Goal: Task Accomplishment & Management: Use online tool/utility

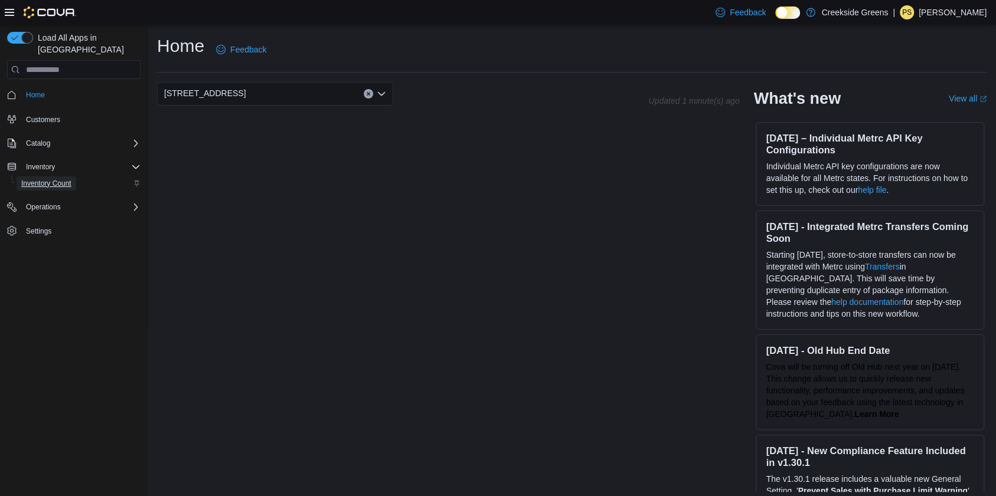
click at [53, 179] on span "Inventory Count" at bounding box center [46, 183] width 50 height 9
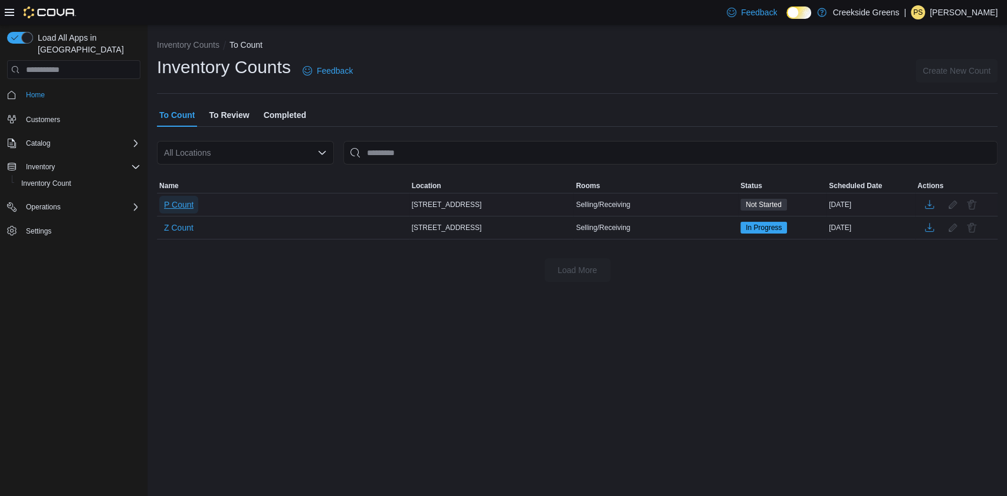
click at [179, 205] on span "P Count" at bounding box center [179, 205] width 30 height 12
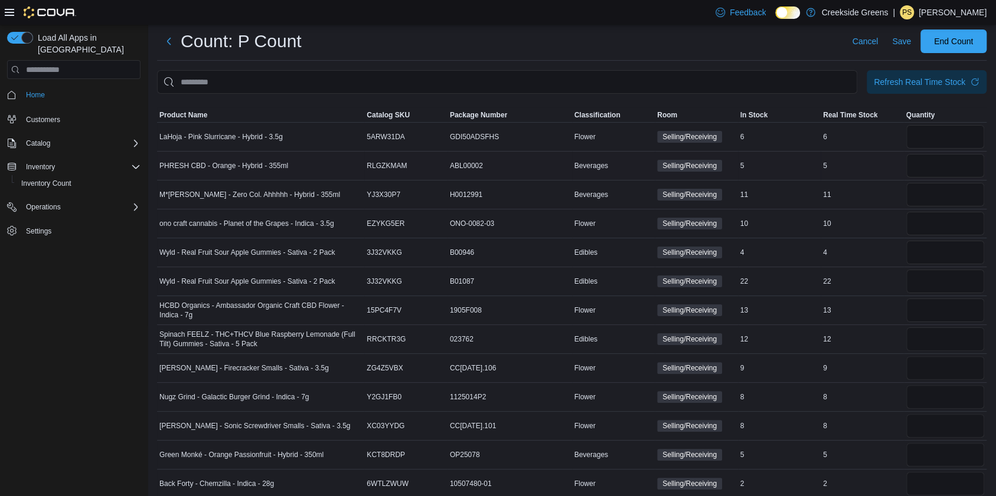
scroll to position [4391, 0]
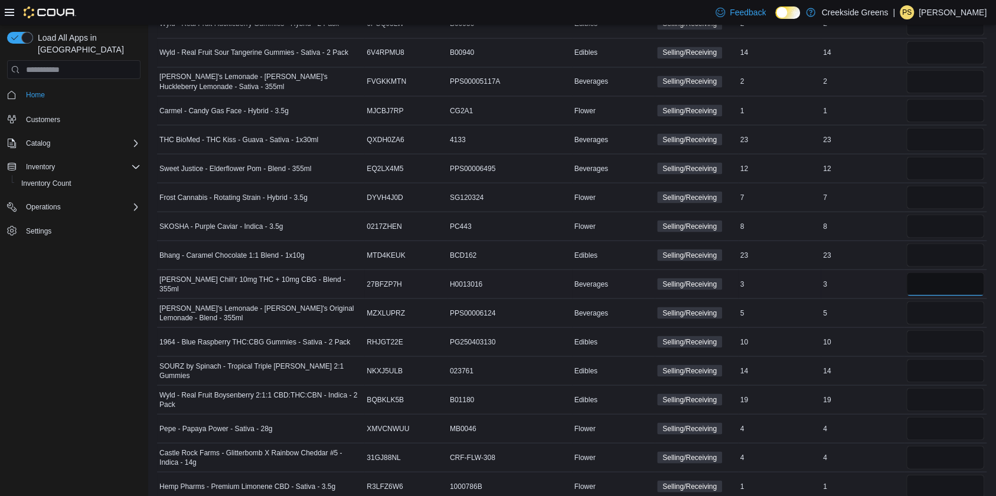
click at [933, 272] on input "number" at bounding box center [945, 284] width 78 height 24
type input "*"
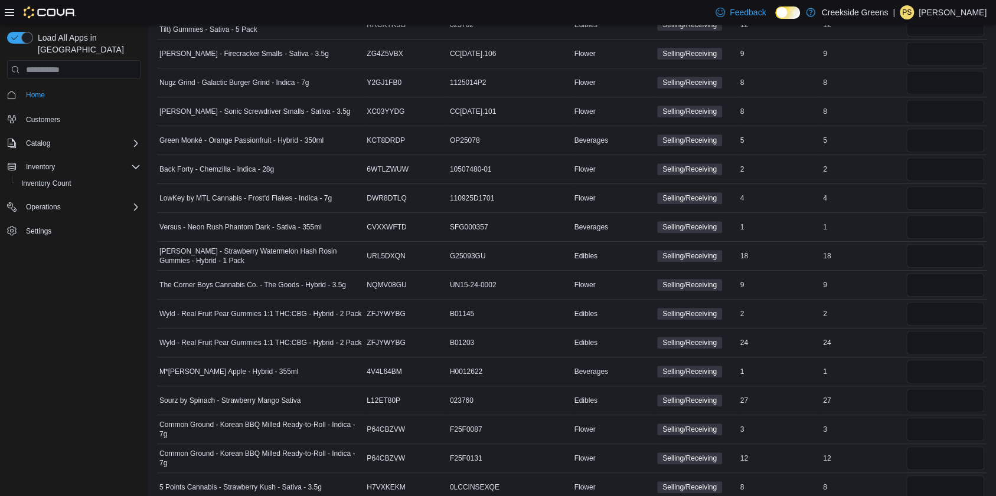
scroll to position [1781, 0]
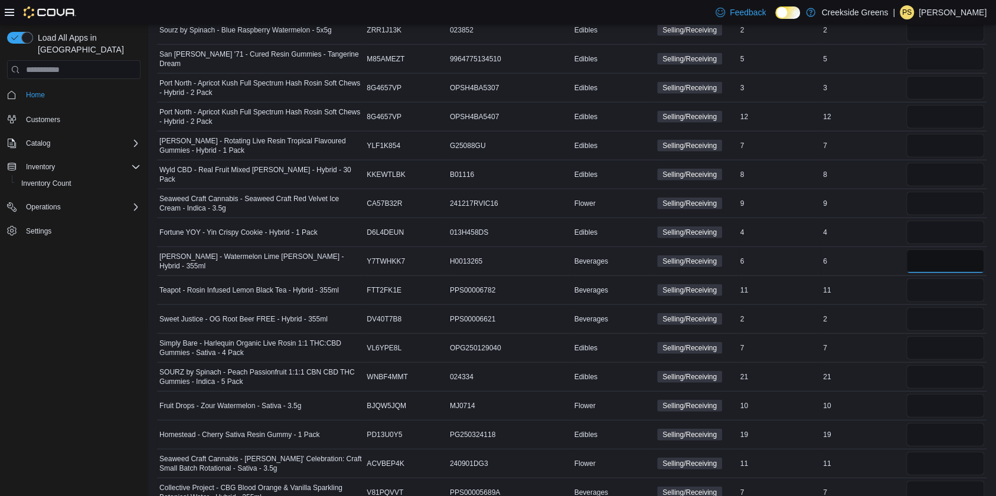
click at [943, 250] on input "number" at bounding box center [945, 262] width 78 height 24
type input "*"
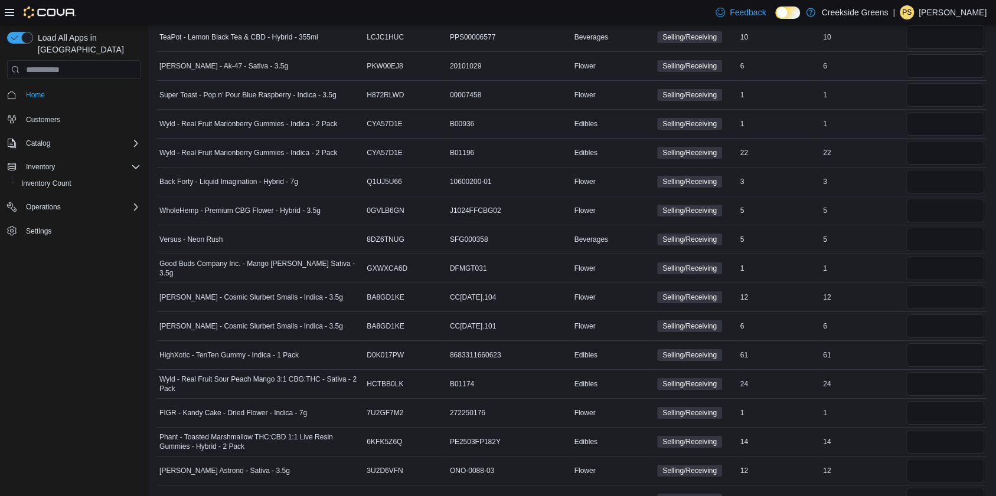
scroll to position [3563, 0]
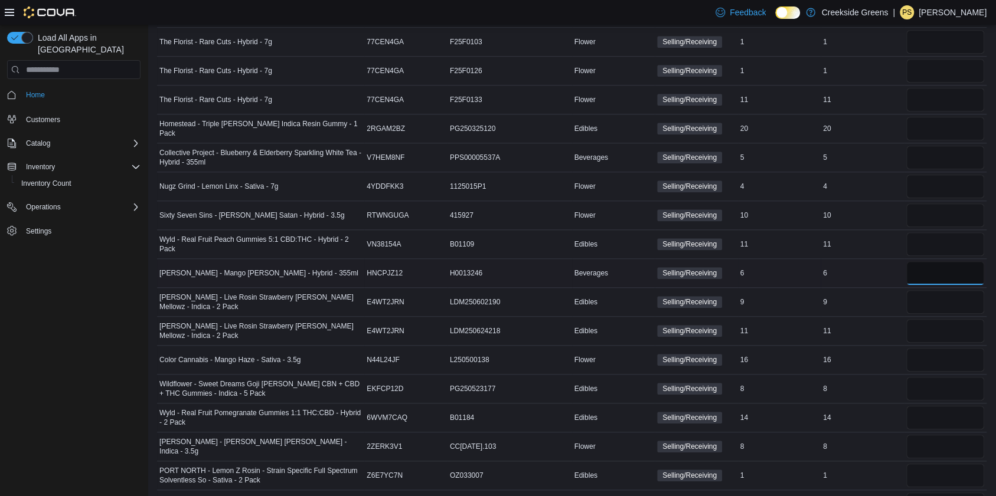
click at [956, 261] on input "number" at bounding box center [945, 273] width 78 height 24
type input "*"
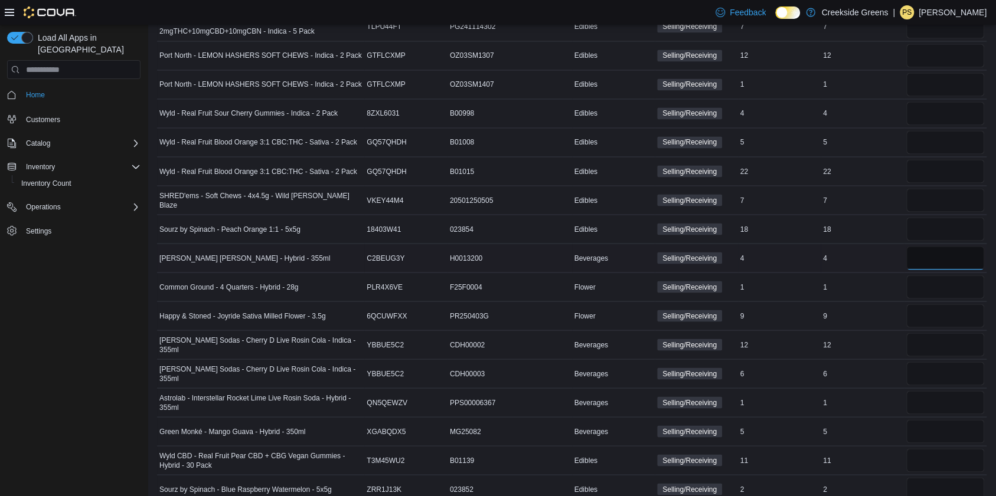
click at [941, 250] on input "number" at bounding box center [945, 258] width 78 height 24
type input "*"
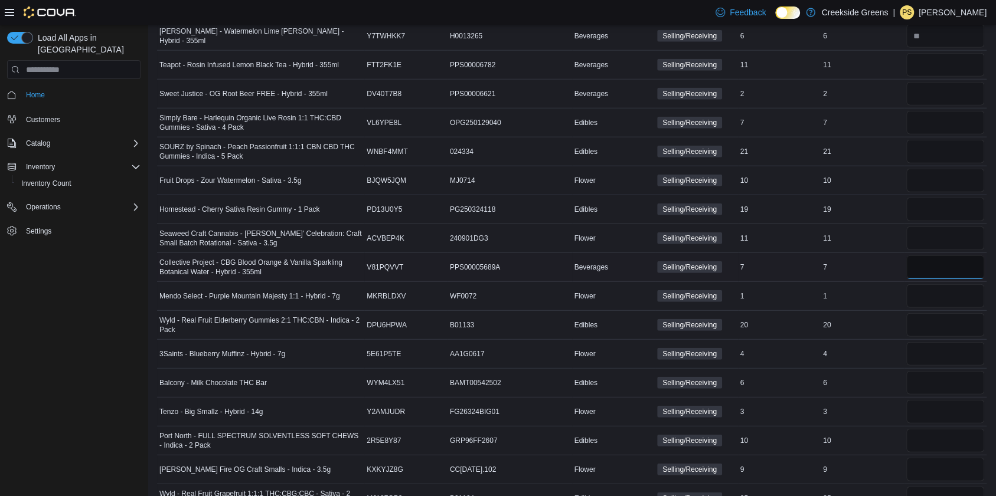
click at [939, 256] on input "number" at bounding box center [945, 268] width 78 height 24
type input "*"
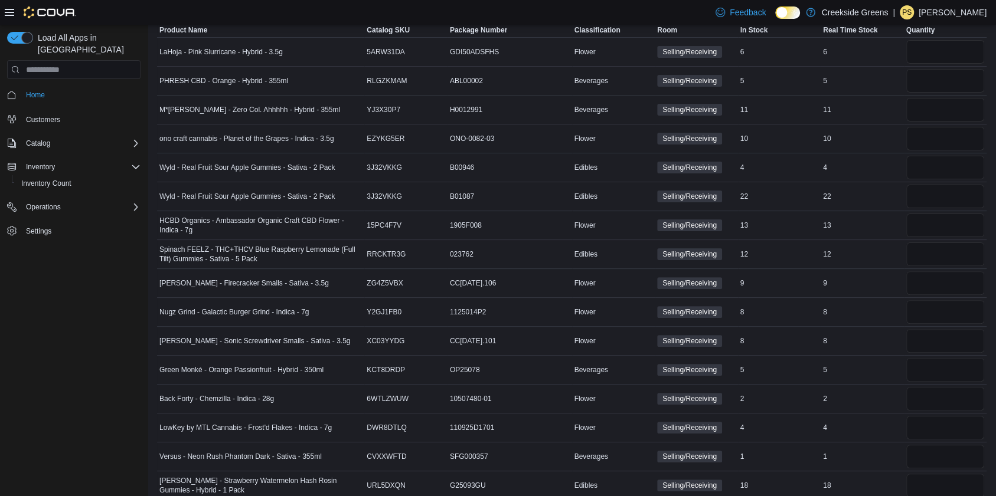
scroll to position [3792, 0]
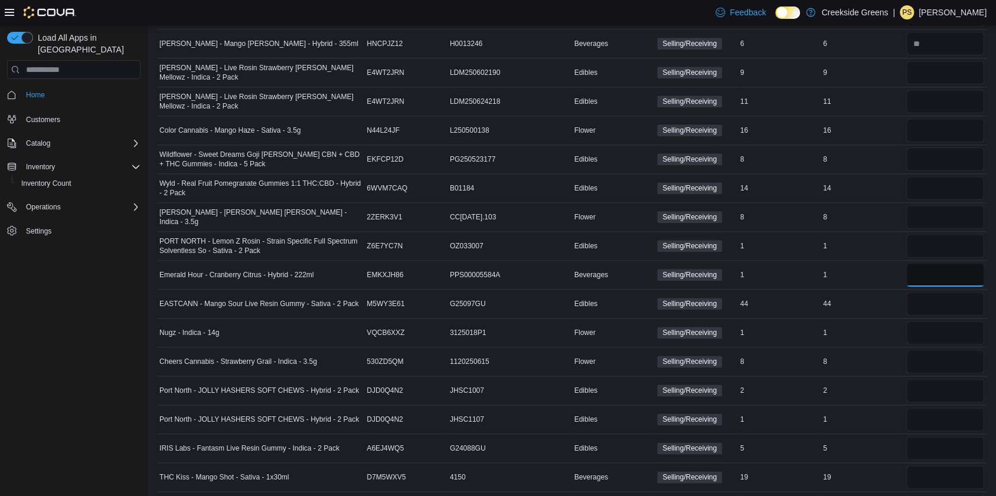
click at [954, 263] on input "number" at bounding box center [945, 275] width 78 height 24
type input "*"
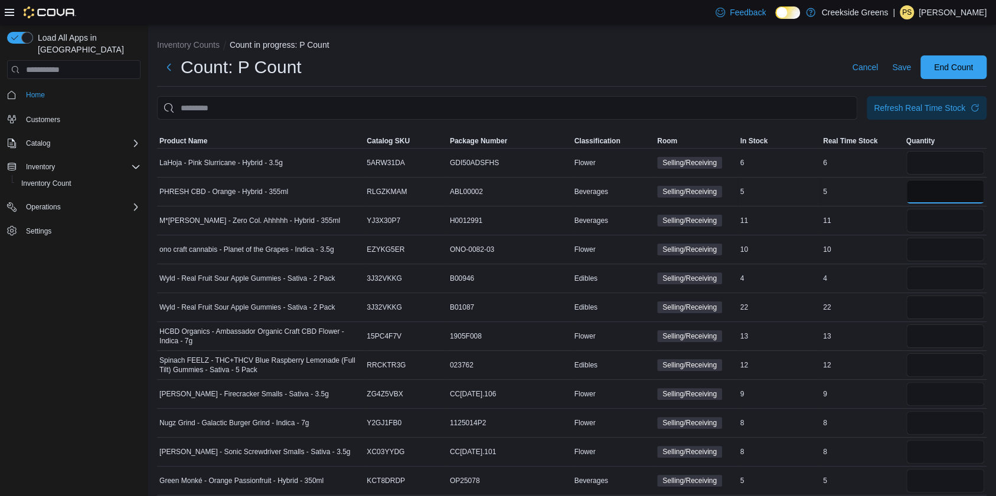
click at [944, 195] on input "number" at bounding box center [945, 192] width 78 height 24
type input "*"
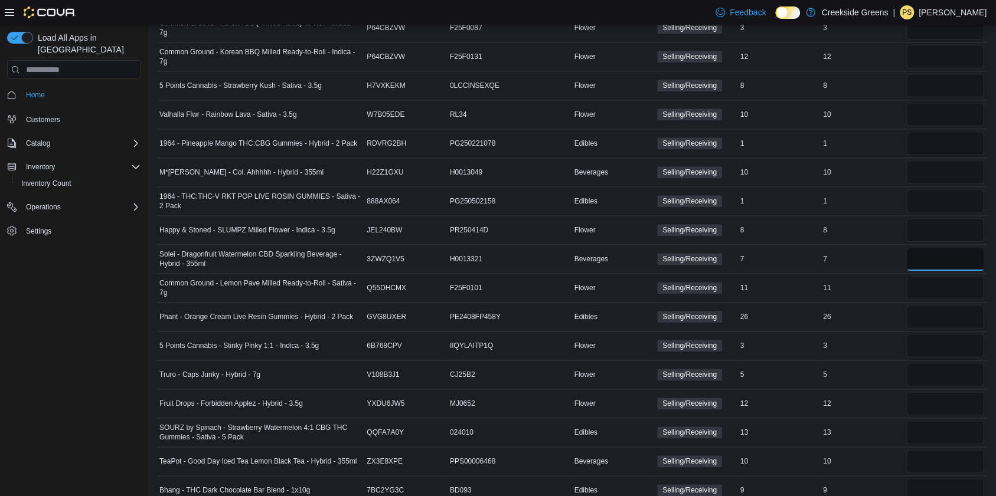
click at [935, 261] on input "number" at bounding box center [945, 259] width 78 height 24
type input "*"
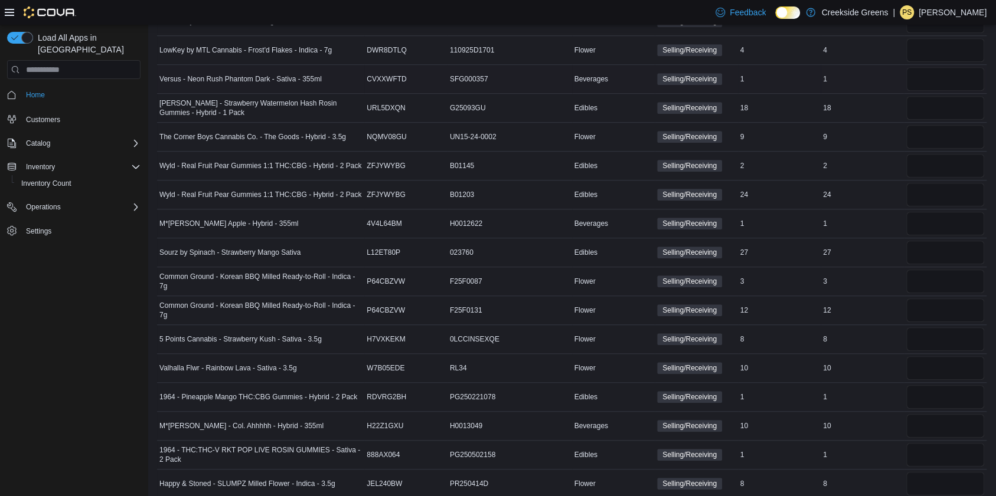
scroll to position [1494, 0]
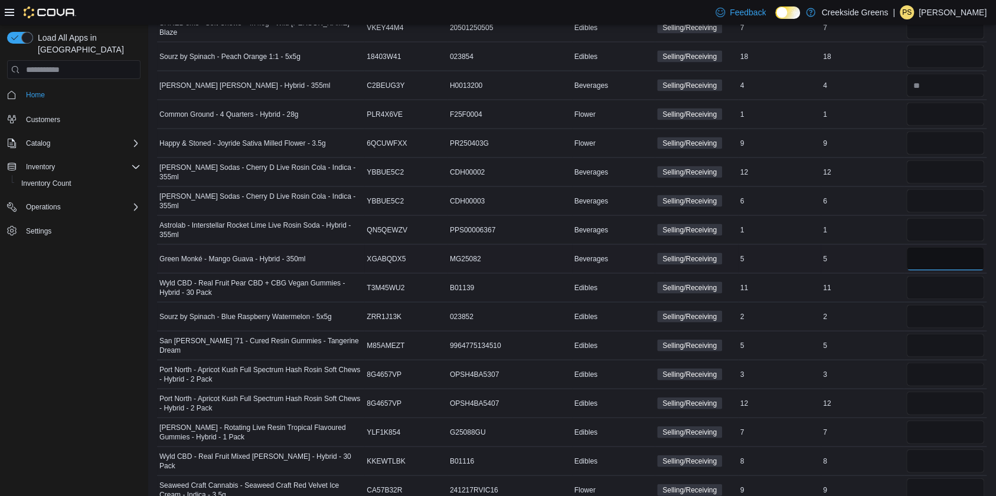
click at [951, 254] on input "number" at bounding box center [945, 259] width 78 height 24
type input "*"
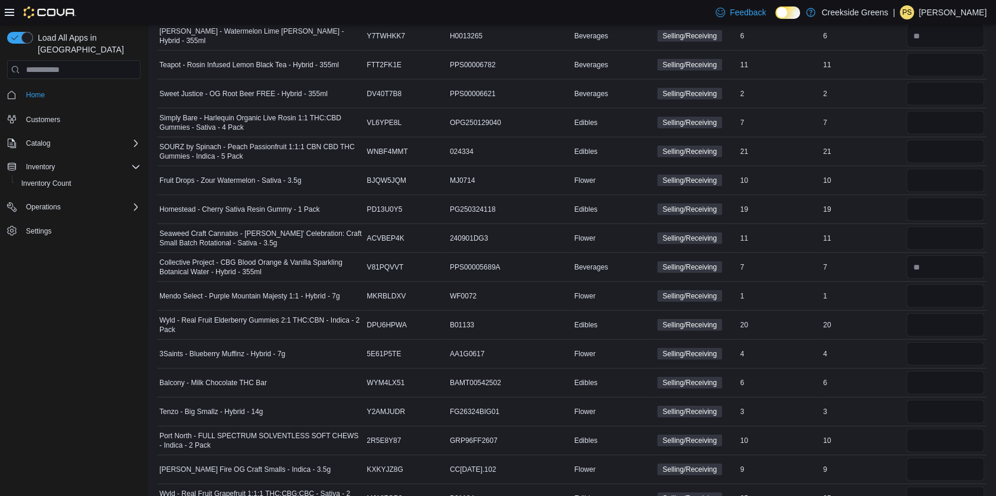
scroll to position [230, 0]
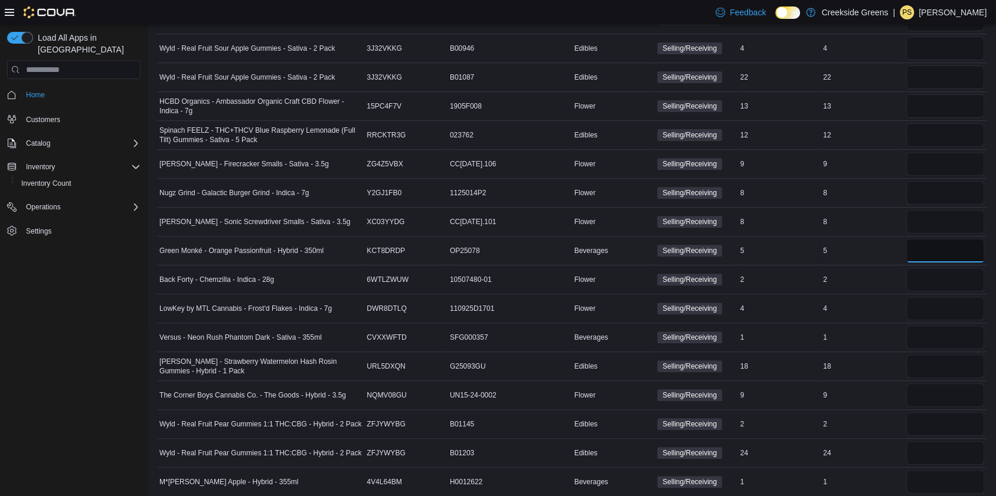
click at [946, 250] on input "number" at bounding box center [945, 251] width 78 height 24
type input "*"
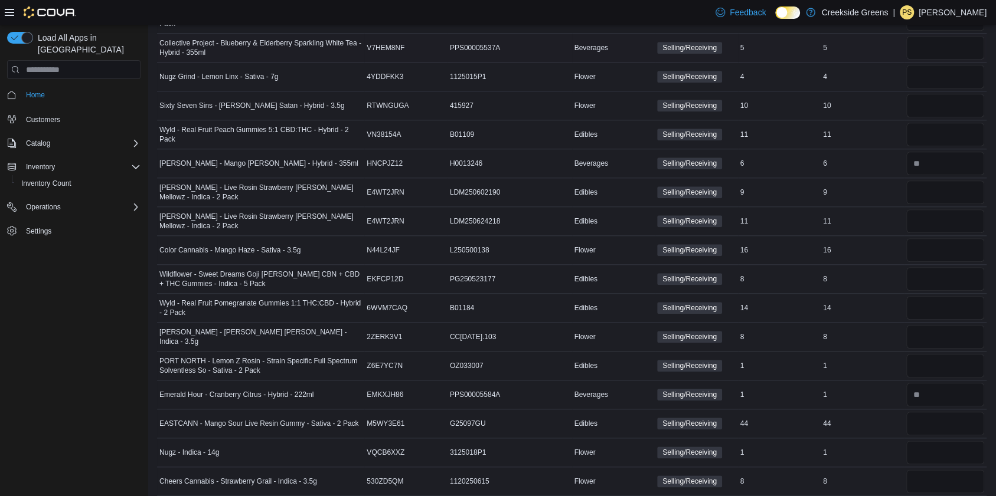
scroll to position [4280, 0]
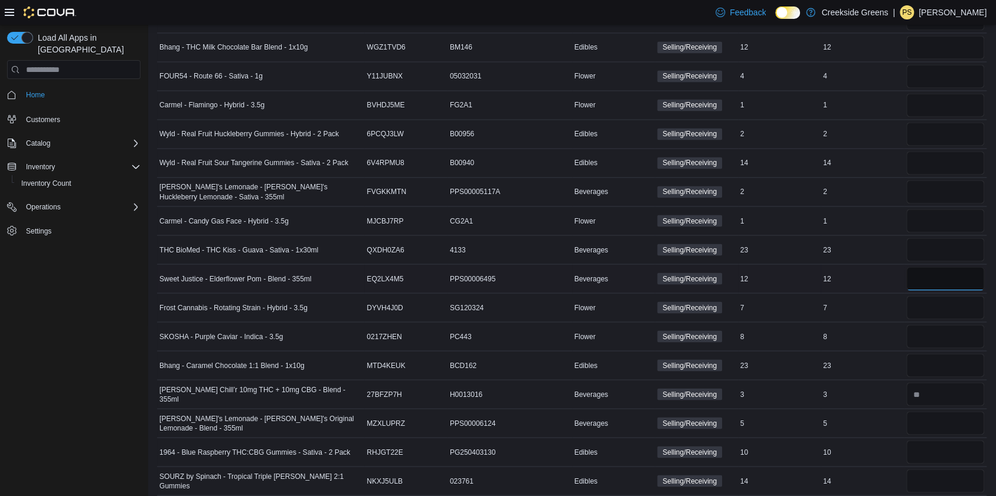
click at [945, 267] on input "number" at bounding box center [945, 279] width 78 height 24
type input "*"
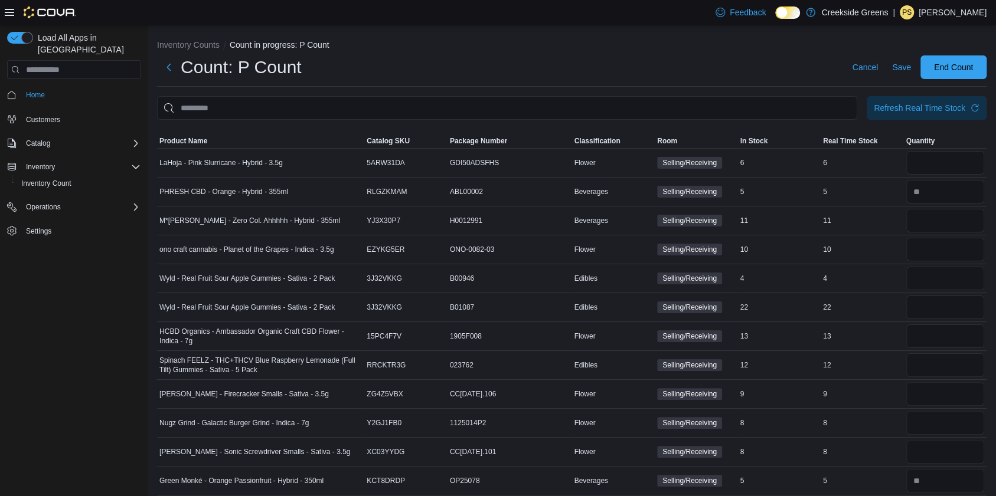
scroll to position [1839, 0]
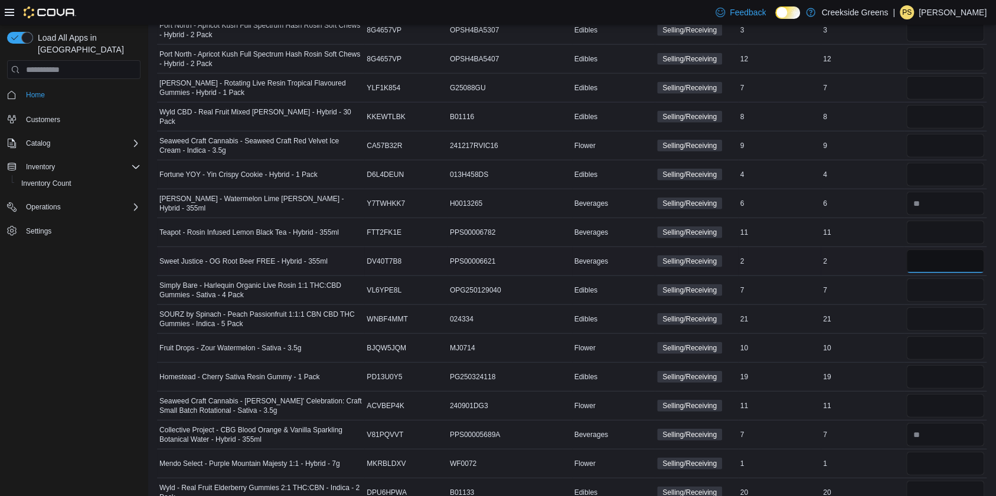
click at [935, 250] on input "number" at bounding box center [945, 262] width 78 height 24
type input "*"
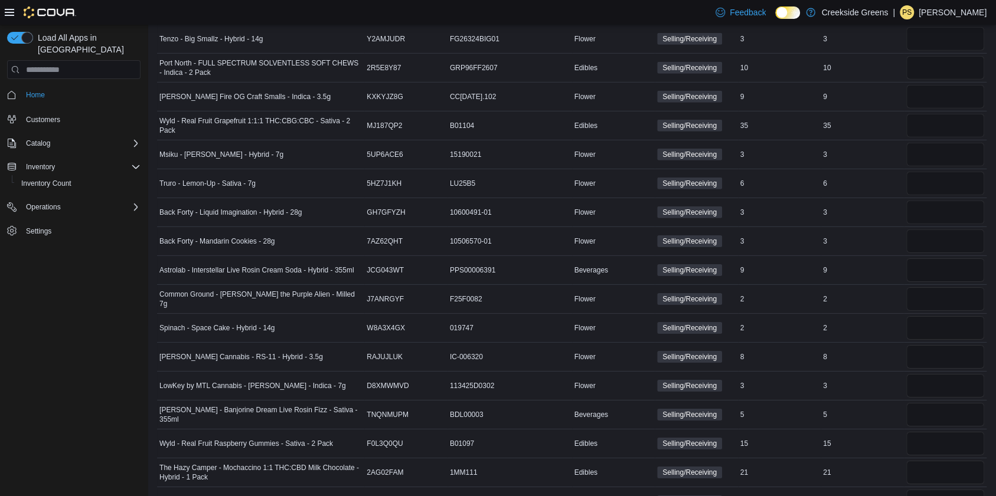
scroll to position [1461, 0]
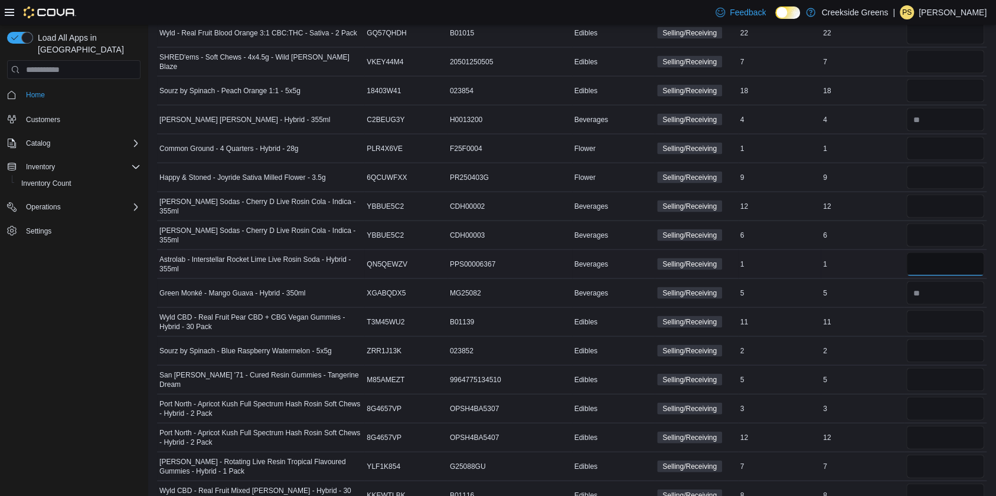
click at [967, 252] on input "number" at bounding box center [945, 264] width 78 height 24
type input "*"
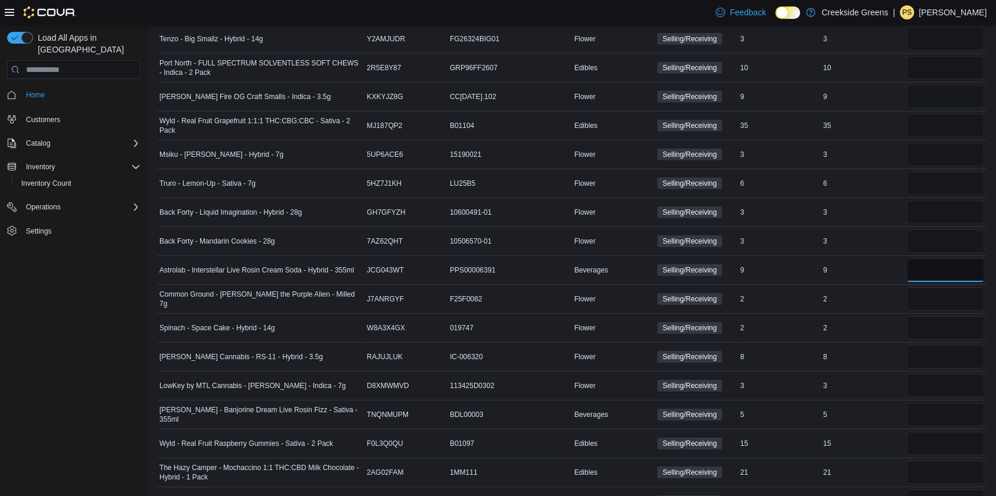
click at [959, 259] on input "number" at bounding box center [945, 271] width 78 height 24
type input "*"
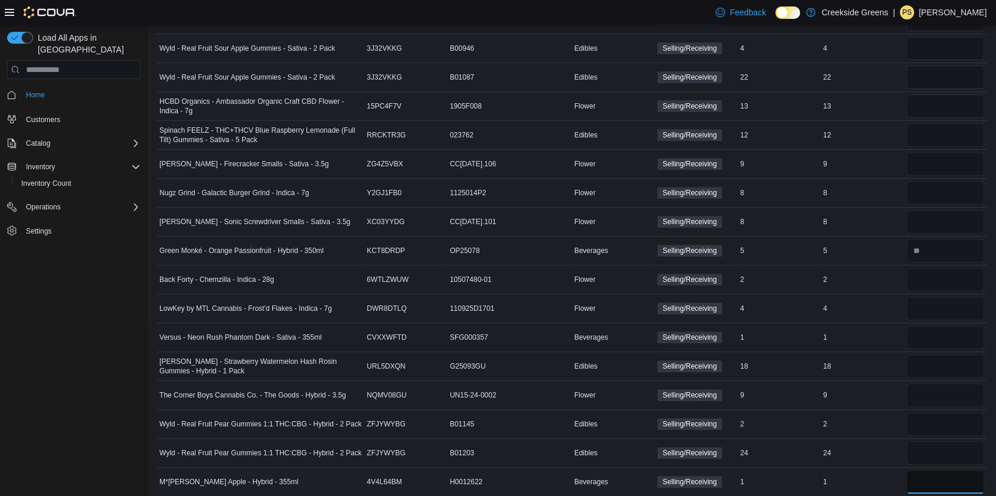
click at [937, 473] on input "number" at bounding box center [945, 482] width 78 height 24
type input "*"
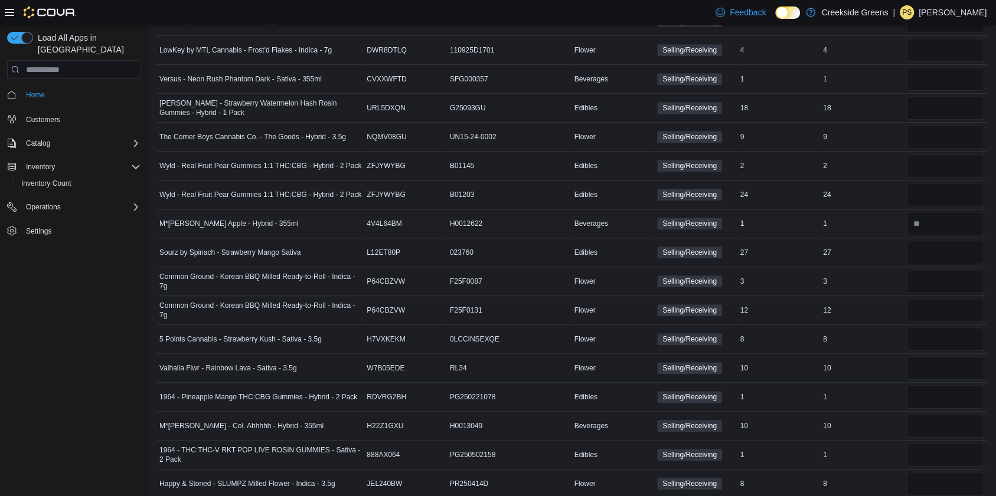
scroll to position [4022, 0]
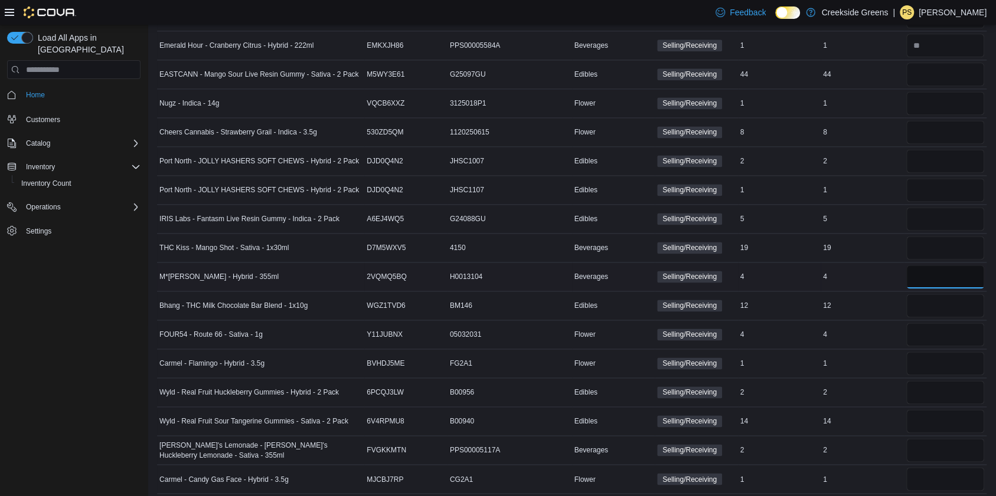
click at [964, 265] on input "number" at bounding box center [945, 277] width 78 height 24
type input "*"
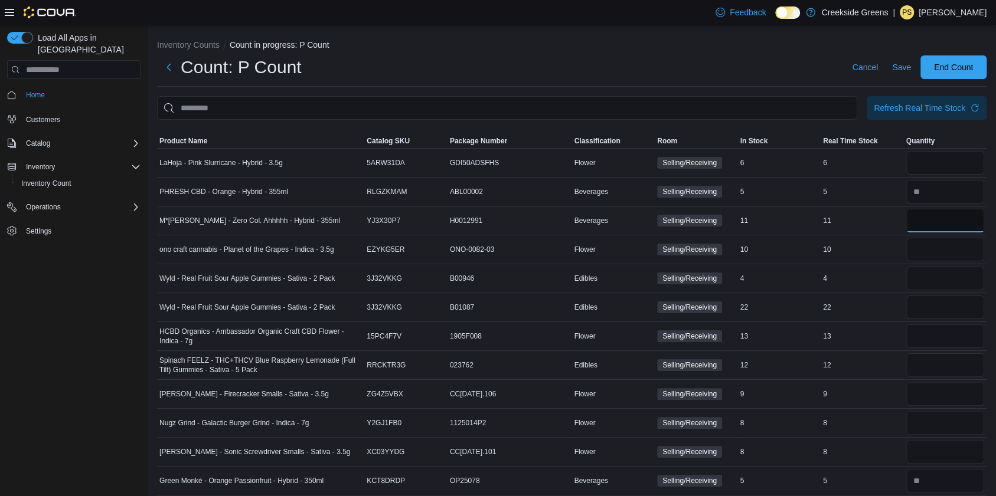
click at [957, 222] on input "number" at bounding box center [945, 221] width 78 height 24
type input "*"
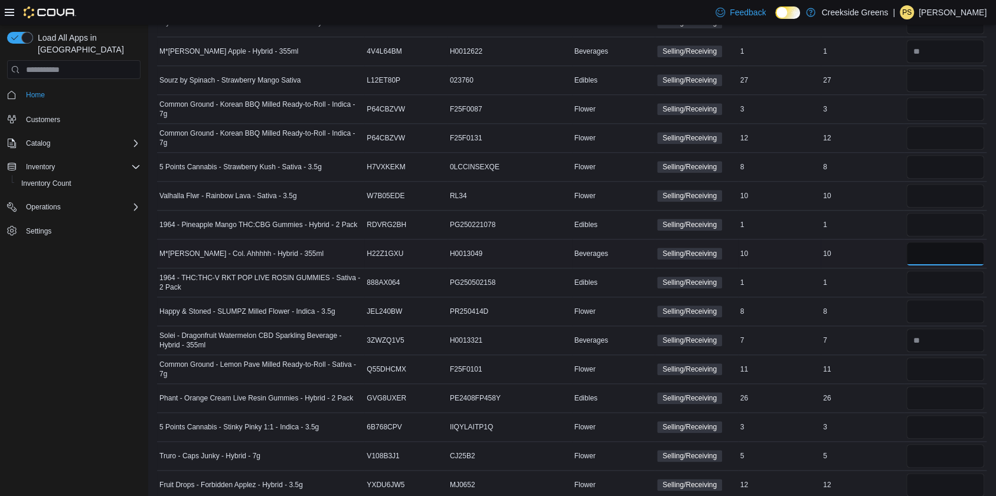
click at [953, 247] on input "number" at bounding box center [945, 254] width 78 height 24
type input "*"
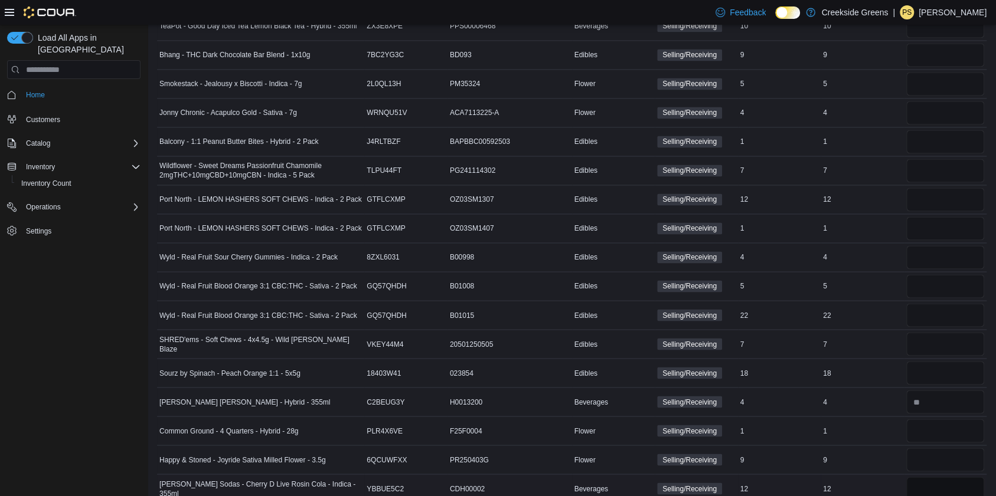
click at [952, 477] on input "number" at bounding box center [945, 489] width 78 height 24
type input "*"
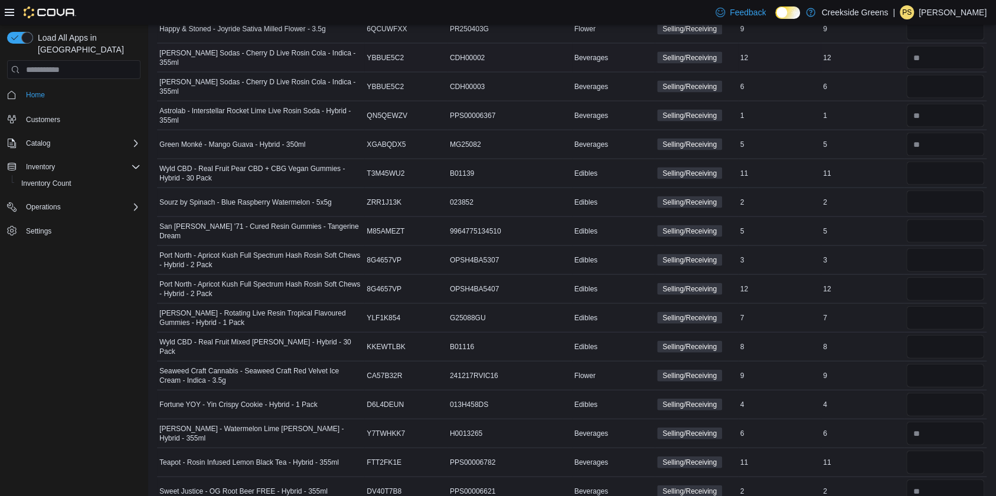
scroll to position [2524, 0]
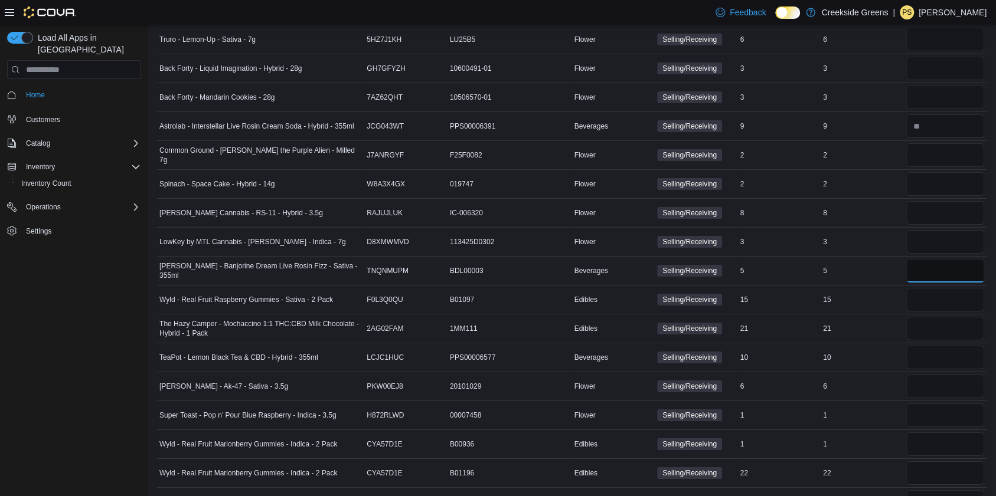
click at [930, 259] on input "number" at bounding box center [945, 271] width 78 height 24
type input "*"
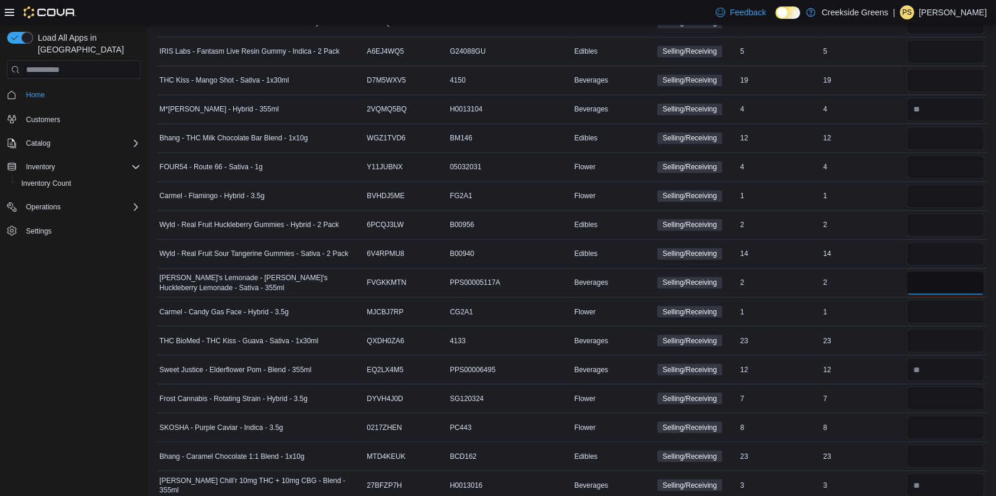
click at [956, 271] on input "number" at bounding box center [945, 283] width 78 height 24
type input "*"
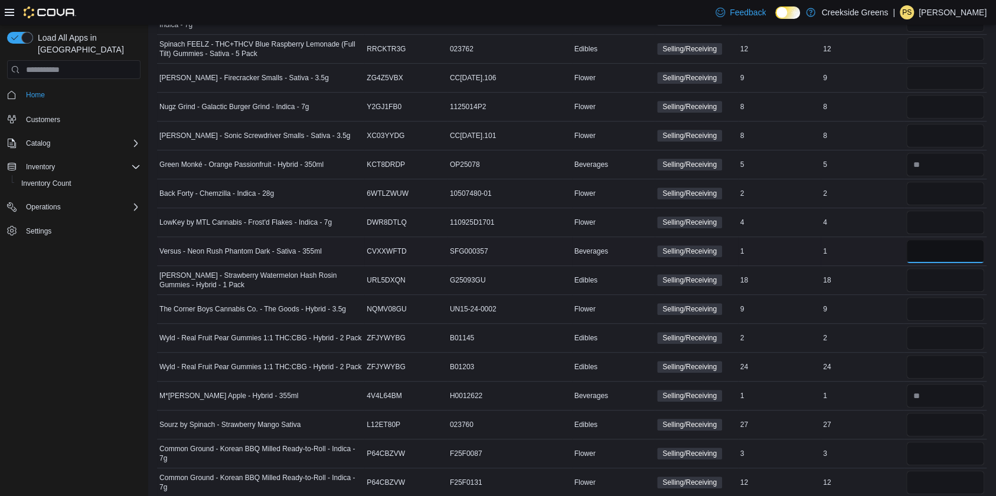
click at [946, 249] on input "number" at bounding box center [945, 252] width 78 height 24
type input "*"
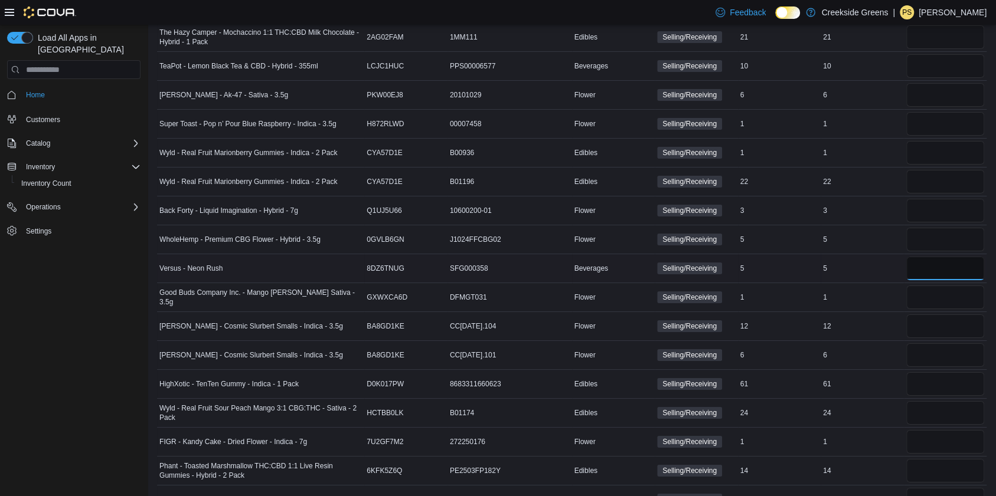
click at [947, 257] on input "number" at bounding box center [945, 269] width 78 height 24
type input "*"
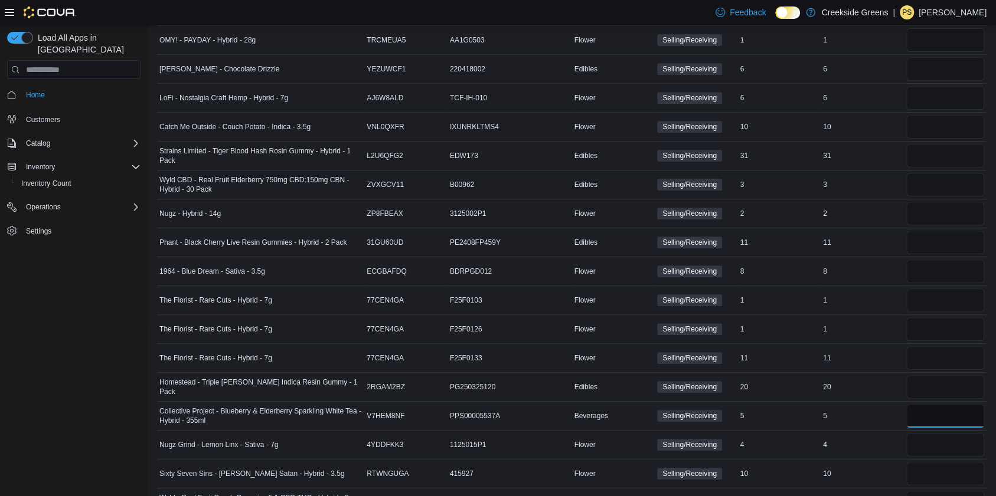
click at [945, 404] on input "number" at bounding box center [945, 416] width 78 height 24
type input "*"
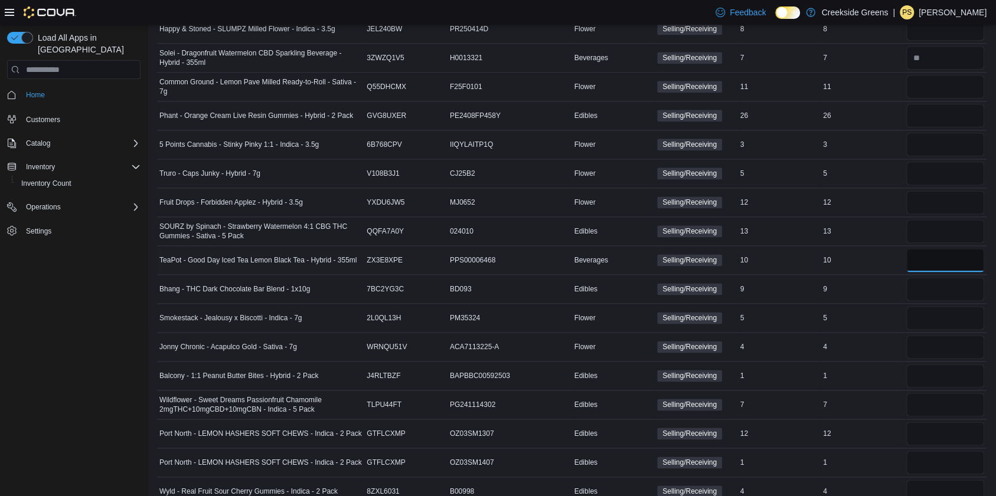
click at [960, 253] on input "number" at bounding box center [945, 260] width 78 height 24
type input "*"
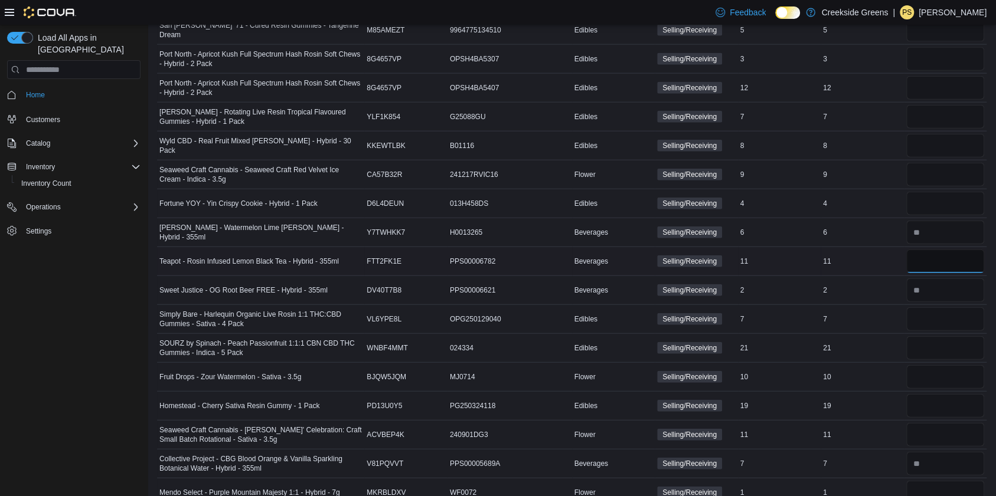
click at [958, 250] on input "number" at bounding box center [945, 262] width 78 height 24
type input "*"
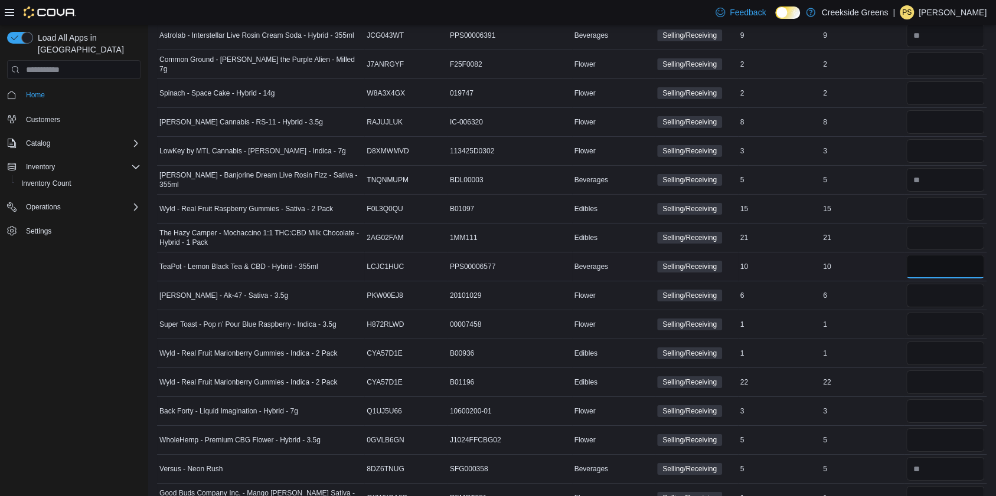
click at [953, 255] on input "number" at bounding box center [945, 267] width 78 height 24
type input "*"
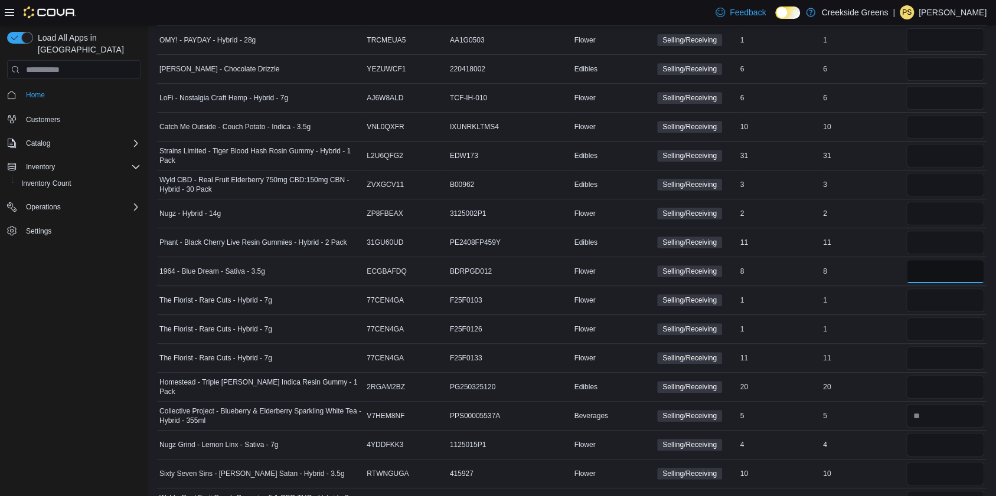
click at [982, 260] on input "number" at bounding box center [945, 272] width 78 height 24
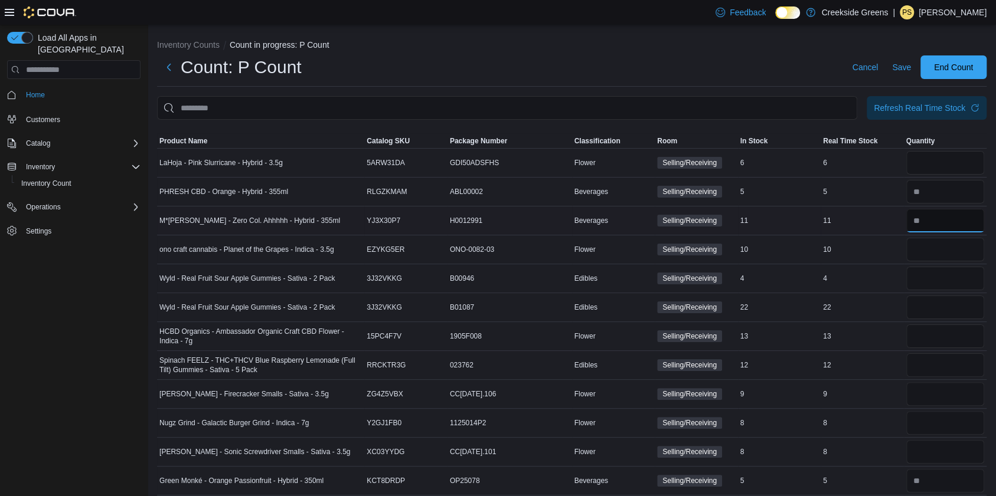
click at [966, 218] on input "number" at bounding box center [945, 221] width 78 height 24
type input "**"
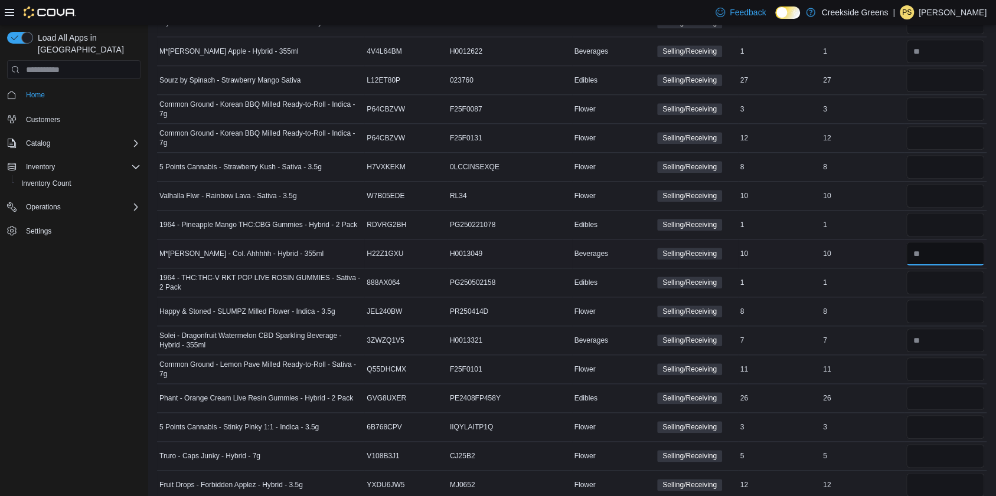
click at [957, 248] on input "number" at bounding box center [945, 254] width 78 height 24
type input "**"
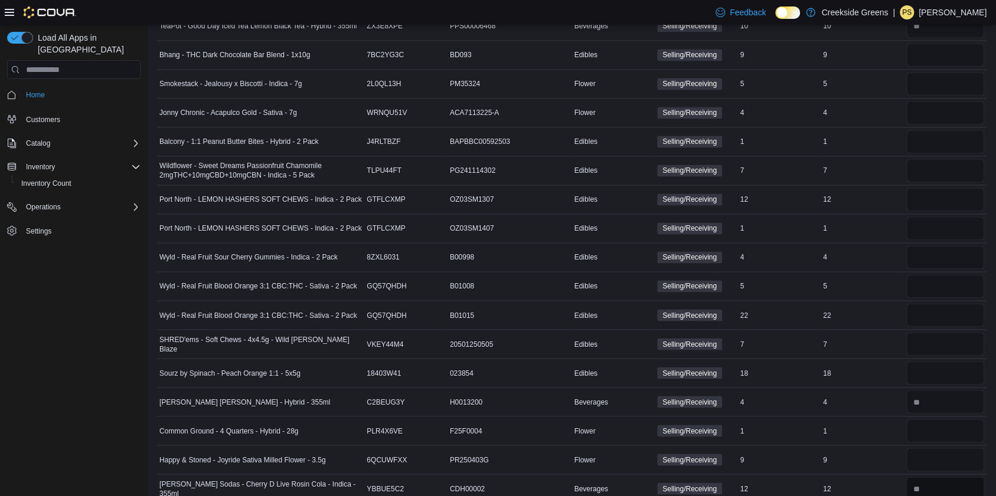
click at [946, 479] on input "number" at bounding box center [945, 489] width 78 height 24
type input "*"
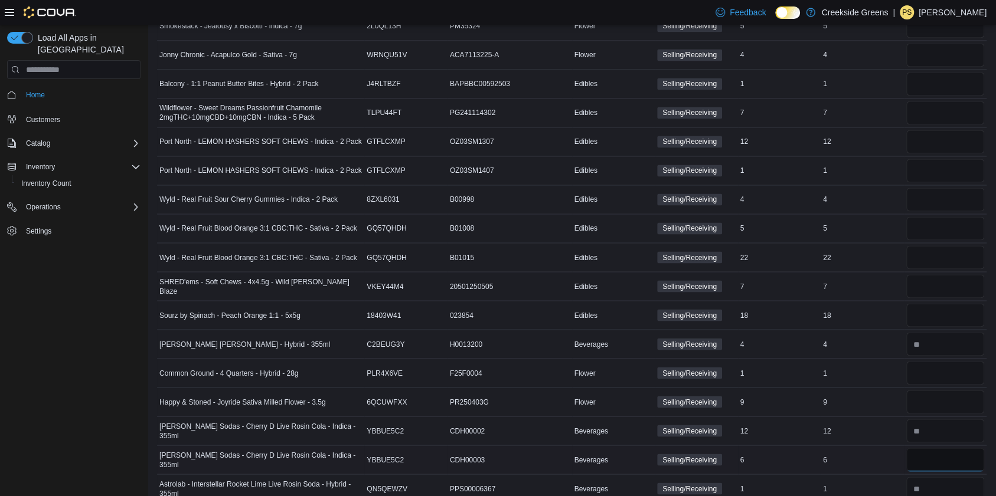
click at [950, 448] on input "number" at bounding box center [945, 460] width 78 height 24
click at [950, 431] on input "number" at bounding box center [945, 431] width 78 height 24
type input "**"
type input "*"
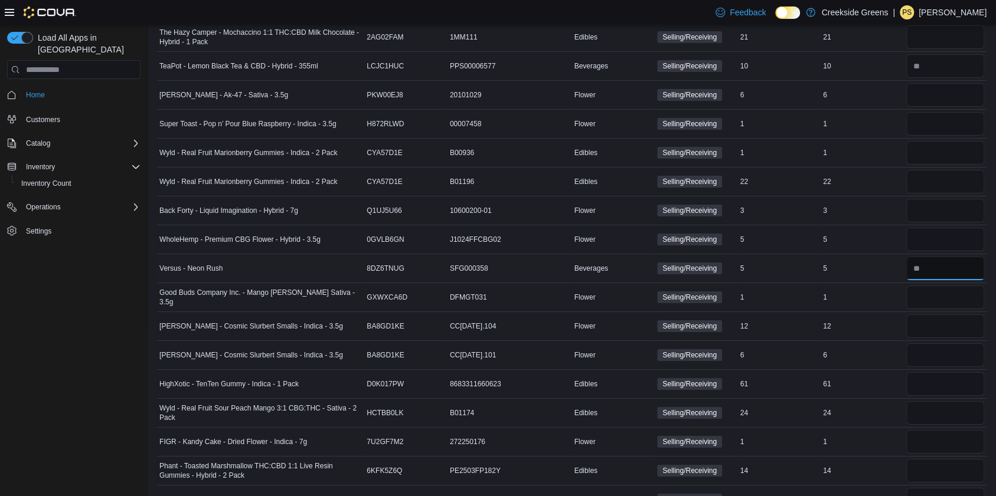
click at [953, 257] on input "number" at bounding box center [945, 269] width 78 height 24
type input "*"
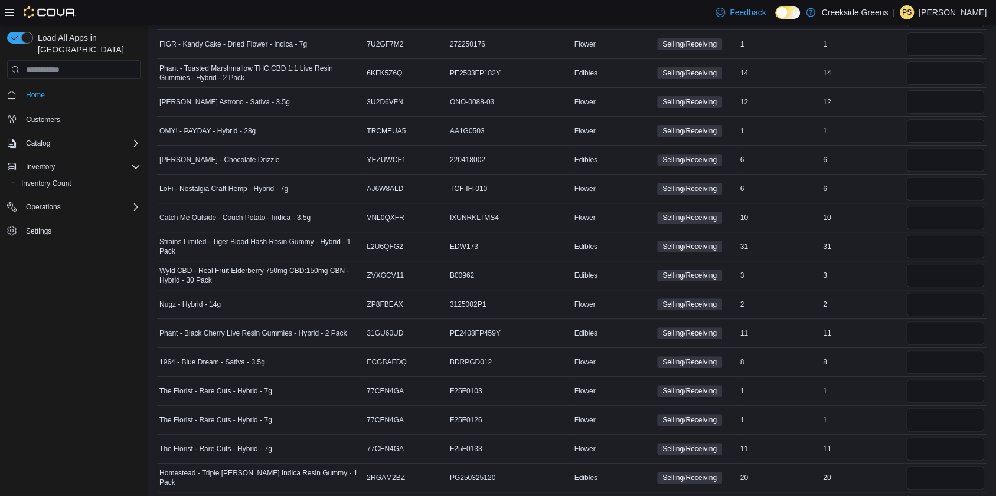
scroll to position [4280, 0]
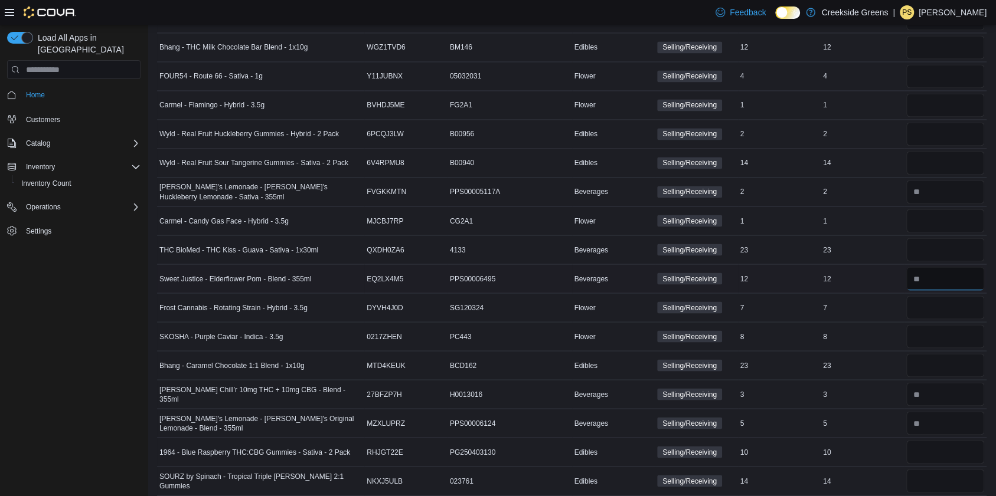
click at [962, 267] on input "number" at bounding box center [945, 279] width 78 height 24
type input "**"
click at [969, 411] on input "number" at bounding box center [945, 423] width 78 height 24
type input "*"
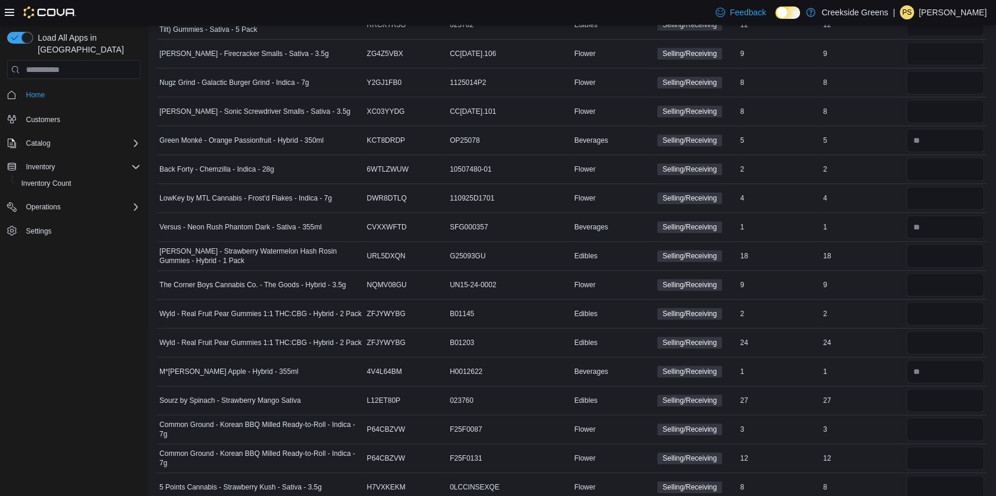
scroll to position [1781, 0]
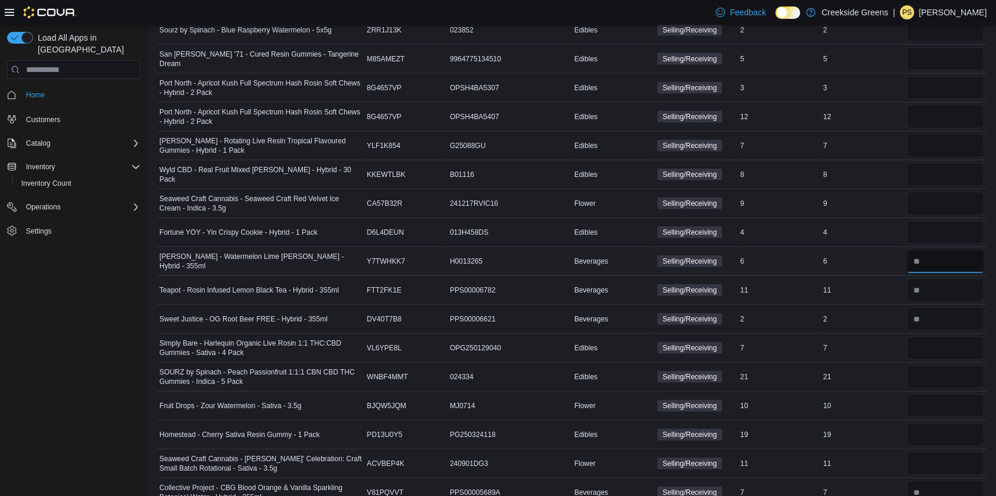
click at [967, 250] on input "number" at bounding box center [945, 262] width 78 height 24
type input "*"
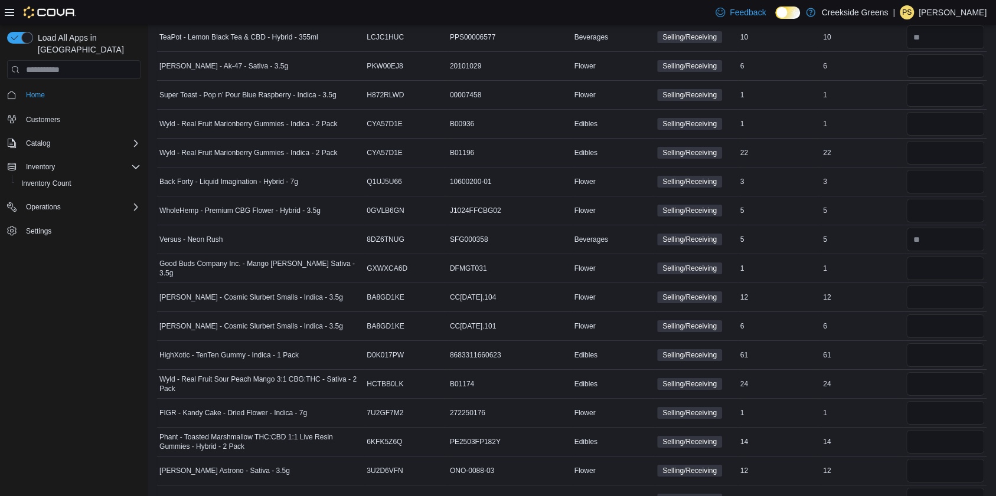
scroll to position [3563, 0]
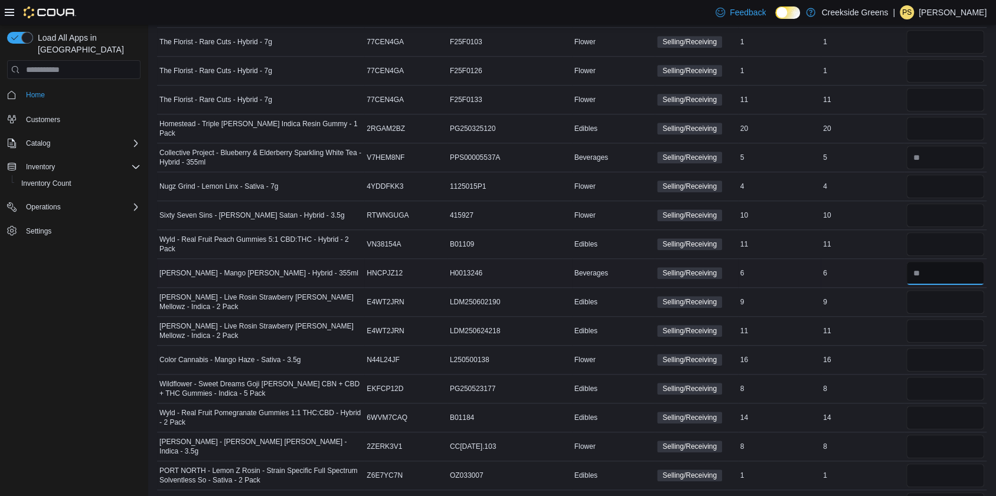
click at [948, 261] on input "number" at bounding box center [945, 273] width 78 height 24
type input "*"
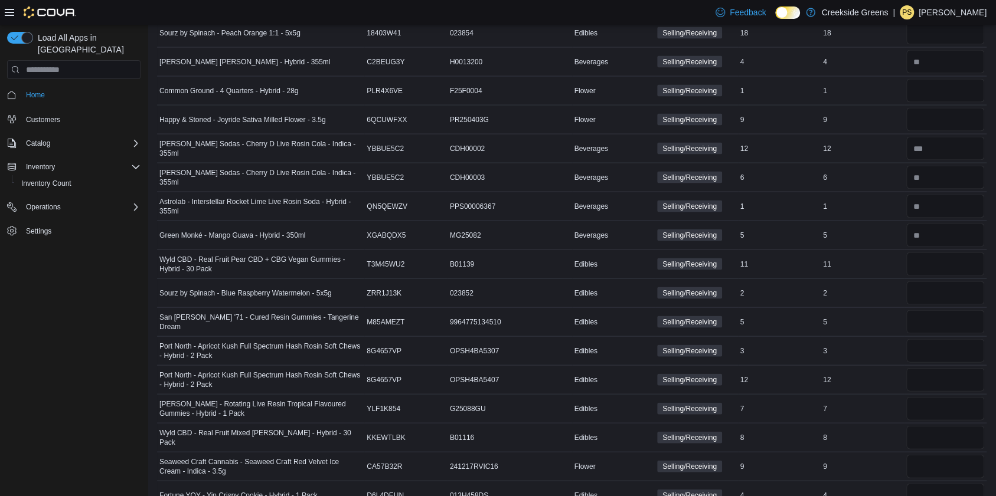
scroll to position [2007, 0]
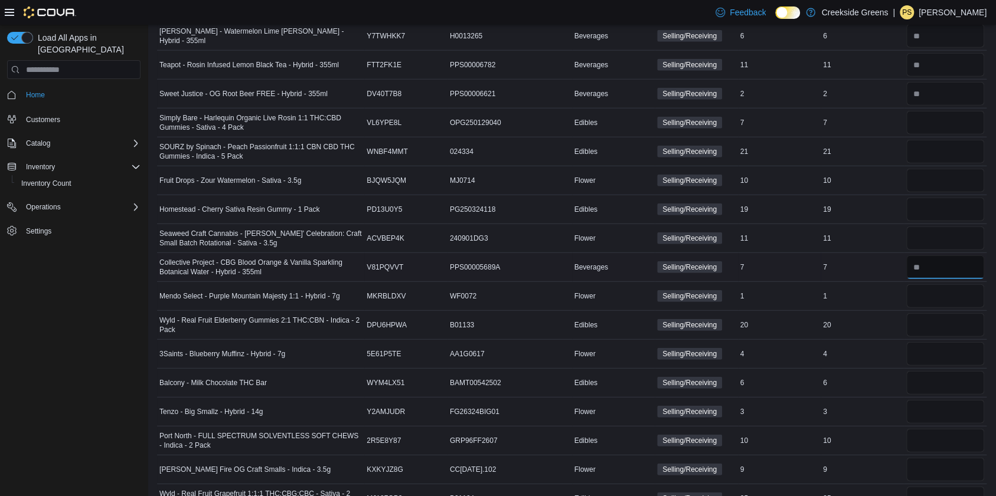
click at [938, 256] on input "number" at bounding box center [945, 268] width 78 height 24
type input "*"
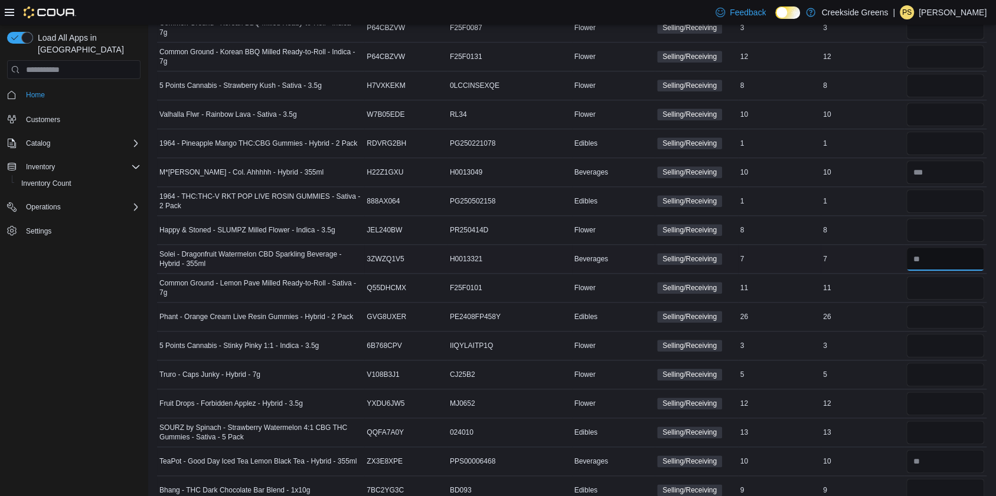
click at [933, 256] on input "number" at bounding box center [945, 259] width 78 height 24
type input "*"
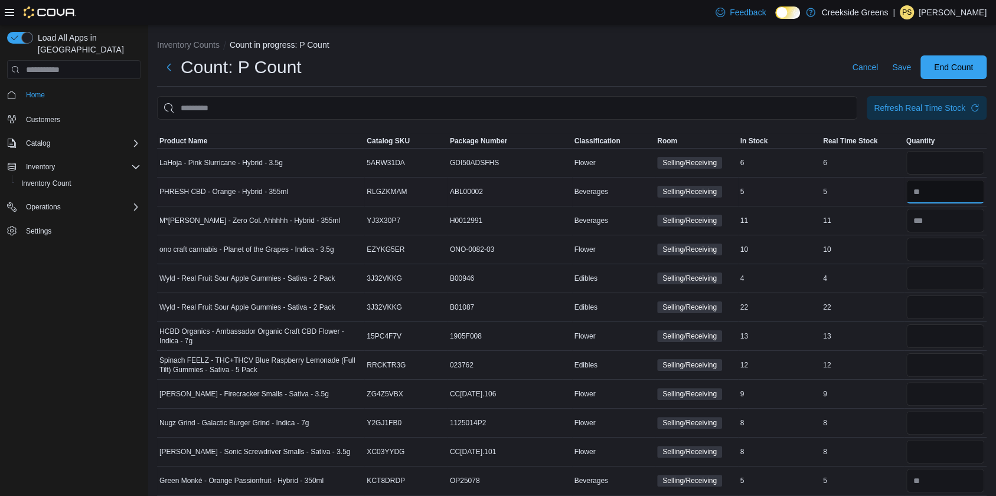
click at [957, 185] on input "number" at bounding box center [945, 192] width 78 height 24
type input "*"
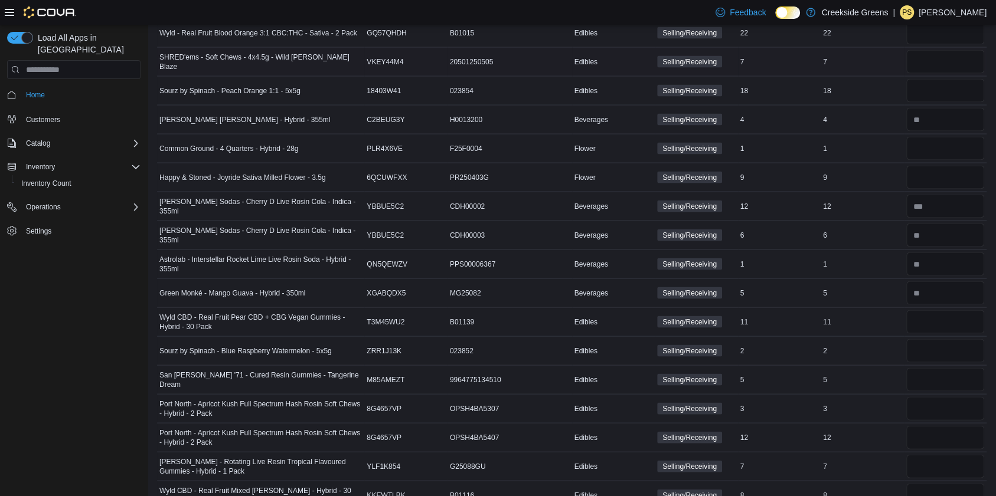
scroll to position [2380, 0]
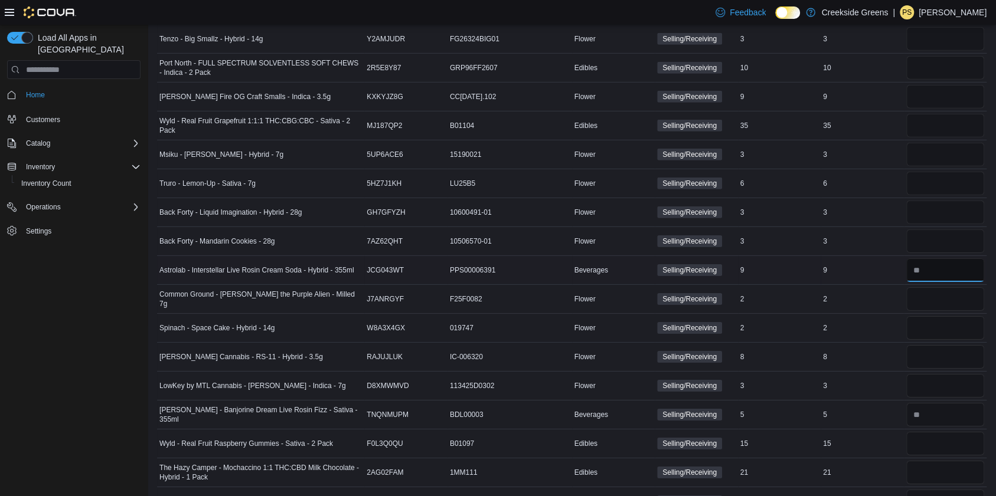
click at [949, 259] on input "number" at bounding box center [945, 271] width 78 height 24
type input "*"
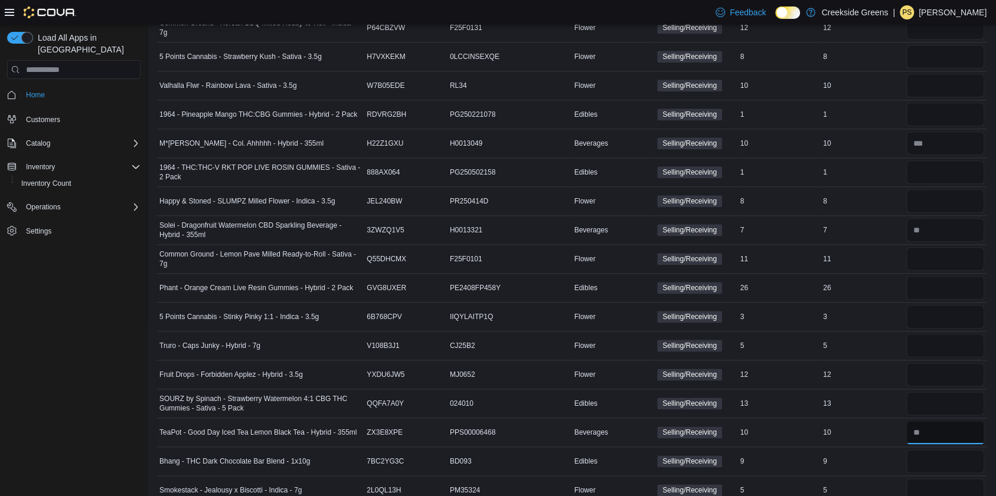
click at [969, 421] on input "number" at bounding box center [945, 433] width 78 height 24
type input "**"
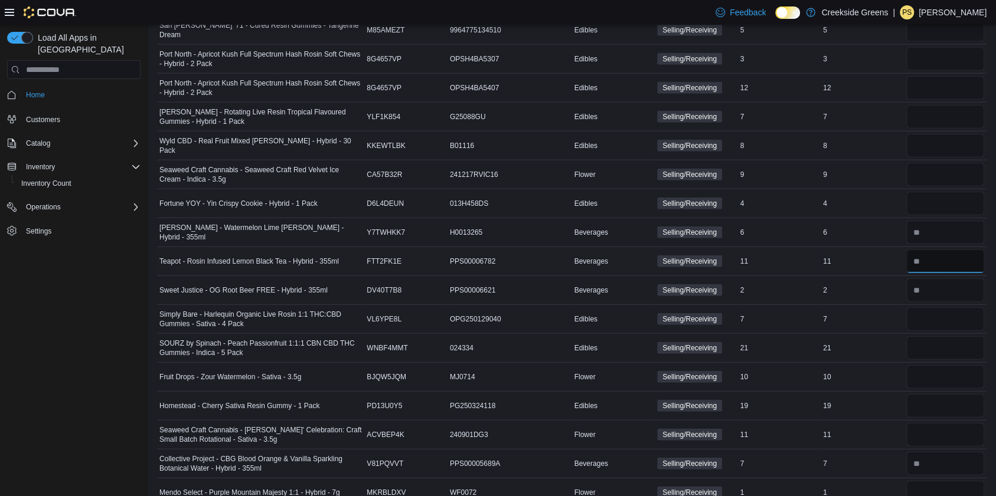
click at [938, 250] on input "number" at bounding box center [945, 262] width 78 height 24
type input "**"
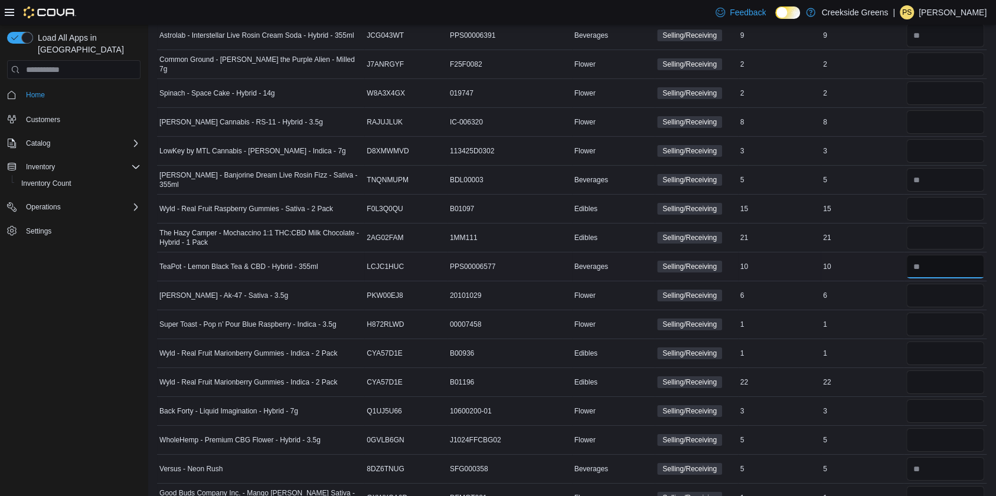
click at [960, 255] on input "number" at bounding box center [945, 267] width 78 height 24
type input "**"
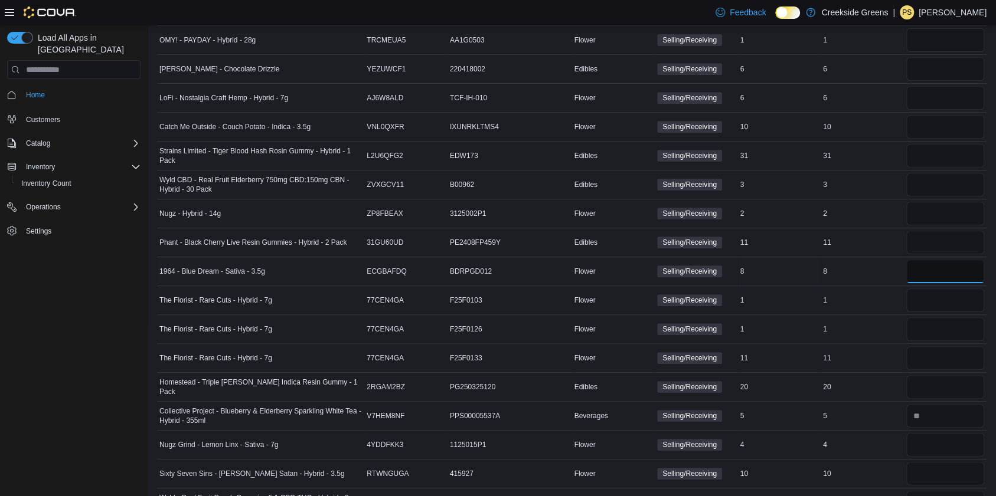
click at [937, 260] on input "number" at bounding box center [945, 272] width 78 height 24
type input "*"
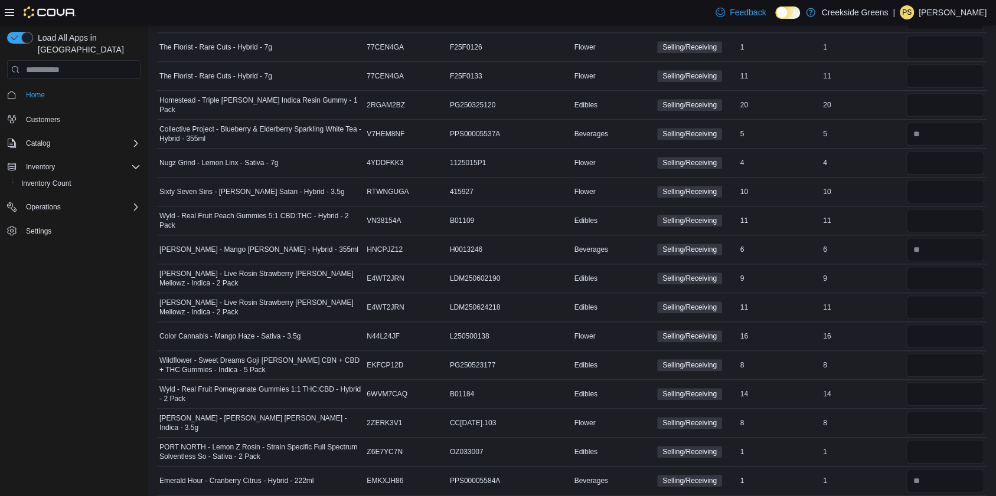
scroll to position [575, 0]
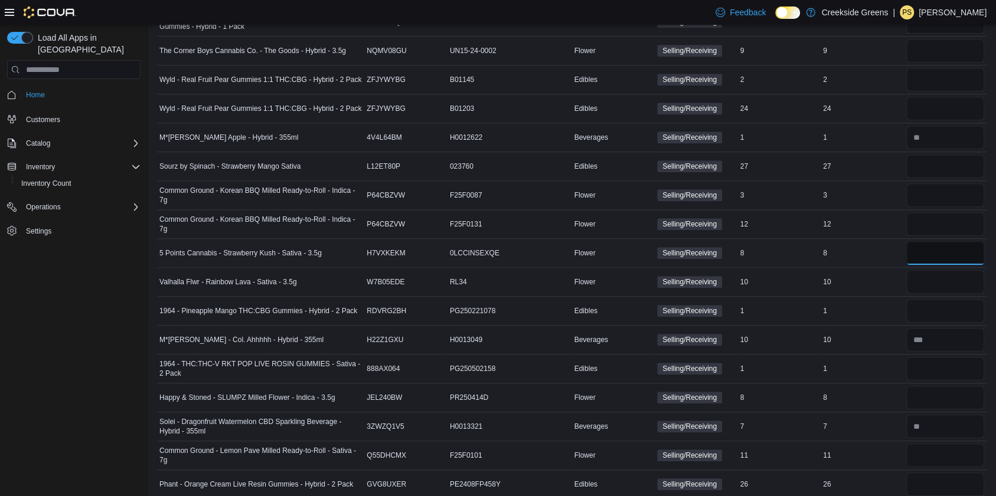
click at [944, 243] on input "number" at bounding box center [945, 253] width 78 height 24
type input "*"
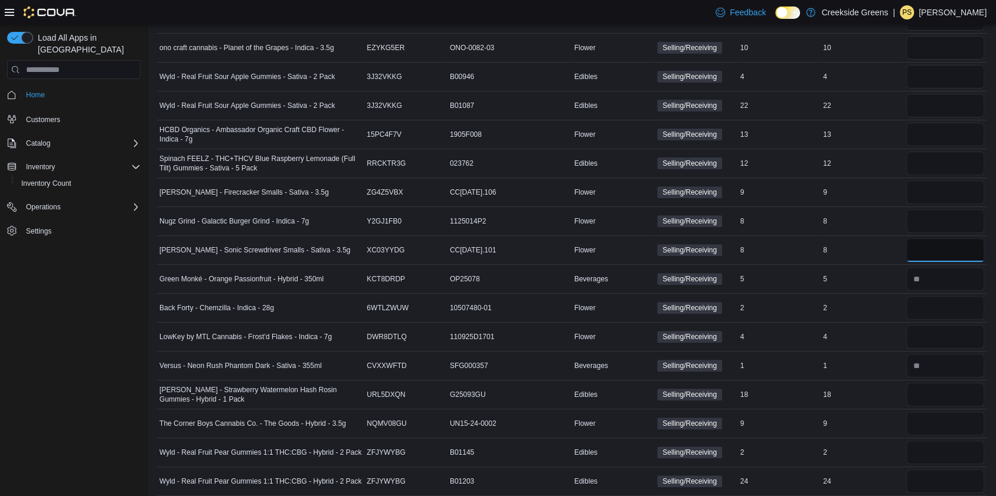
click at [947, 260] on input "number" at bounding box center [945, 250] width 78 height 24
type input "*"
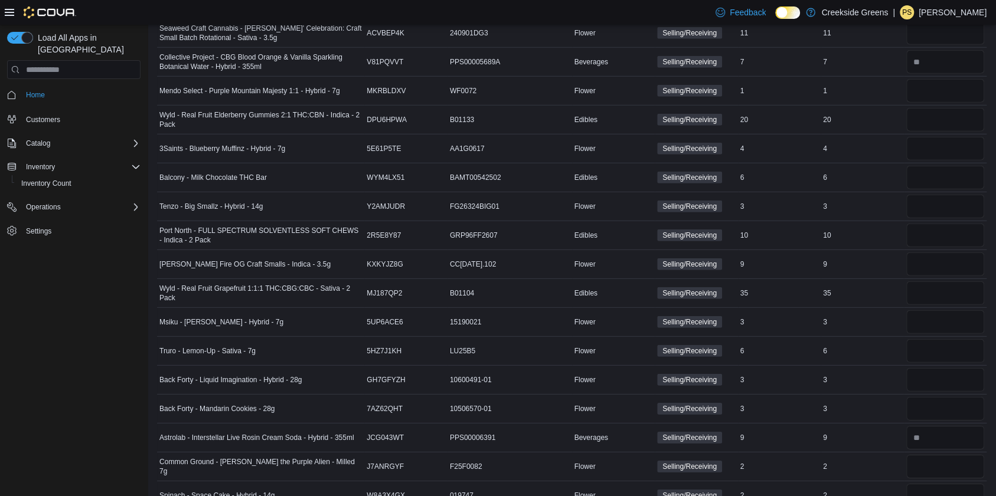
scroll to position [144, 0]
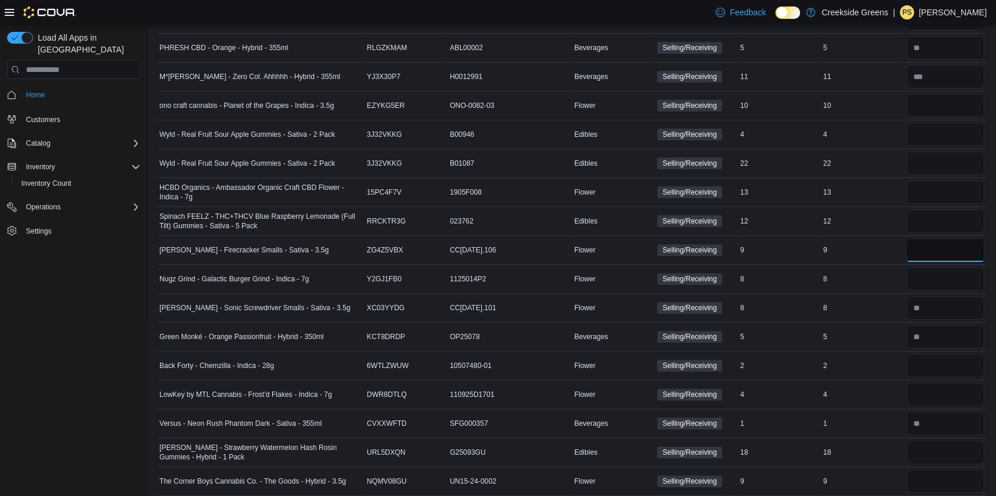
click at [967, 246] on input "number" at bounding box center [945, 250] width 78 height 24
type input "*"
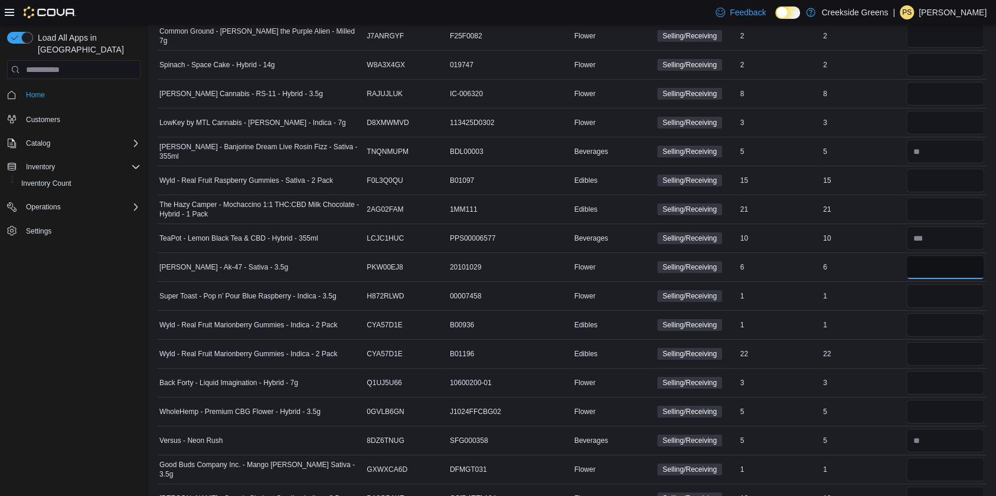
click at [947, 256] on input "number" at bounding box center [945, 268] width 78 height 24
type input "*"
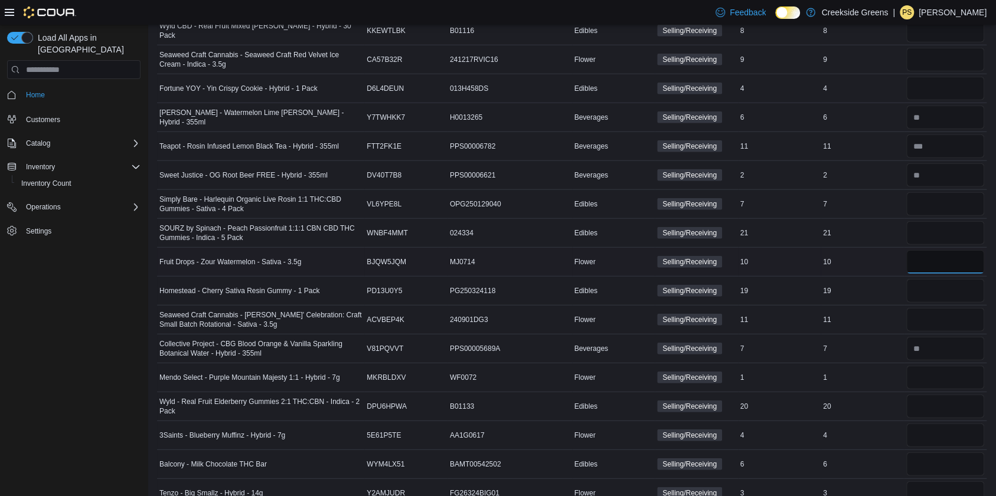
click at [948, 250] on input "number" at bounding box center [945, 262] width 78 height 24
type input "**"
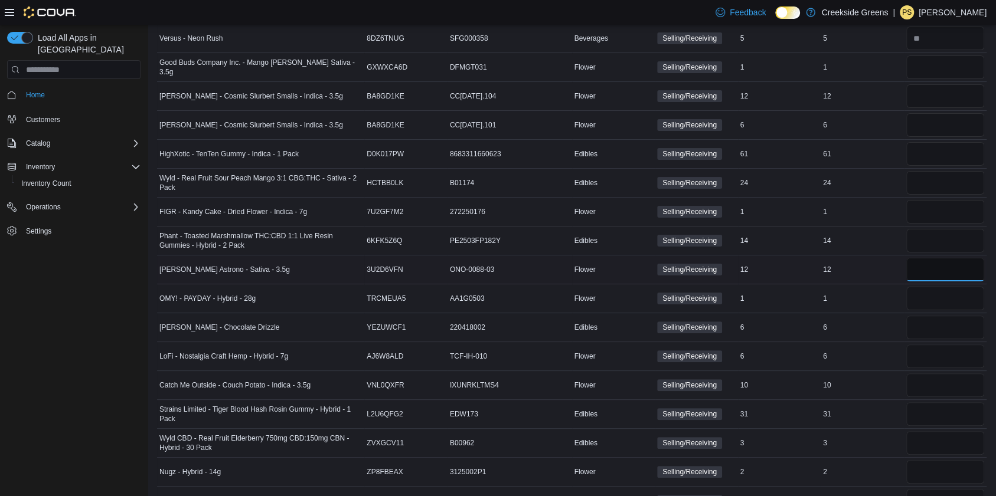
click at [949, 258] on input "number" at bounding box center [945, 270] width 78 height 24
type input "**"
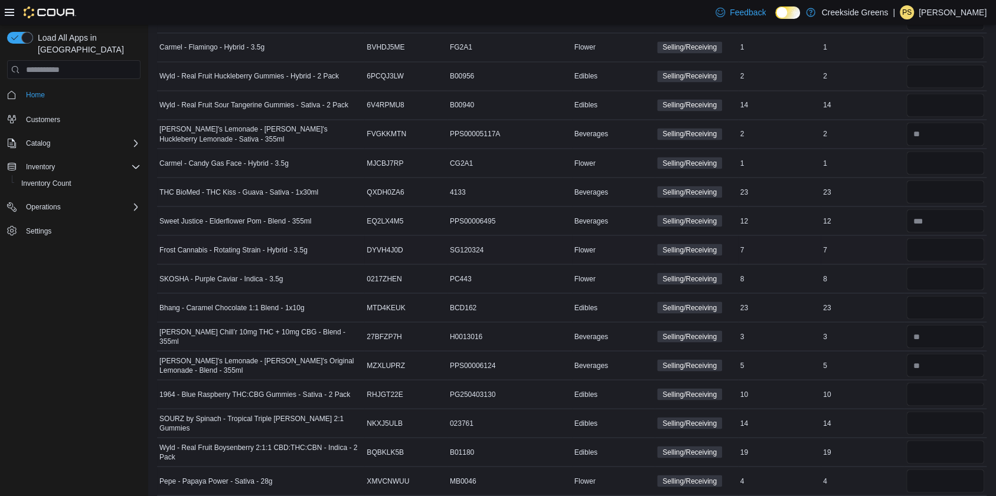
scroll to position [604, 0]
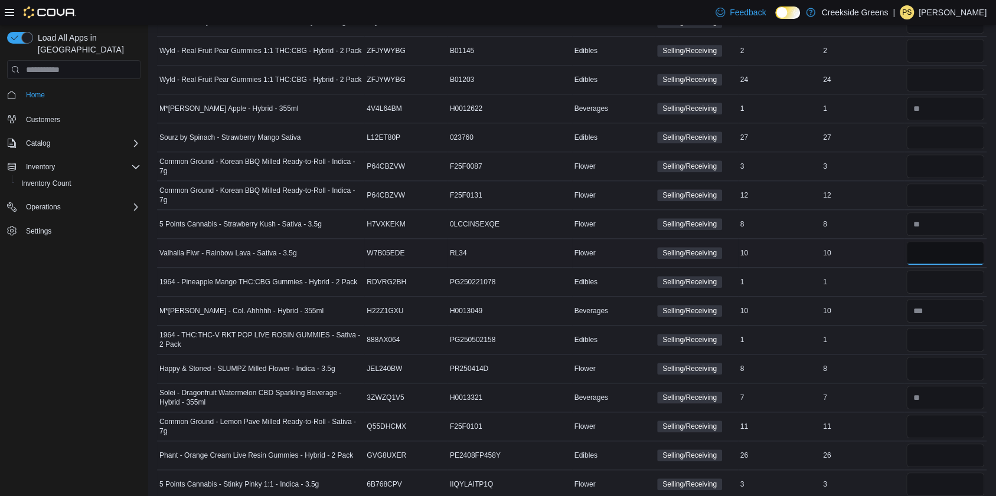
click at [927, 246] on input "number" at bounding box center [945, 253] width 78 height 24
type input "*"
click at [977, 189] on input "number" at bounding box center [945, 196] width 78 height 24
type input "**"
click at [942, 159] on input "number" at bounding box center [945, 167] width 78 height 24
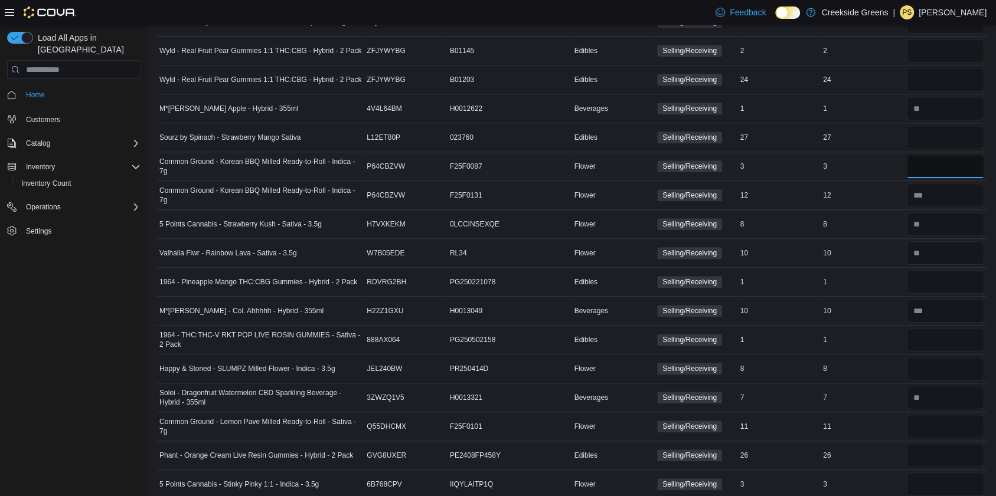
type input "*"
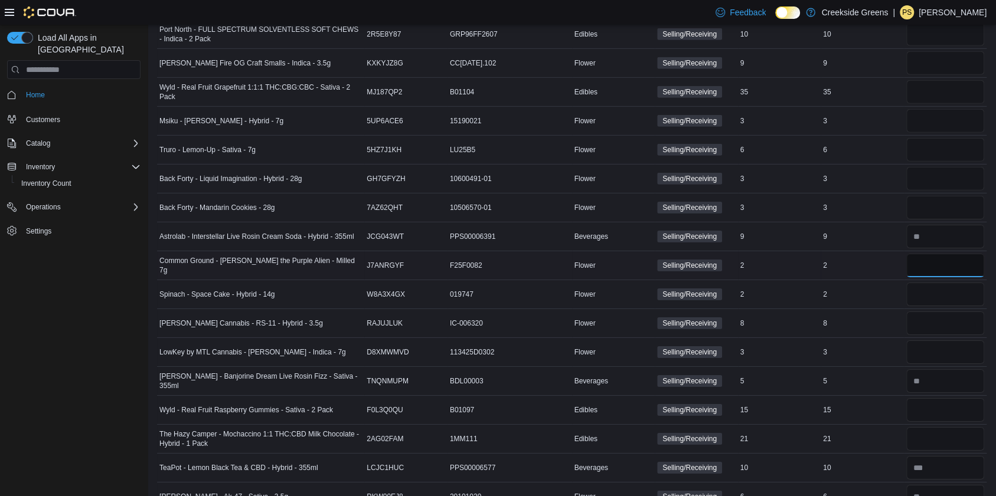
click at [940, 254] on input "number" at bounding box center [945, 266] width 78 height 24
type input "*"
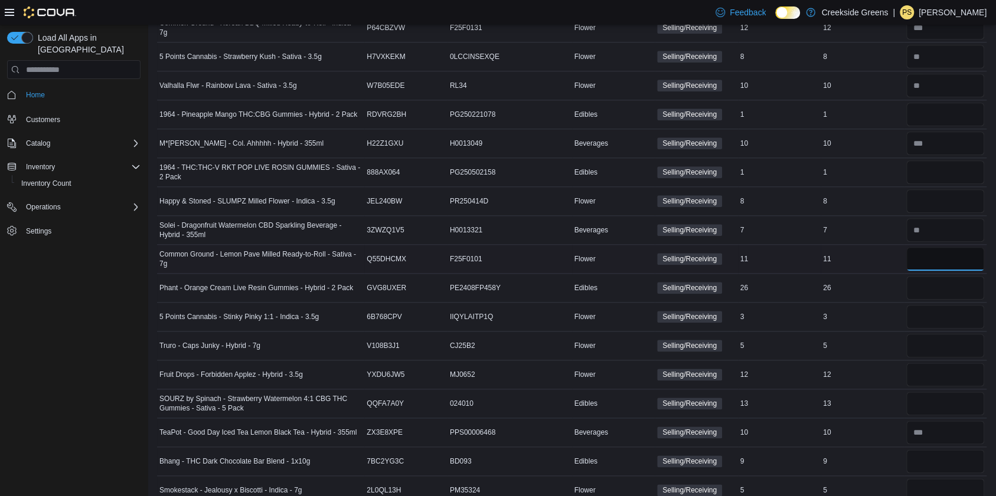
click at [941, 250] on input "number" at bounding box center [945, 259] width 78 height 24
type input "**"
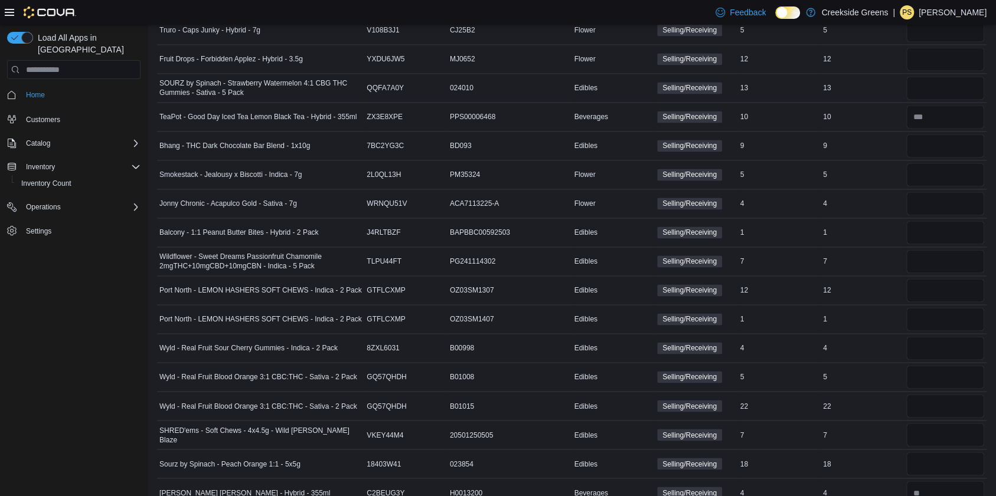
scroll to position [2270, 0]
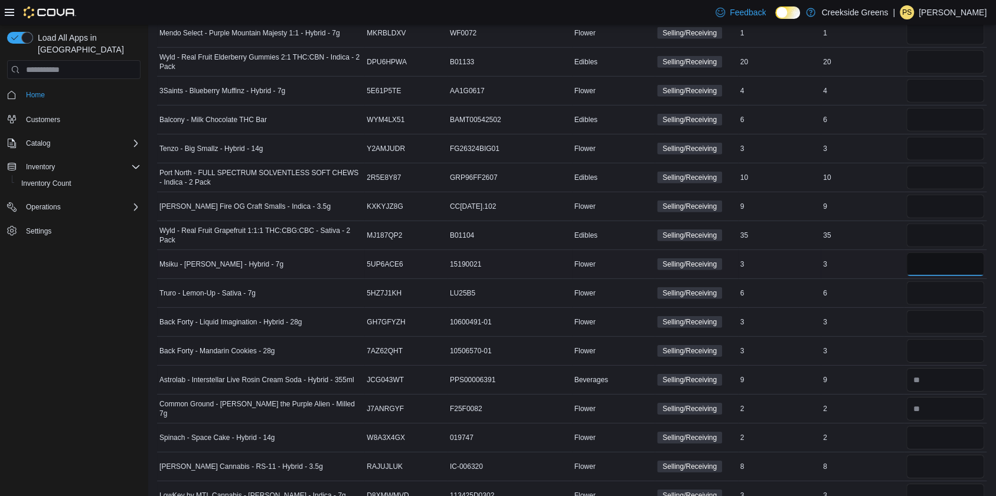
click at [943, 253] on input "number" at bounding box center [945, 265] width 78 height 24
type input "*"
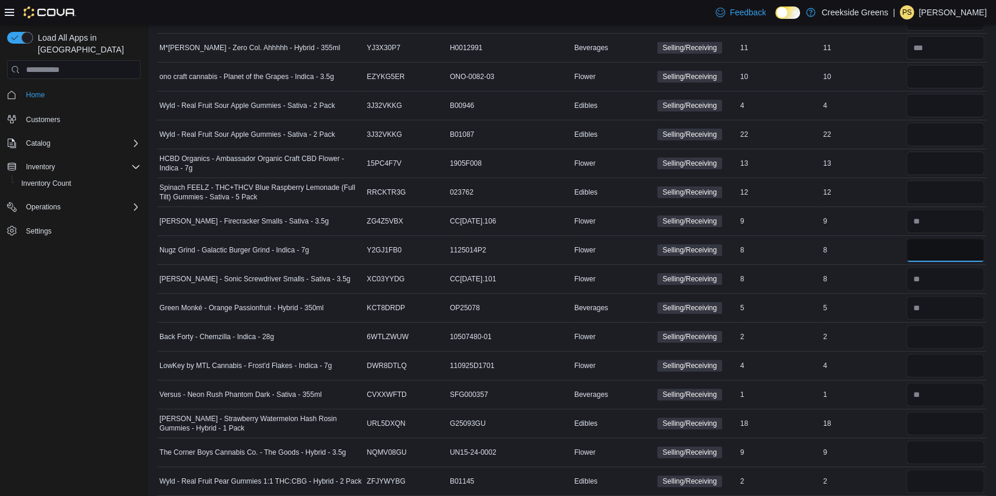
click at [929, 251] on input "number" at bounding box center [945, 250] width 78 height 24
type input "*"
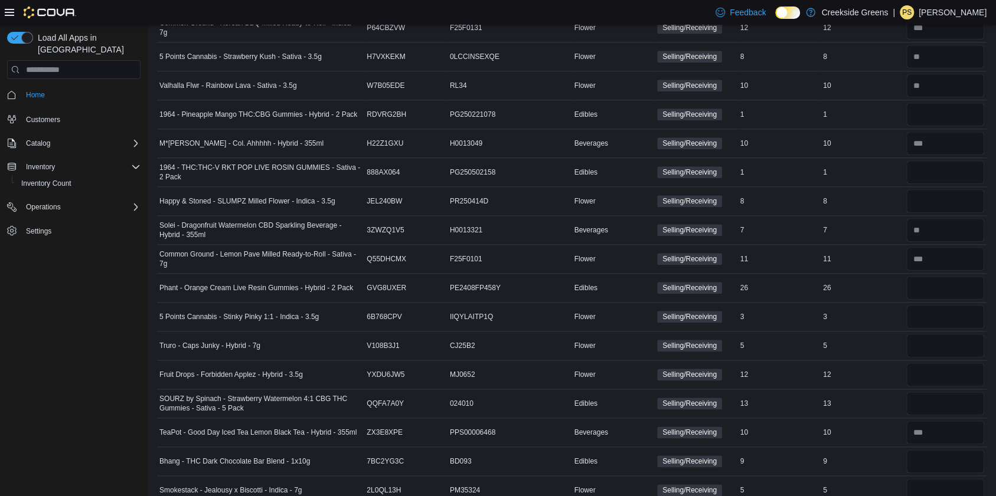
scroll to position [3476, 0]
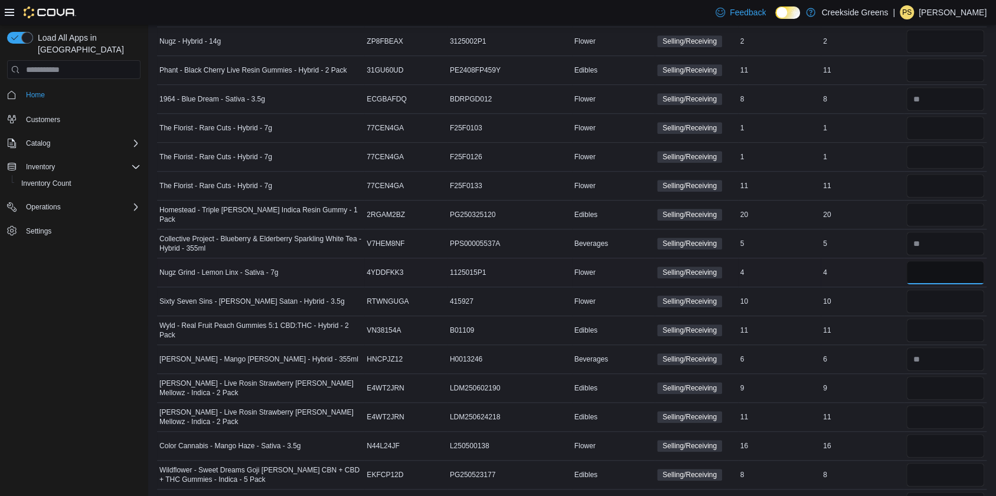
click at [931, 261] on input "number" at bounding box center [945, 273] width 78 height 24
type input "*"
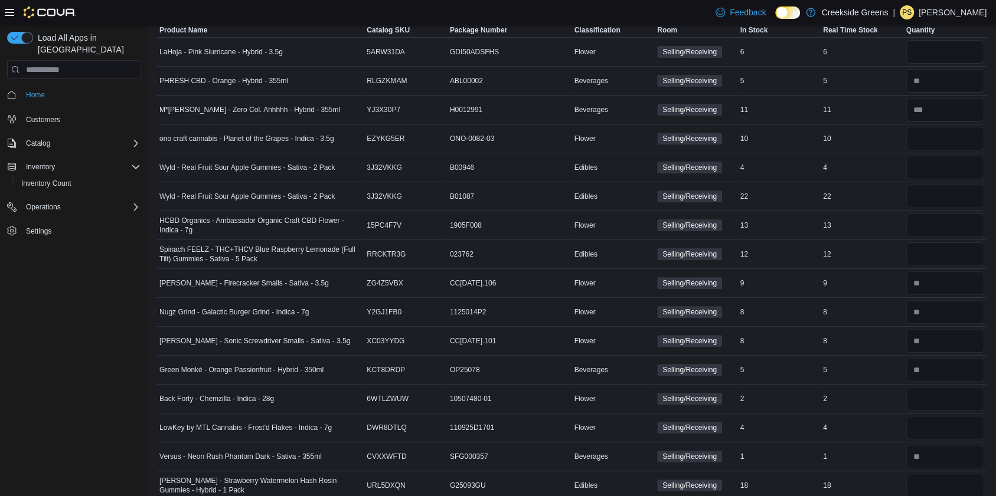
scroll to position [2098, 0]
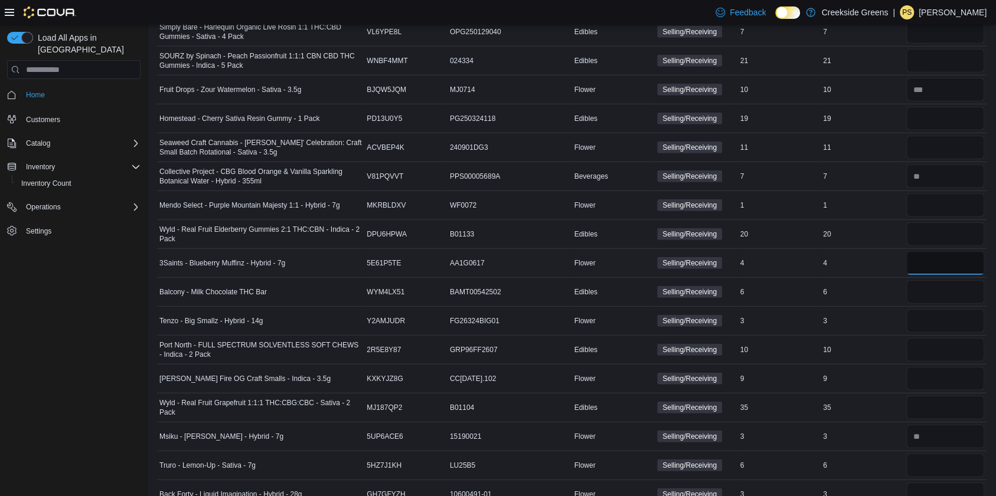
click at [940, 256] on input "number" at bounding box center [945, 263] width 78 height 24
type input "*"
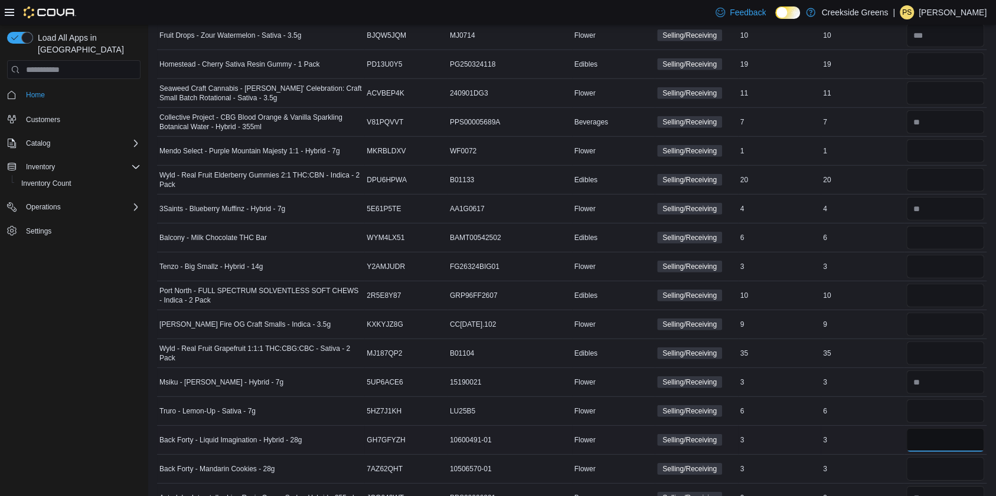
click at [943, 428] on input "number" at bounding box center [945, 440] width 78 height 24
type input "*"
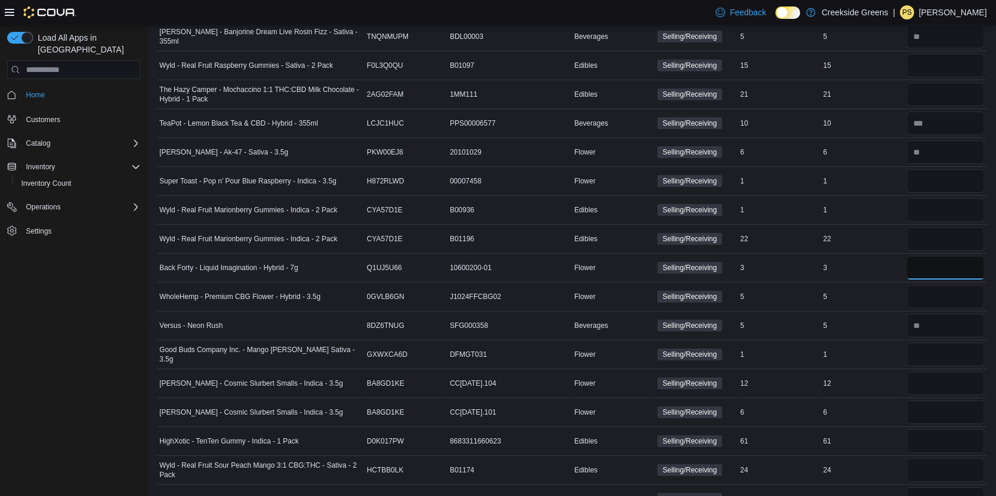
click at [957, 256] on input "number" at bounding box center [945, 268] width 78 height 24
type input "*"
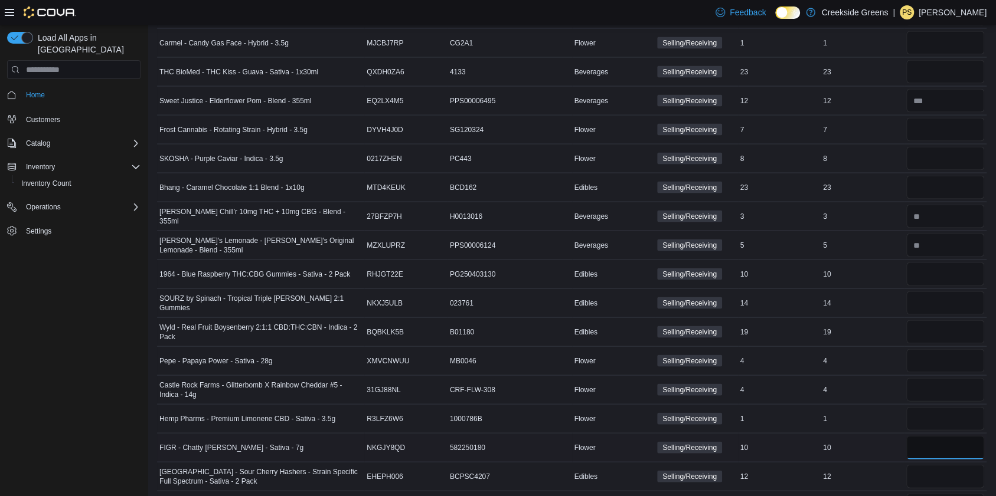
click at [937, 436] on input "number" at bounding box center [945, 448] width 78 height 24
type input "*"
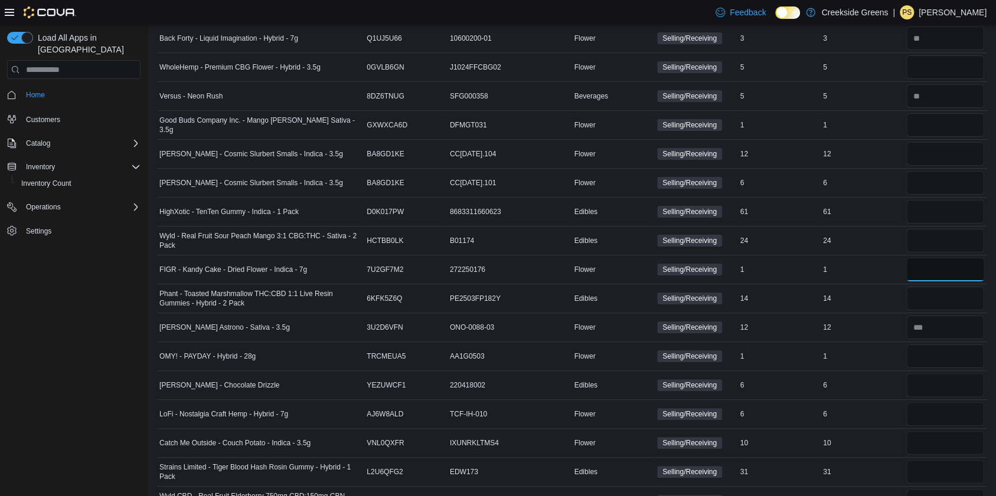
click at [957, 258] on input "number" at bounding box center [945, 270] width 78 height 24
type input "*"
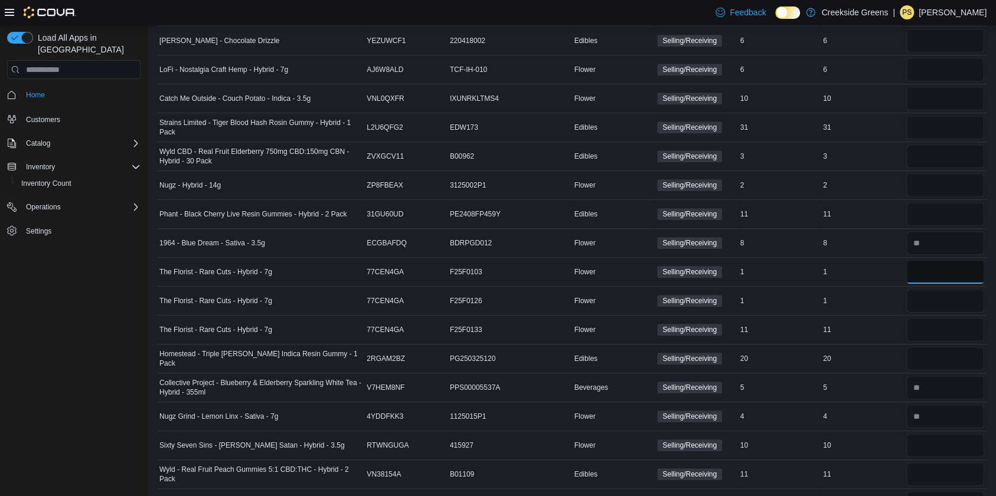
click at [943, 260] on input "number" at bounding box center [945, 272] width 78 height 24
type input "*"
type input "**"
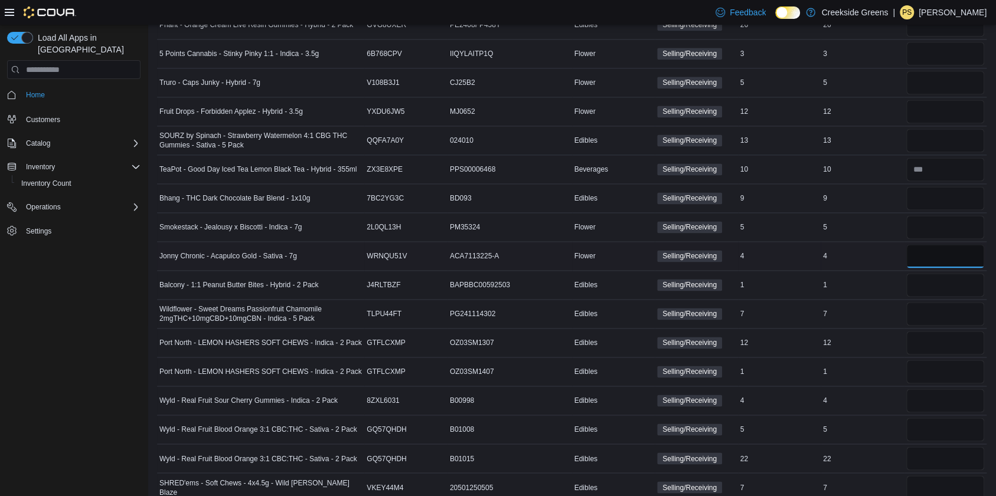
click at [941, 246] on input "number" at bounding box center [945, 256] width 78 height 24
type input "*"
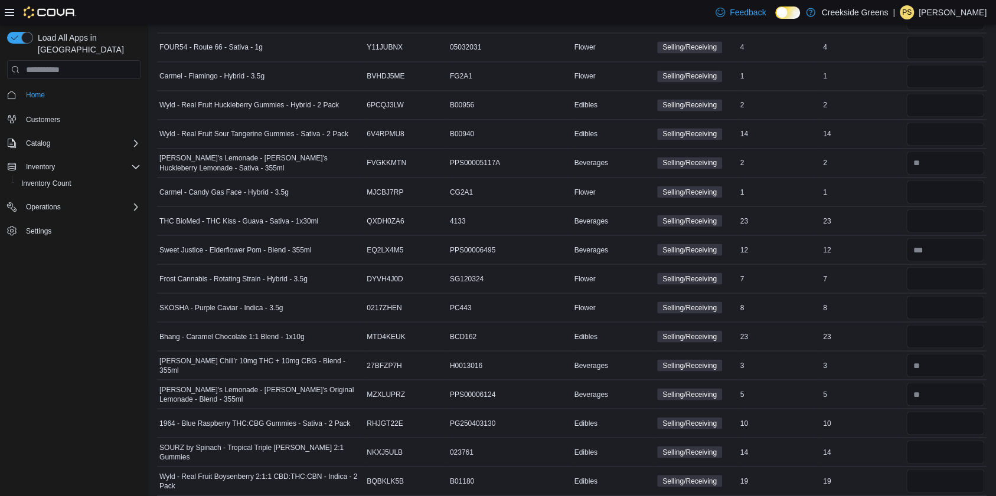
scroll to position [288, 0]
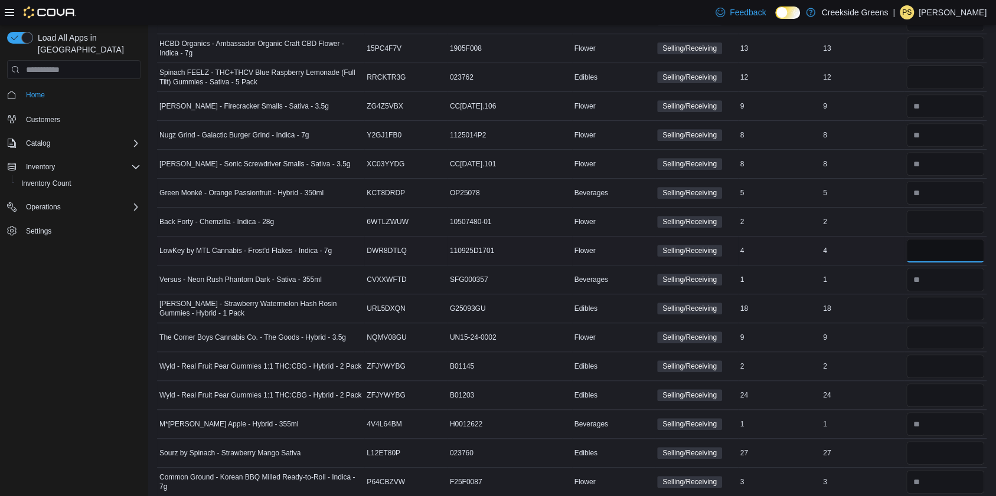
click at [944, 257] on input "number" at bounding box center [945, 251] width 78 height 24
type input "*"
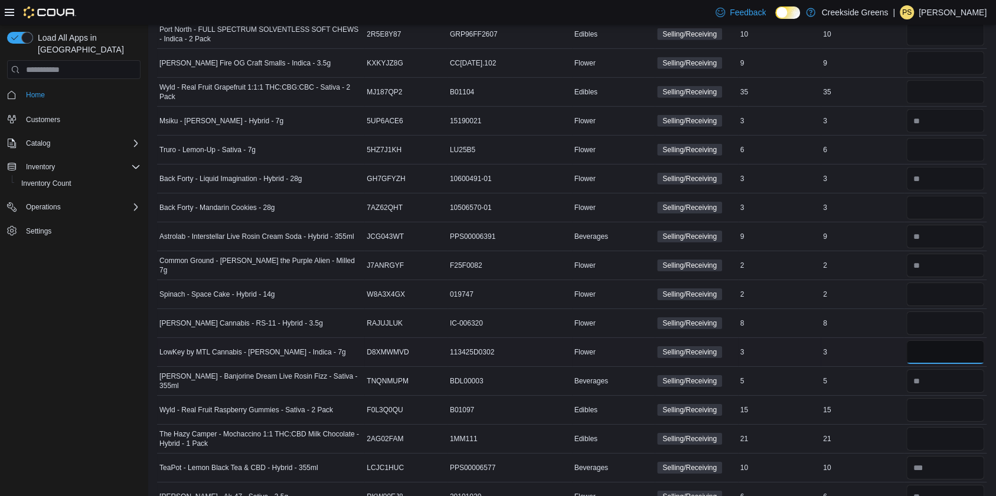
click at [944, 341] on input "number" at bounding box center [945, 353] width 78 height 24
type input "*"
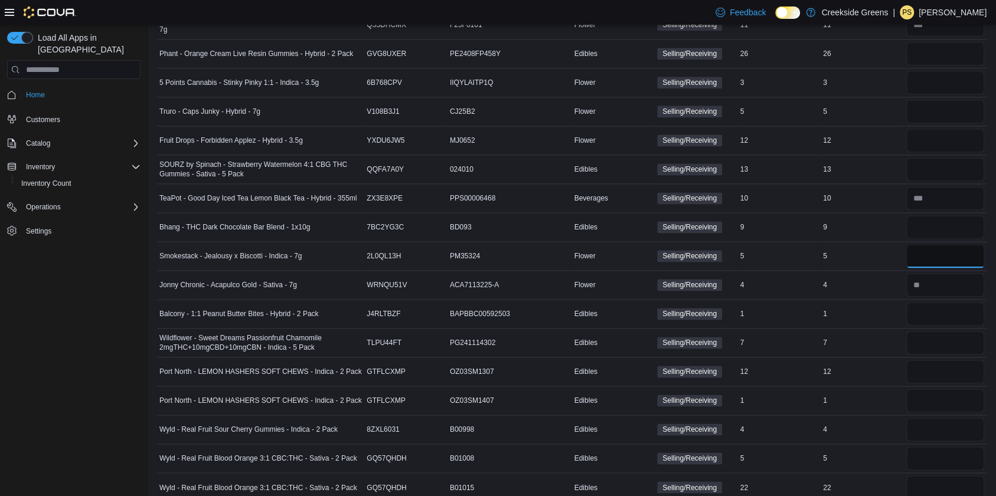
click at [949, 246] on input "number" at bounding box center [945, 256] width 78 height 24
type input "*"
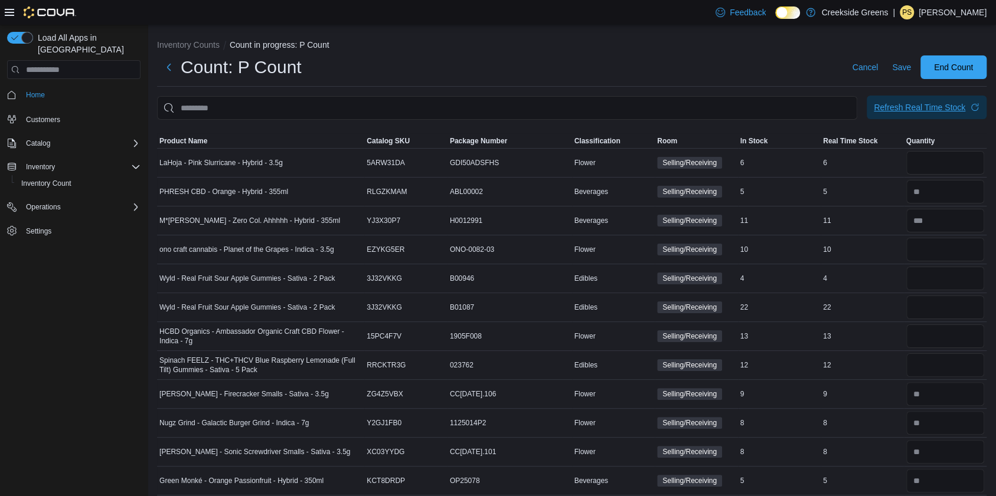
click at [934, 97] on span "Refresh Real Time Stock" at bounding box center [927, 108] width 106 height 24
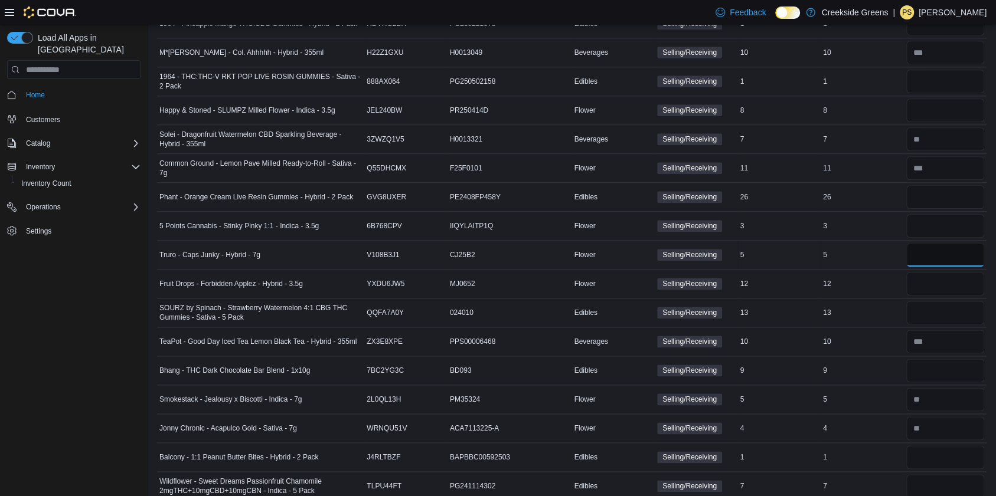
click at [952, 251] on input "number" at bounding box center [945, 255] width 78 height 24
type input "*"
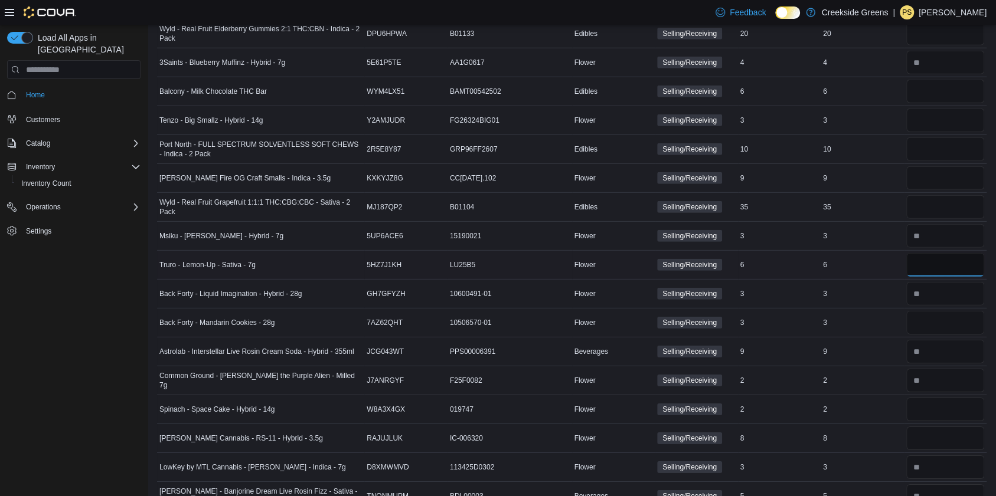
click at [961, 253] on input "number" at bounding box center [945, 265] width 78 height 24
type input "*"
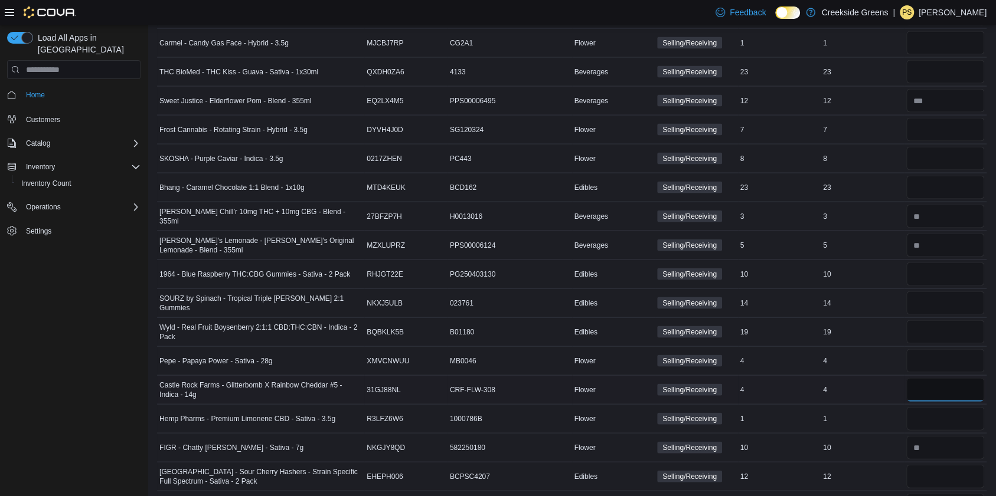
click at [950, 378] on input "number" at bounding box center [945, 390] width 78 height 24
type input "*"
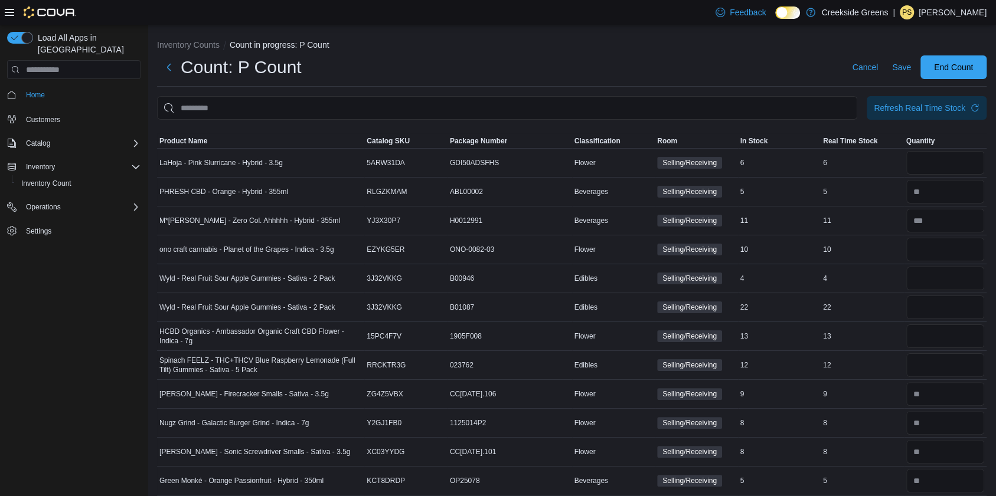
scroll to position [3246, 0]
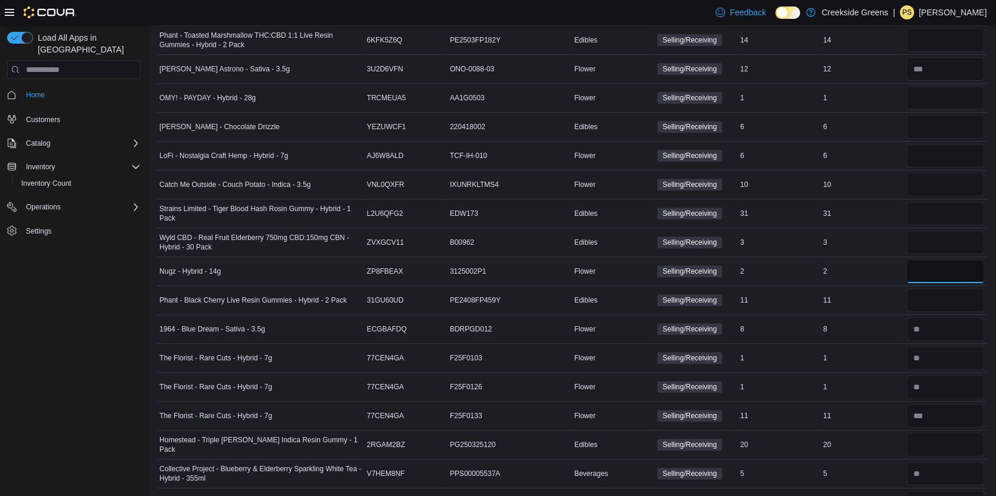
click at [964, 260] on input "number" at bounding box center [945, 272] width 78 height 24
type input "*"
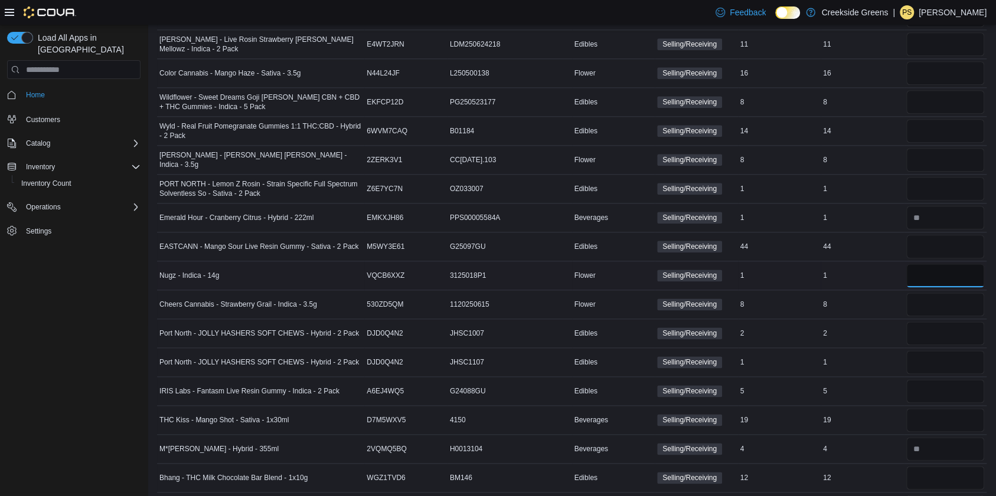
click at [973, 264] on input "number" at bounding box center [945, 276] width 78 height 24
type input "*"
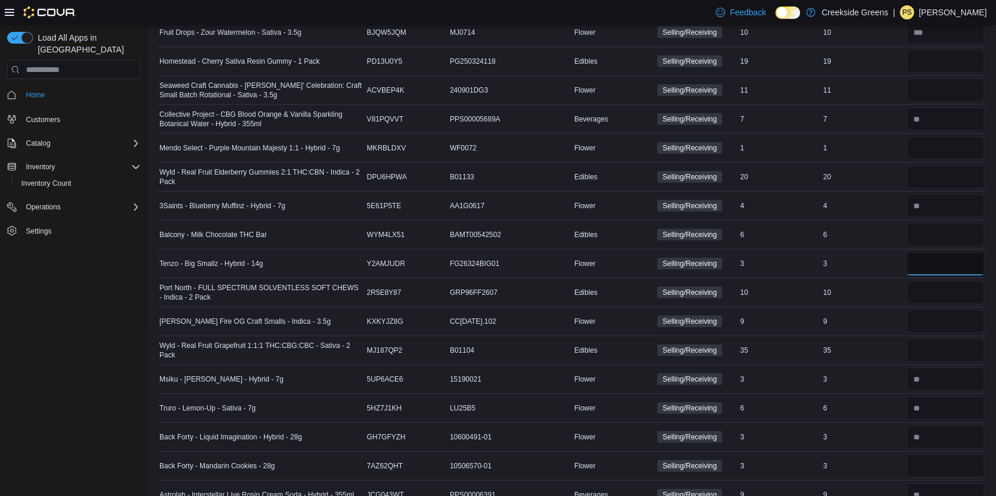
click at [956, 252] on input "number" at bounding box center [945, 264] width 78 height 24
type input "*"
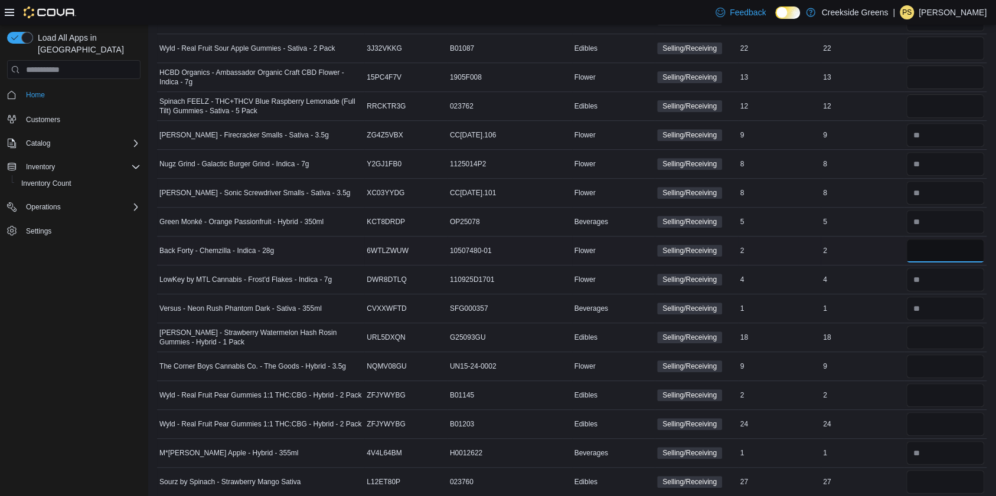
click at [944, 256] on input "number" at bounding box center [945, 251] width 78 height 24
type input "*"
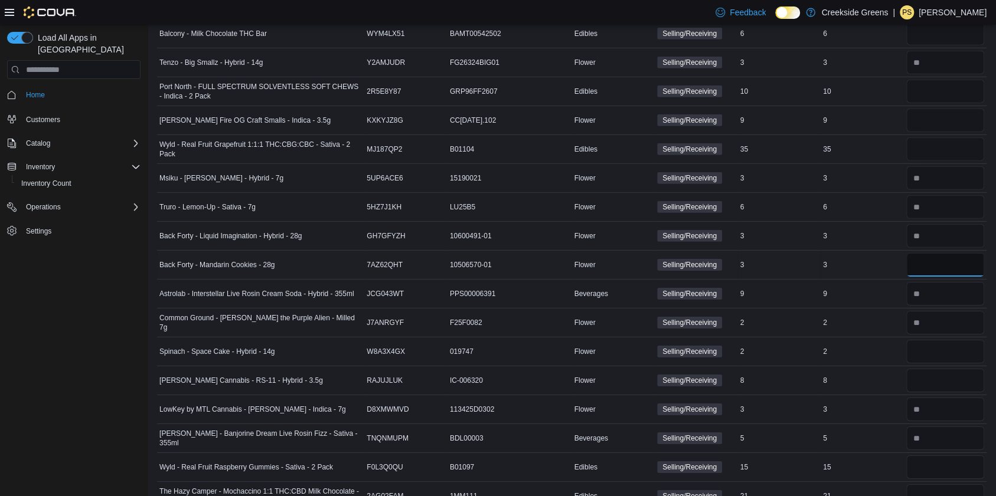
click at [952, 254] on input "number" at bounding box center [945, 265] width 78 height 24
type input "*"
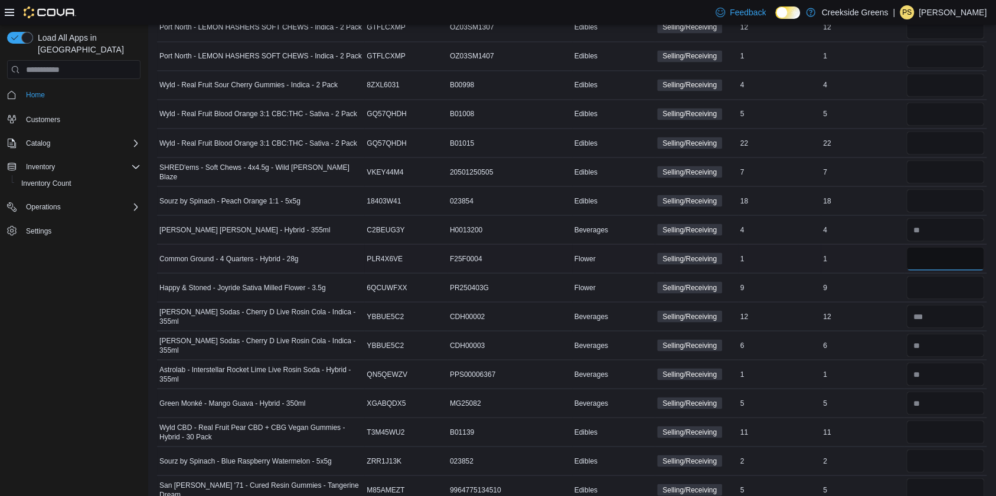
click at [960, 247] on input "number" at bounding box center [945, 259] width 78 height 24
type input "*"
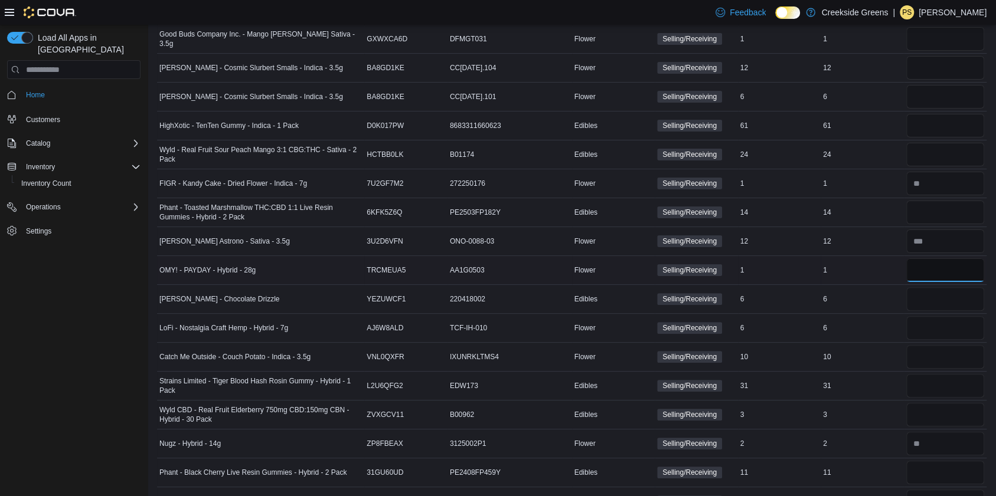
click at [957, 259] on input "number" at bounding box center [945, 271] width 78 height 24
type input "*"
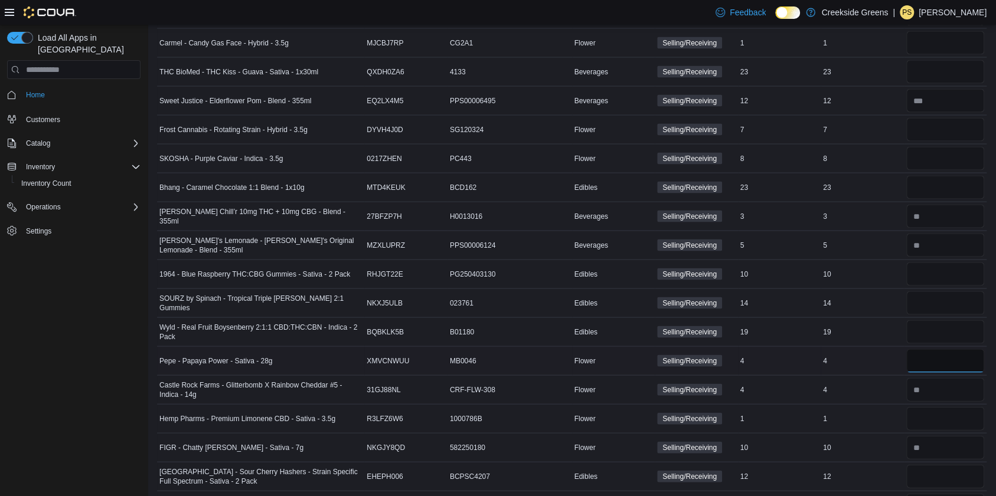
click at [947, 349] on input "number" at bounding box center [945, 361] width 78 height 24
type input "*"
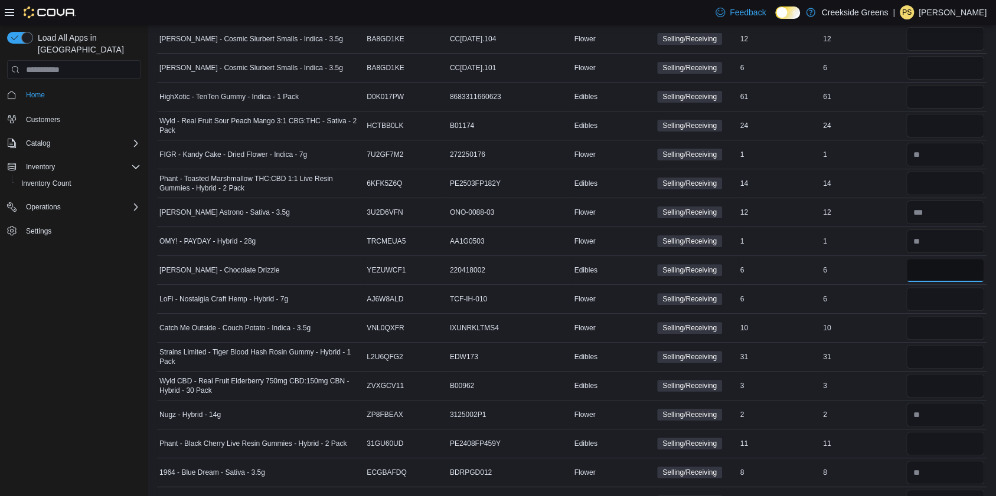
click at [947, 259] on input "number" at bounding box center [945, 271] width 78 height 24
type input "*"
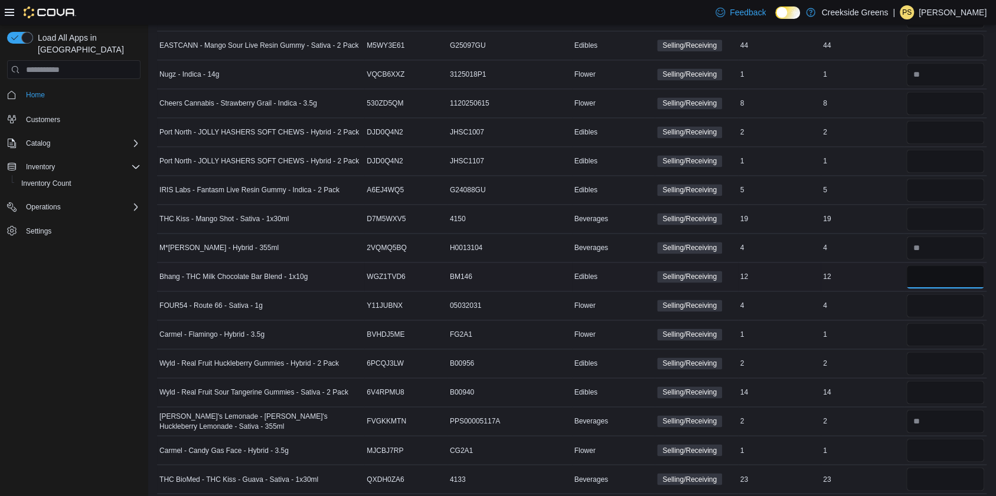
click at [953, 265] on input "number" at bounding box center [945, 277] width 78 height 24
type input "**"
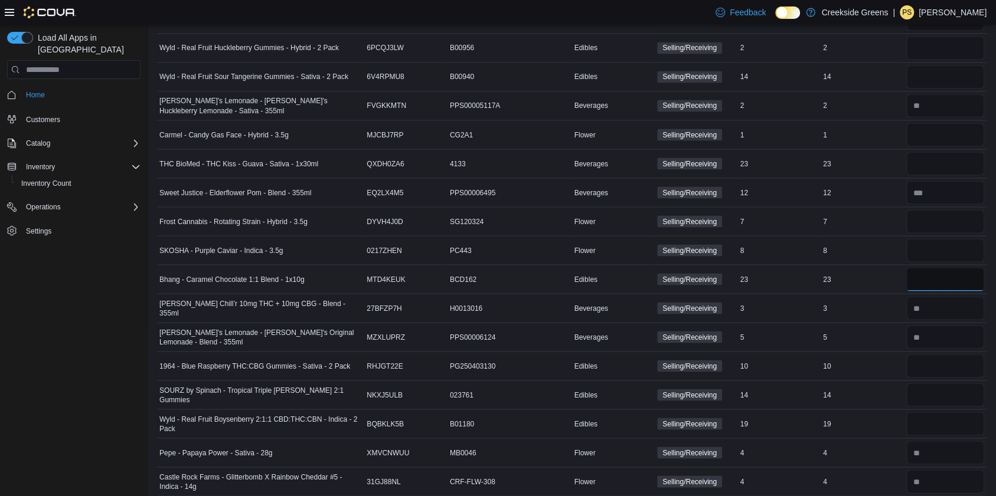
click at [932, 267] on input "number" at bounding box center [945, 279] width 78 height 24
type input "**"
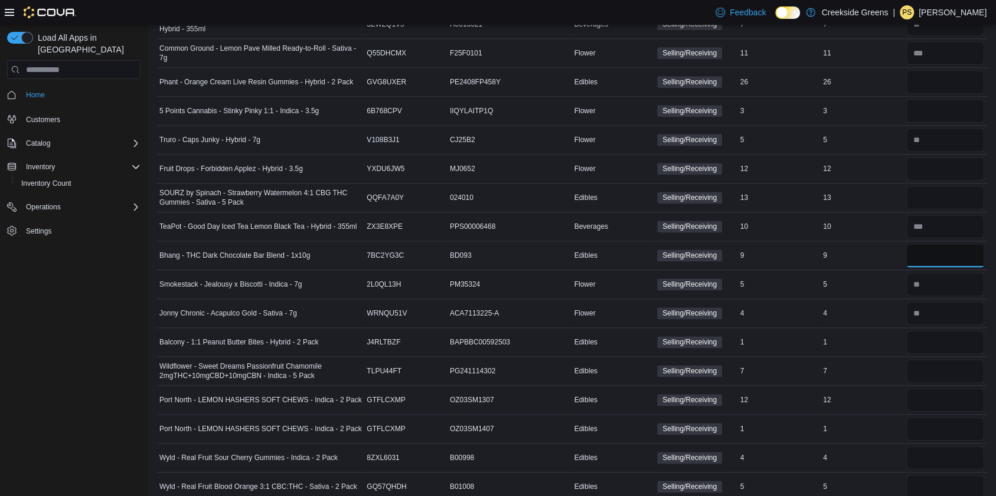
click at [939, 244] on input "number" at bounding box center [945, 256] width 78 height 24
type input "*"
click at [952, 342] on input "number" at bounding box center [945, 343] width 78 height 24
type input "*"
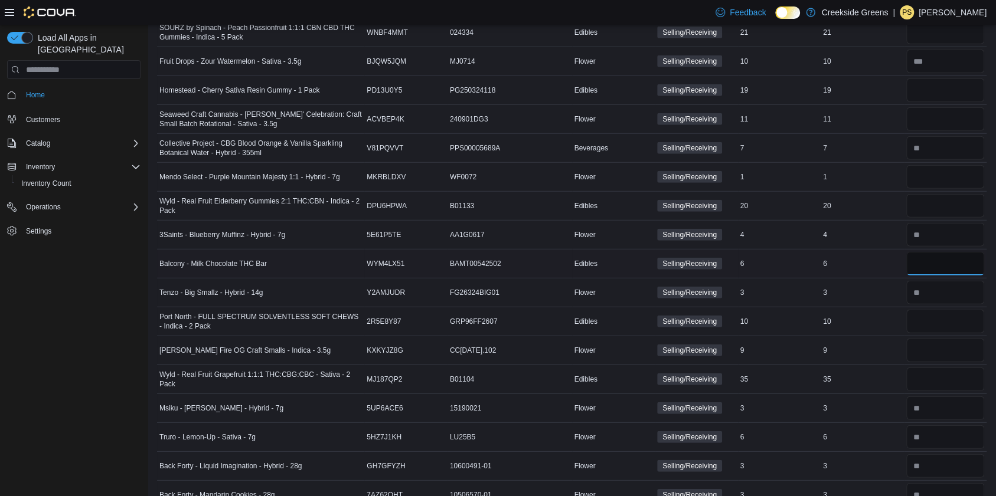
click at [953, 252] on input "number" at bounding box center [945, 264] width 78 height 24
type input "*"
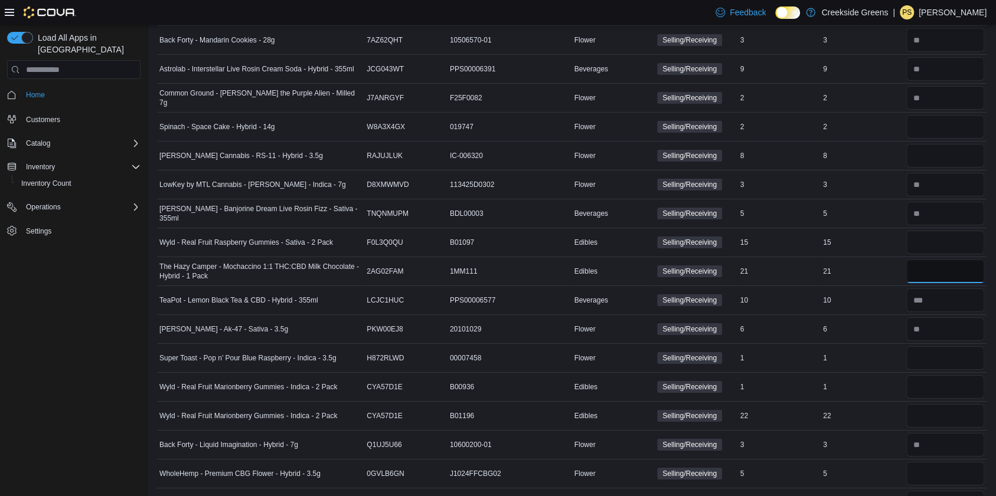
click at [947, 260] on input "number" at bounding box center [945, 272] width 78 height 24
type input "**"
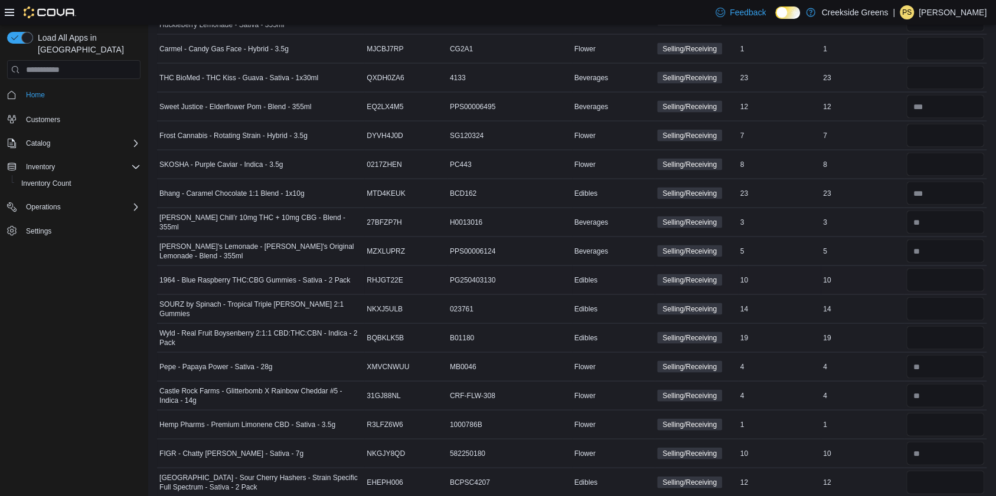
scroll to position [628, 0]
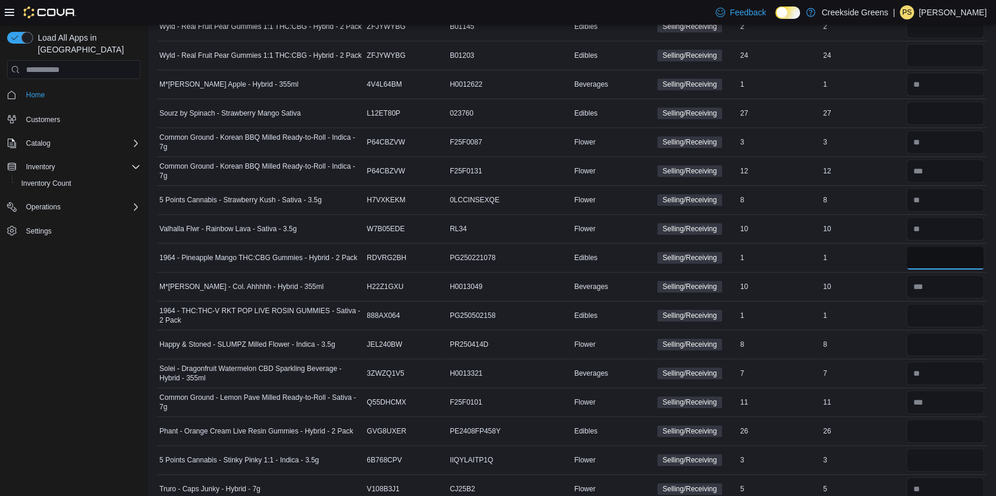
click at [942, 253] on input "number" at bounding box center [945, 258] width 78 height 24
type input "*"
click at [944, 315] on input "number" at bounding box center [945, 316] width 78 height 24
type input "*"
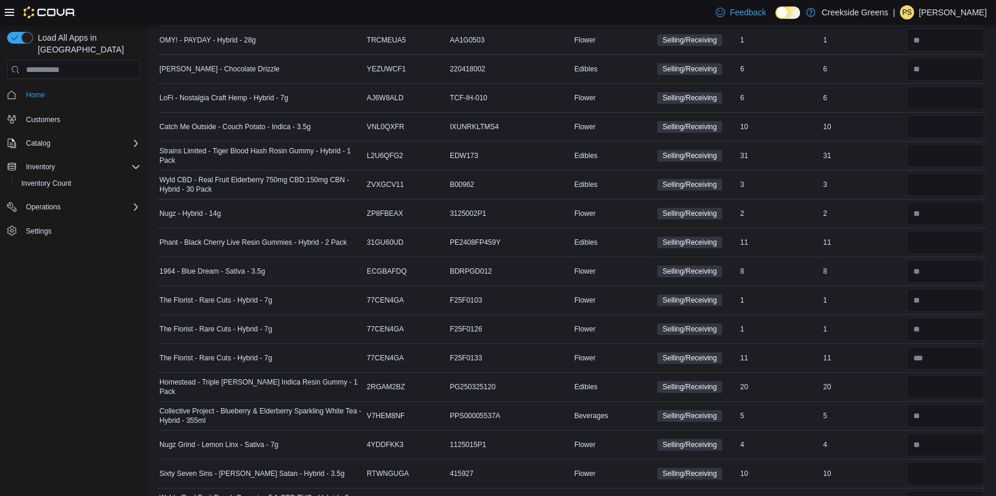
scroll to position [4453, 0]
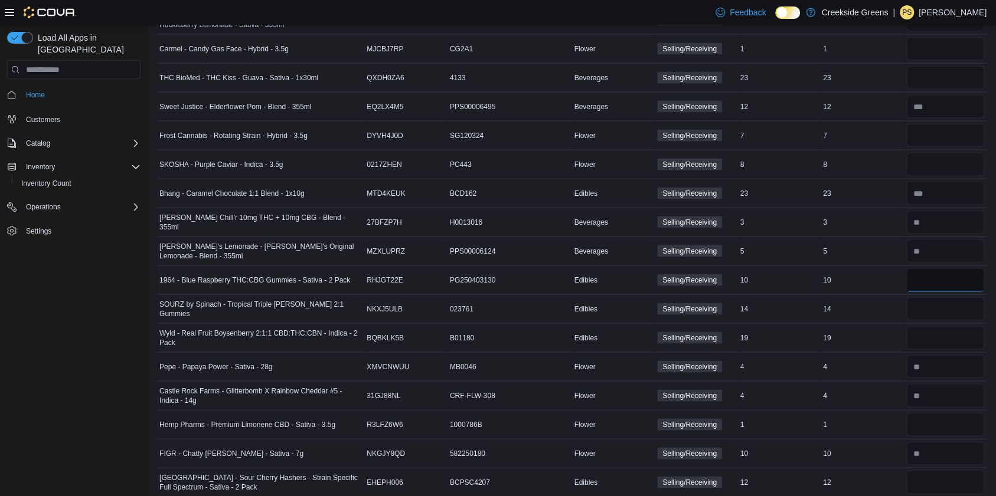
click at [955, 268] on input "number" at bounding box center [945, 280] width 78 height 24
type input "**"
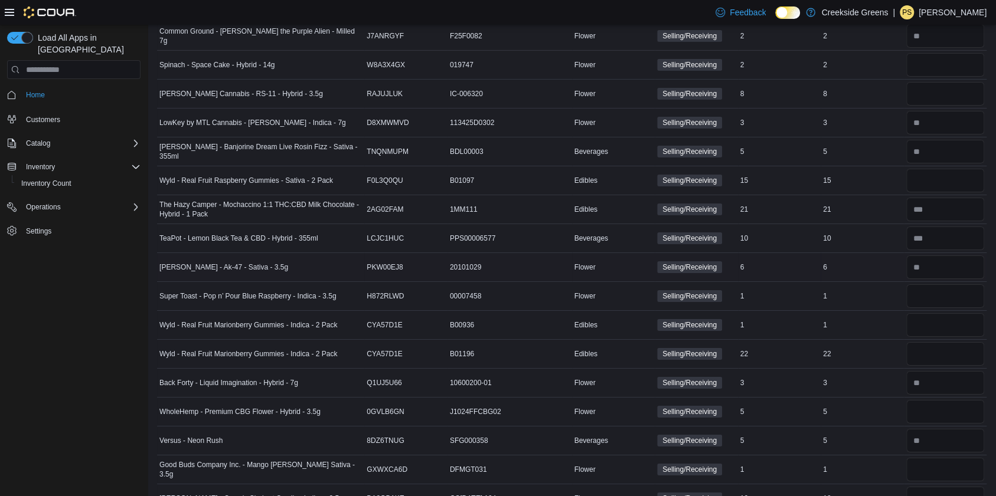
scroll to position [3586, 0]
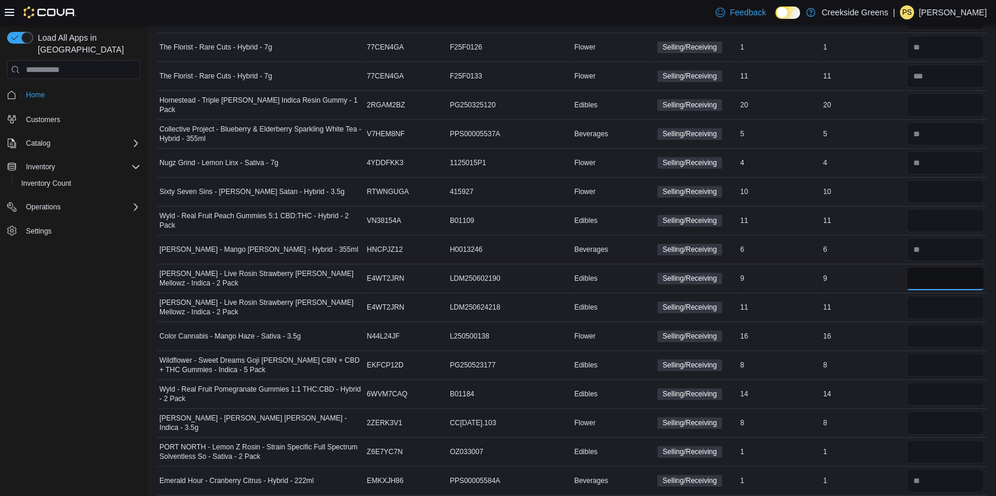
click at [947, 267] on input "number" at bounding box center [945, 279] width 78 height 24
type input "*"
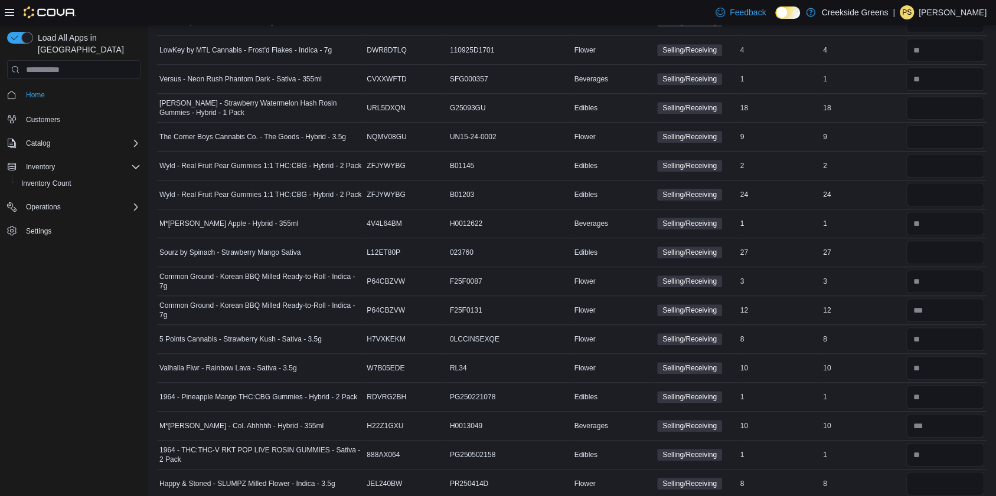
scroll to position [3816, 0]
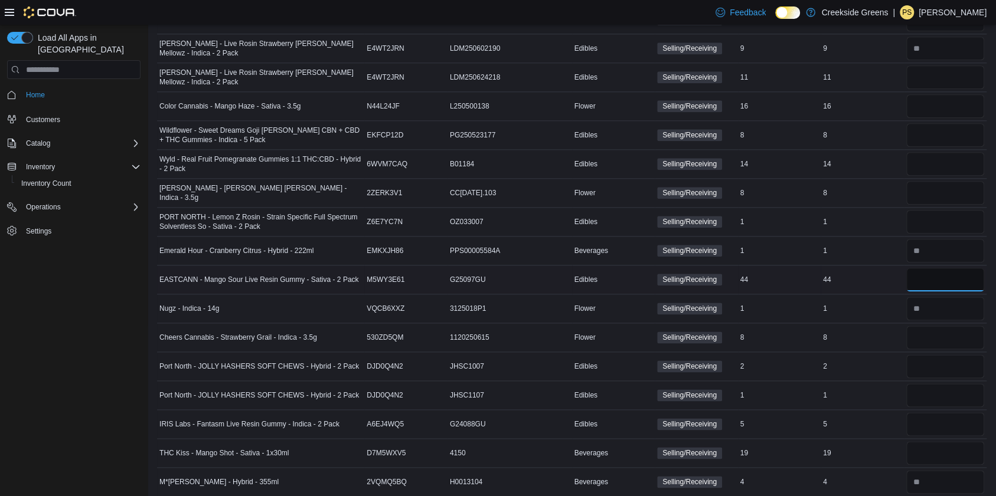
click at [935, 268] on input "number" at bounding box center [945, 280] width 78 height 24
type input "*"
type input "**"
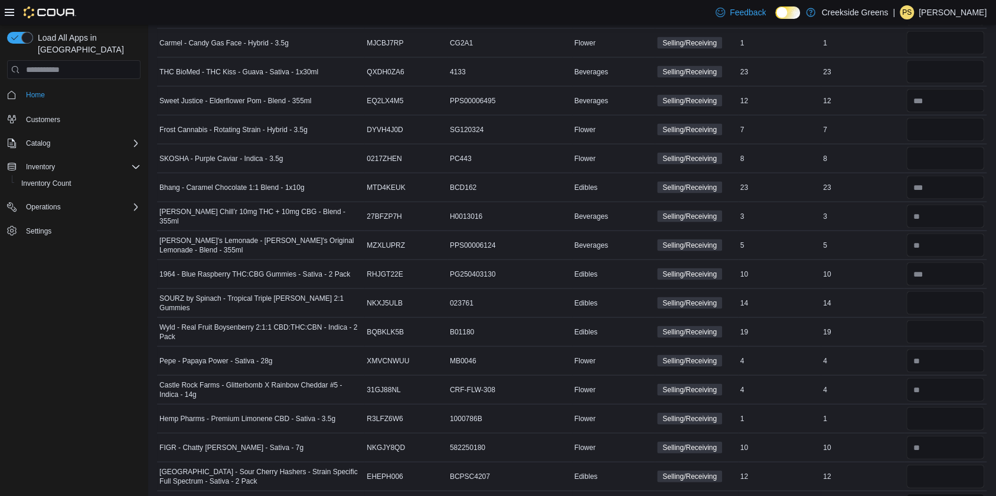
click at [940, 493] on input "number" at bounding box center [945, 505] width 78 height 24
type input "**"
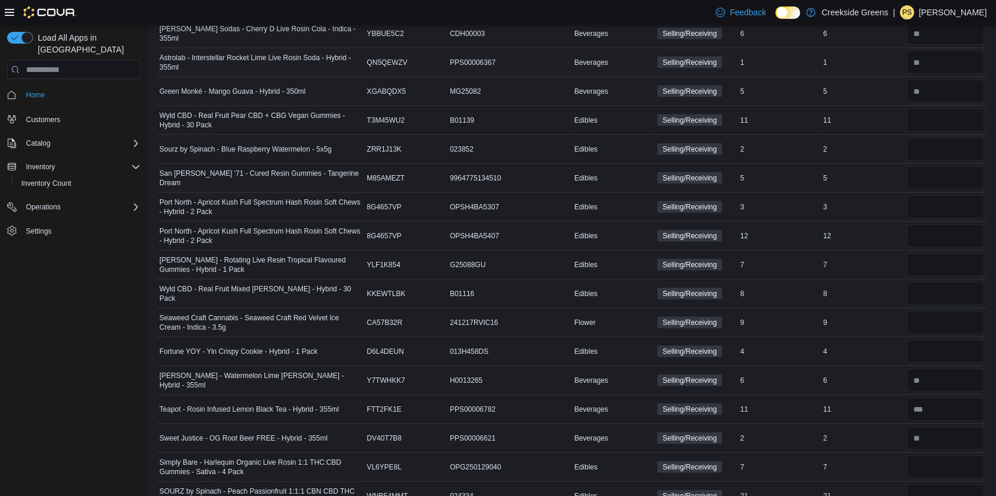
scroll to position [341, 0]
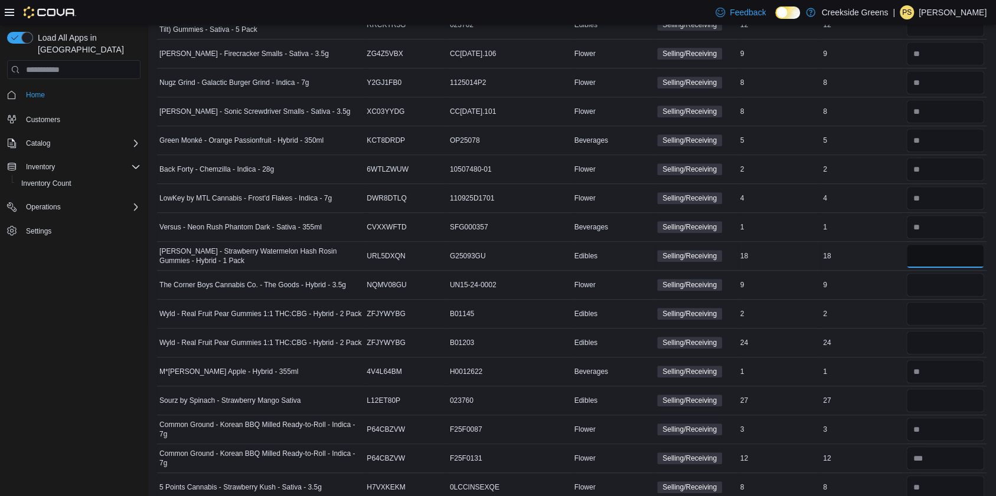
click at [935, 244] on input "number" at bounding box center [945, 256] width 78 height 24
type input "**"
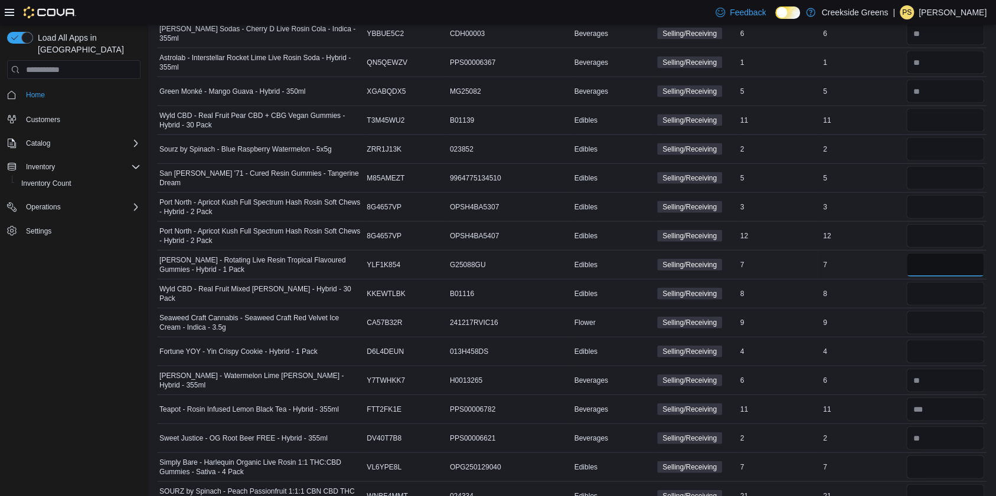
click at [927, 254] on input "number" at bounding box center [945, 265] width 78 height 24
type input "*"
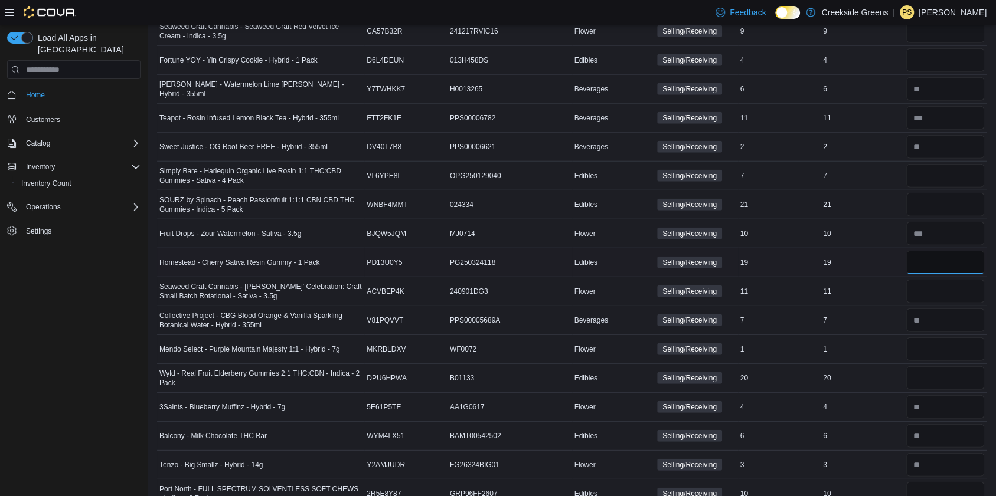
click at [966, 251] on input "number" at bounding box center [945, 263] width 78 height 24
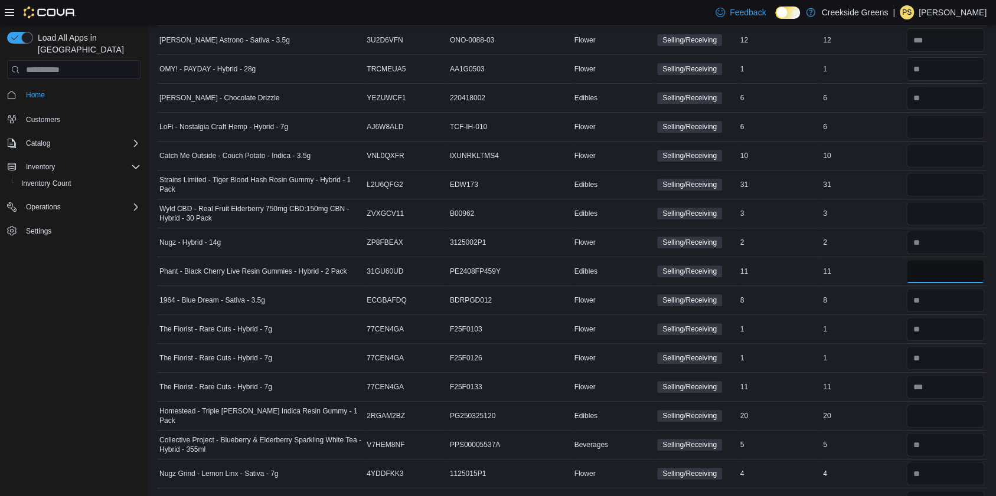
click at [965, 260] on input "number" at bounding box center [945, 272] width 78 height 24
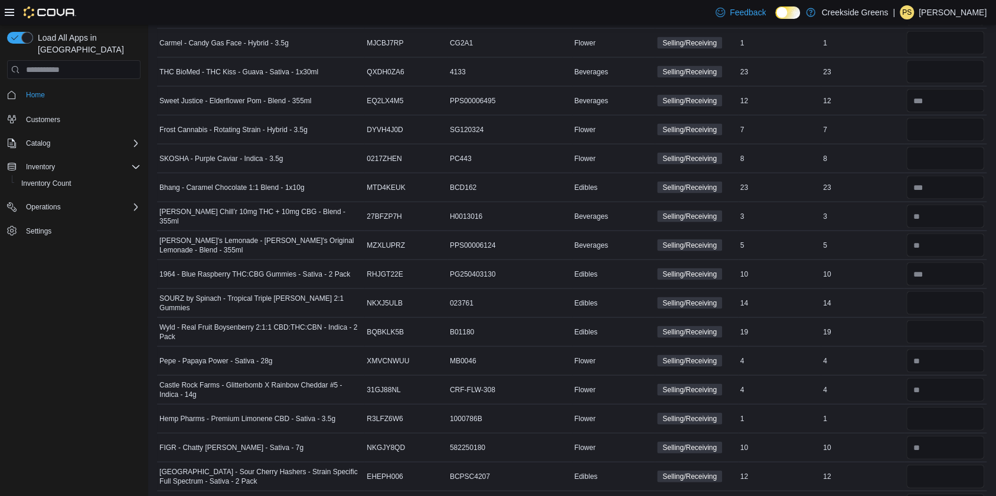
scroll to position [3419, 0]
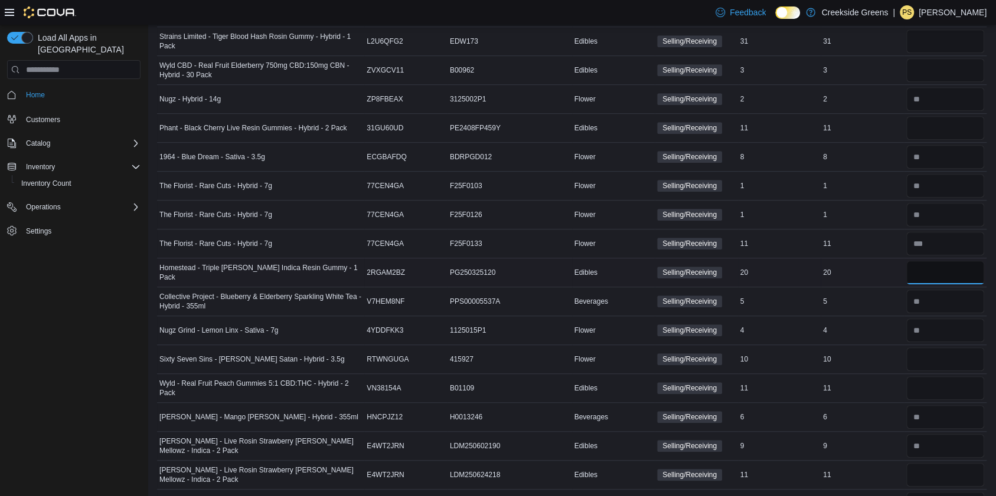
click at [967, 261] on input "number" at bounding box center [945, 273] width 78 height 24
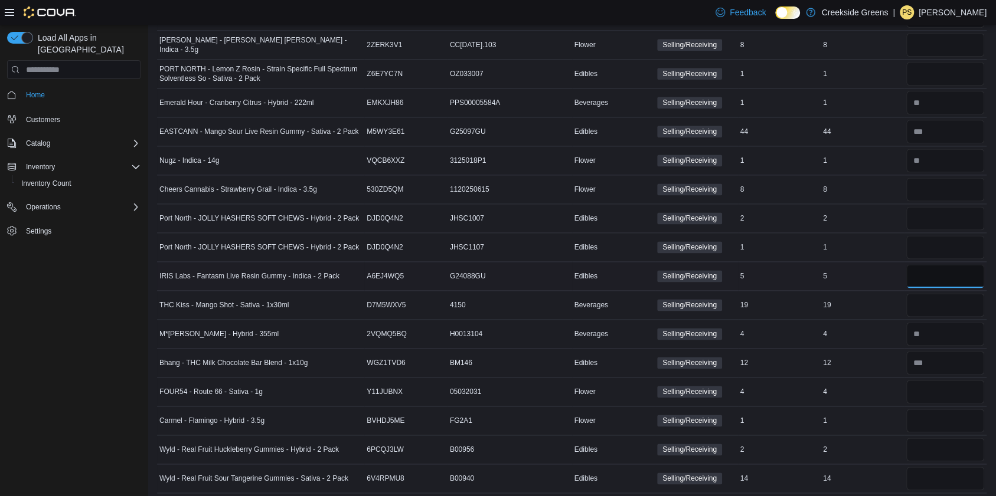
click at [959, 264] on input "number" at bounding box center [945, 276] width 78 height 24
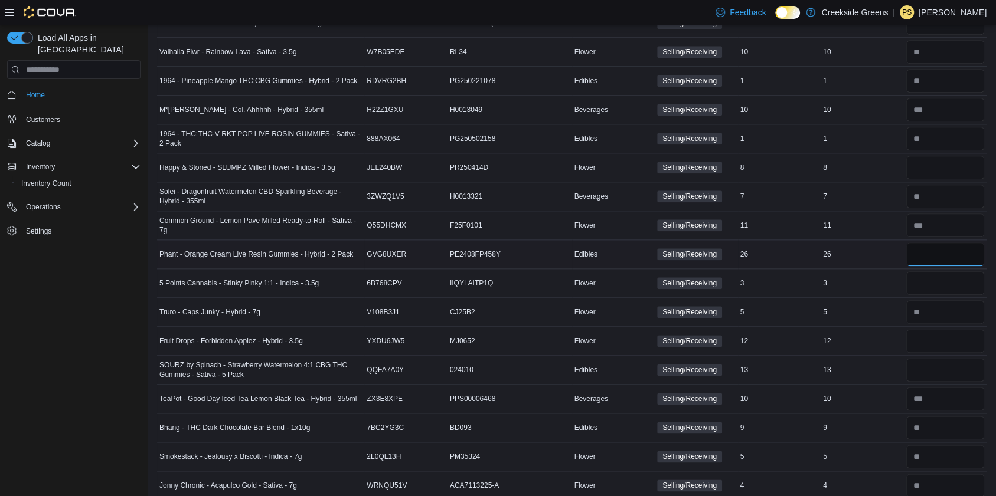
click at [967, 244] on input "number" at bounding box center [945, 255] width 78 height 24
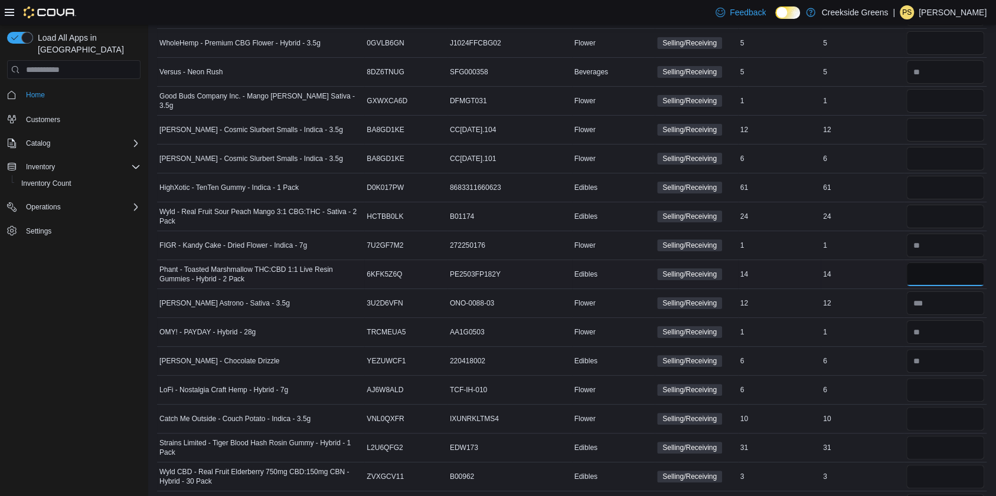
click at [928, 264] on input "number" at bounding box center [945, 275] width 78 height 24
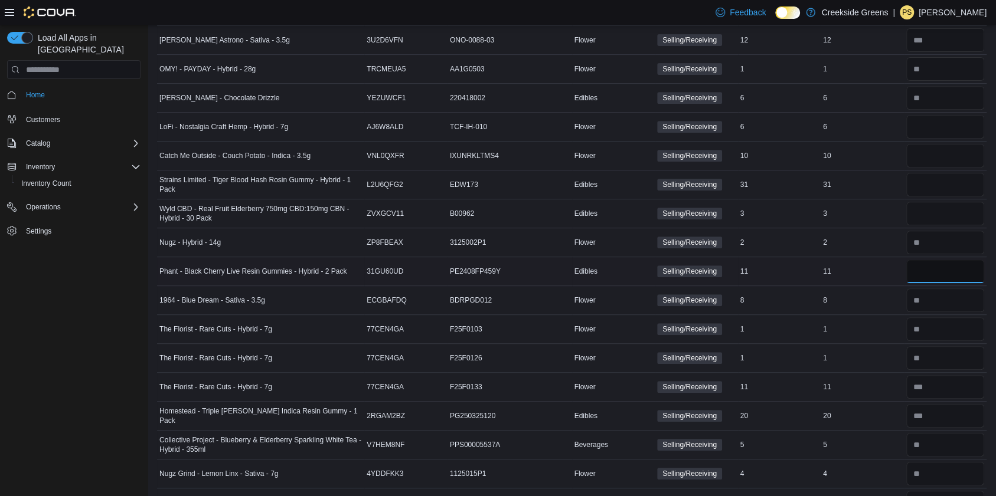
click at [955, 260] on input "number" at bounding box center [945, 272] width 78 height 24
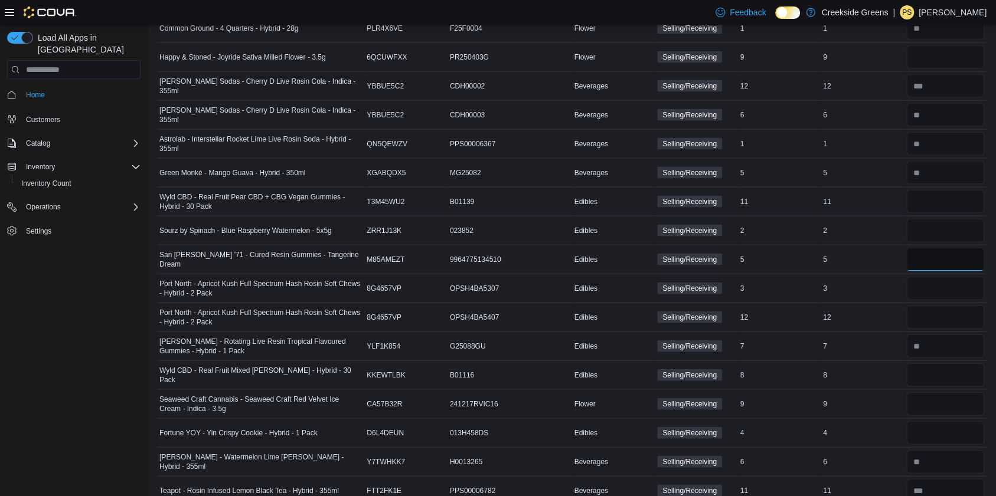
click at [969, 248] on input "number" at bounding box center [945, 260] width 78 height 24
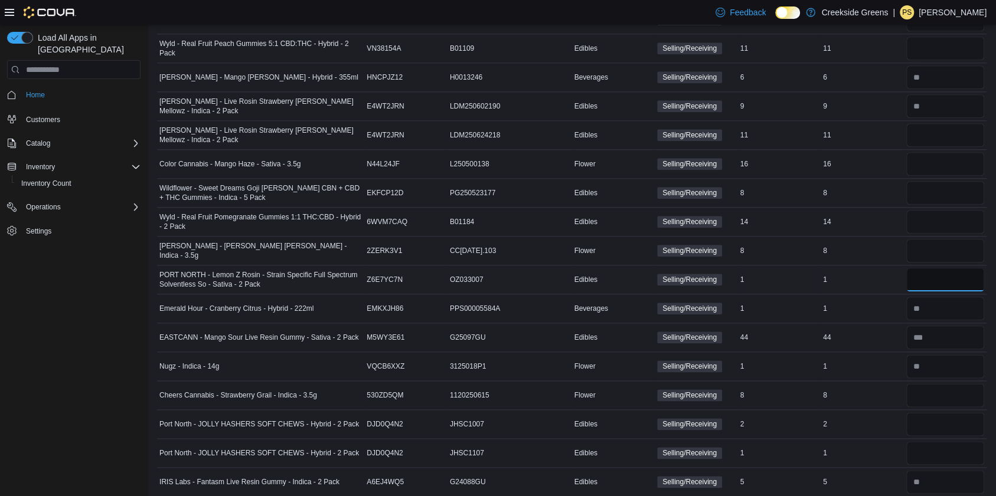
click at [944, 268] on input "number" at bounding box center [945, 280] width 78 height 24
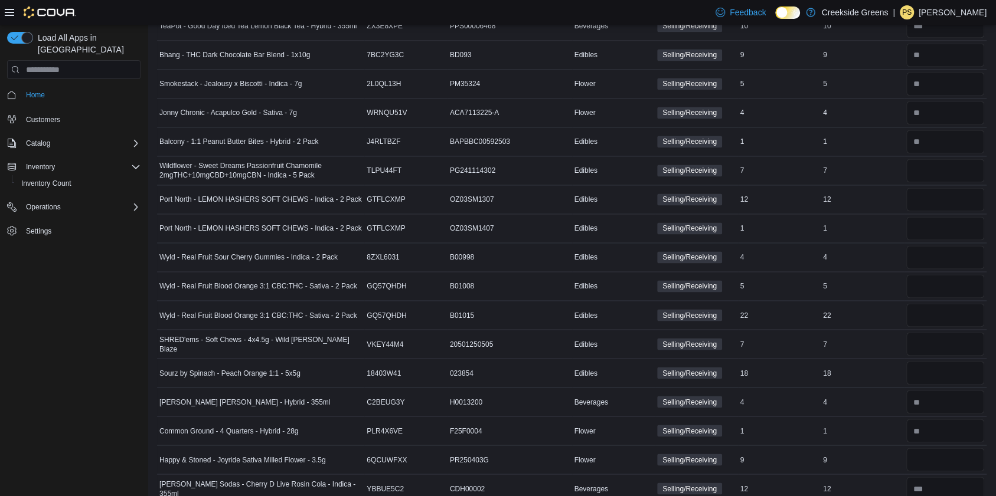
scroll to position [4458, 0]
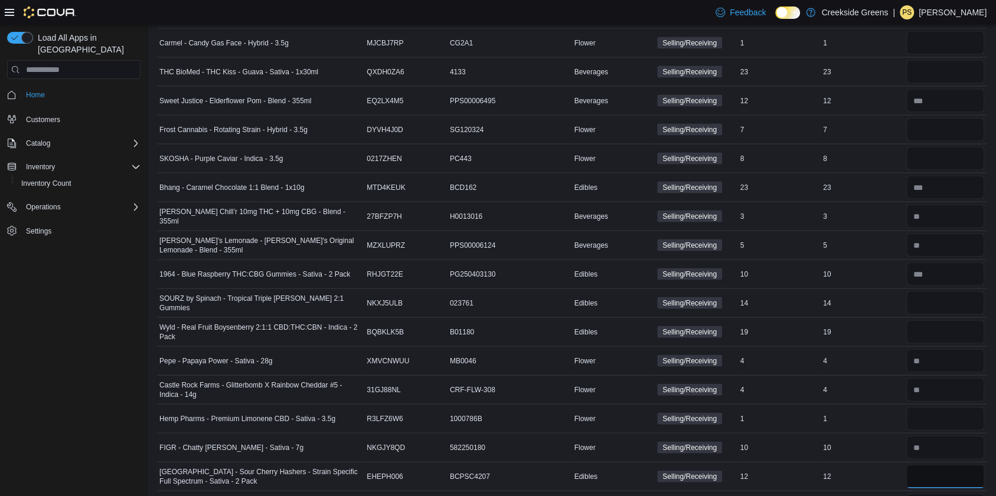
click at [960, 464] on input "number" at bounding box center [945, 476] width 78 height 24
click at [952, 493] on input "number" at bounding box center [945, 505] width 78 height 24
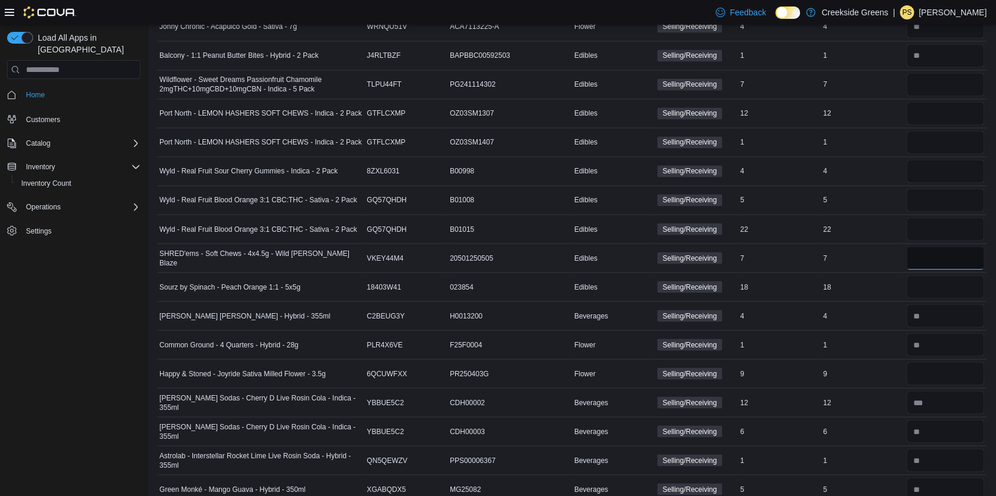
click at [950, 247] on input "number" at bounding box center [945, 258] width 78 height 24
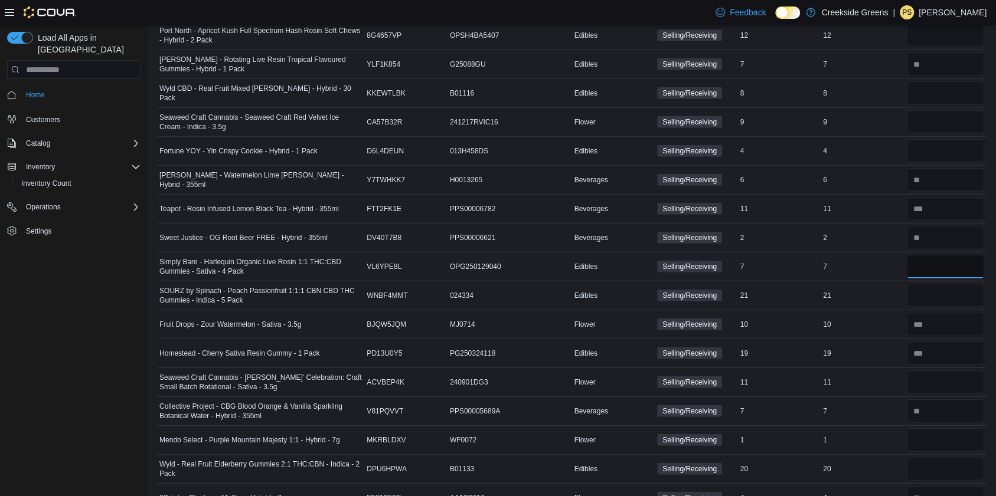
click at [958, 255] on input "number" at bounding box center [945, 267] width 78 height 24
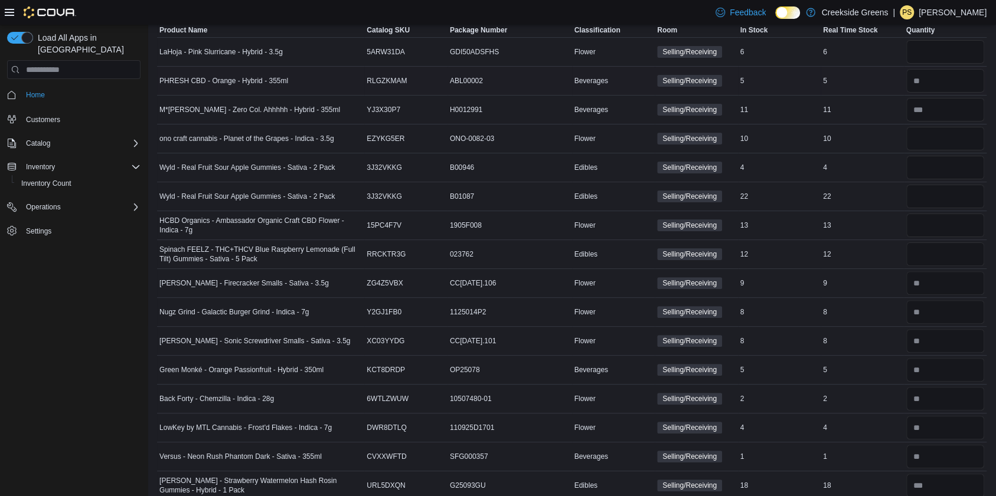
scroll to position [1552, 0]
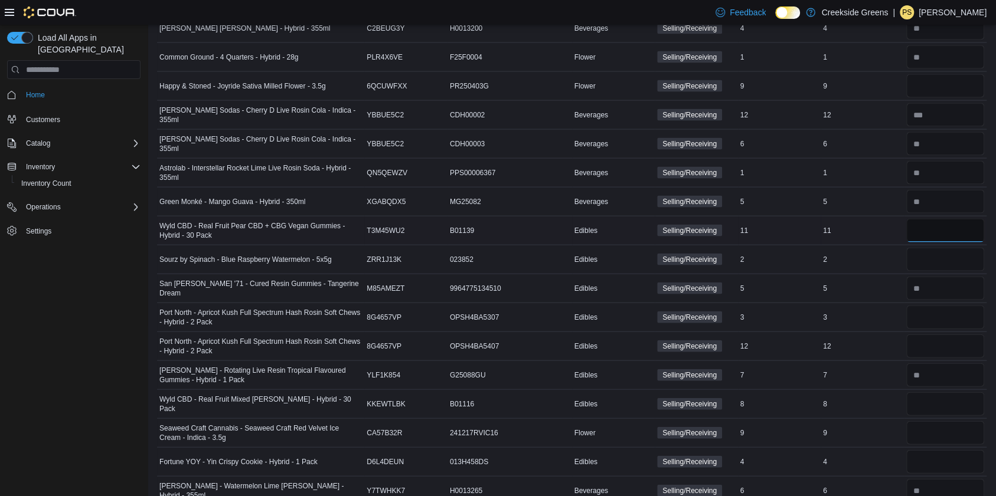
click at [950, 220] on input "number" at bounding box center [945, 231] width 78 height 24
click at [936, 274] on div at bounding box center [945, 288] width 83 height 28
click at [937, 248] on input "number" at bounding box center [945, 260] width 78 height 24
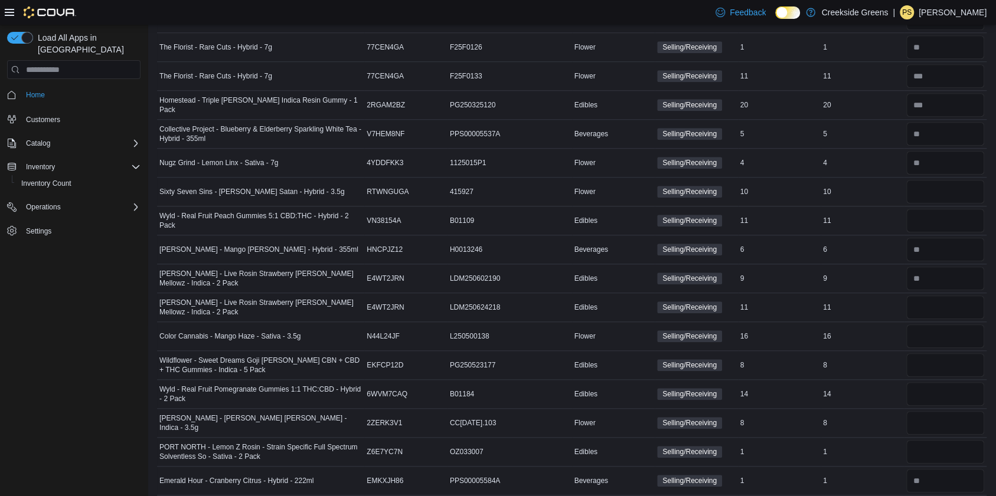
scroll to position [489, 0]
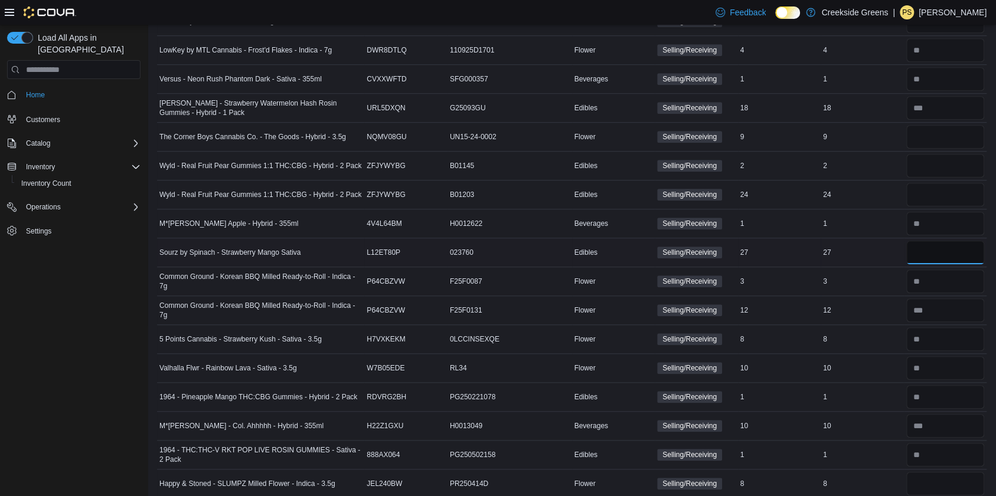
click at [951, 255] on input "number" at bounding box center [945, 253] width 78 height 24
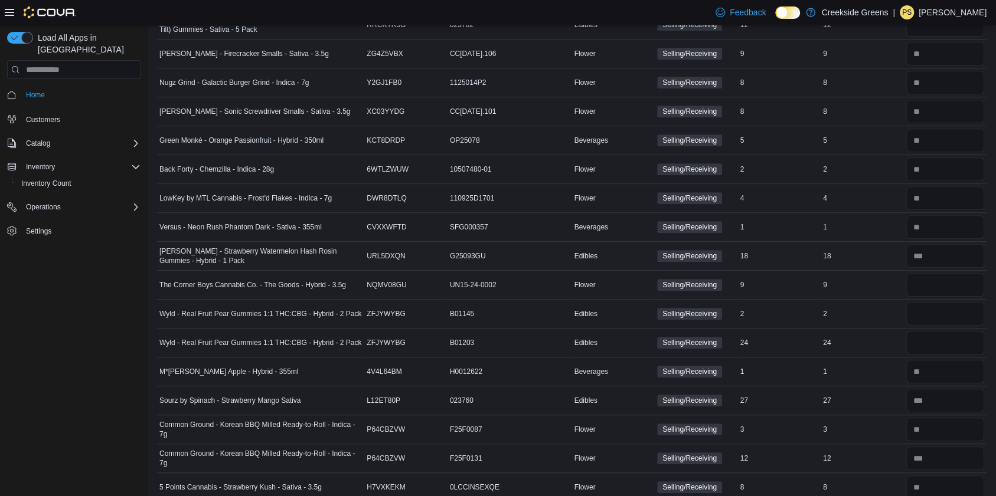
scroll to position [915, 0]
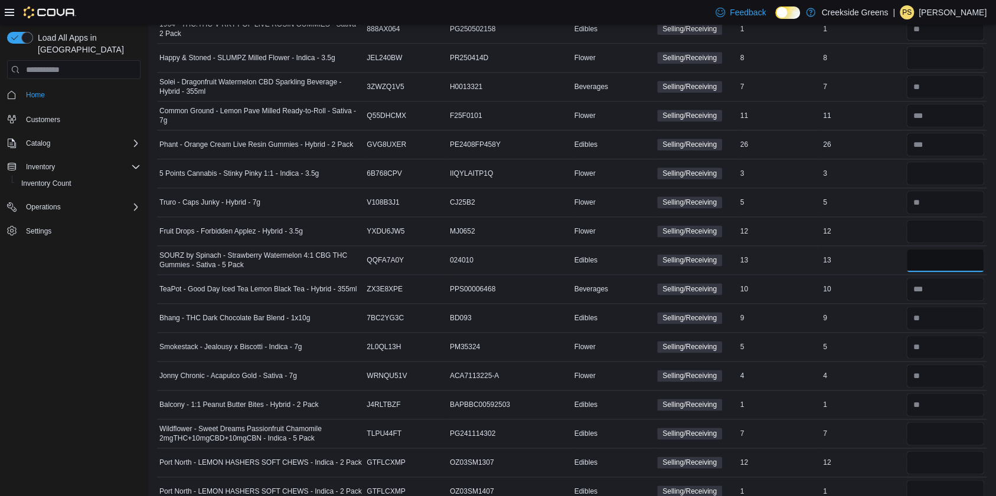
click at [948, 257] on input "number" at bounding box center [945, 260] width 78 height 24
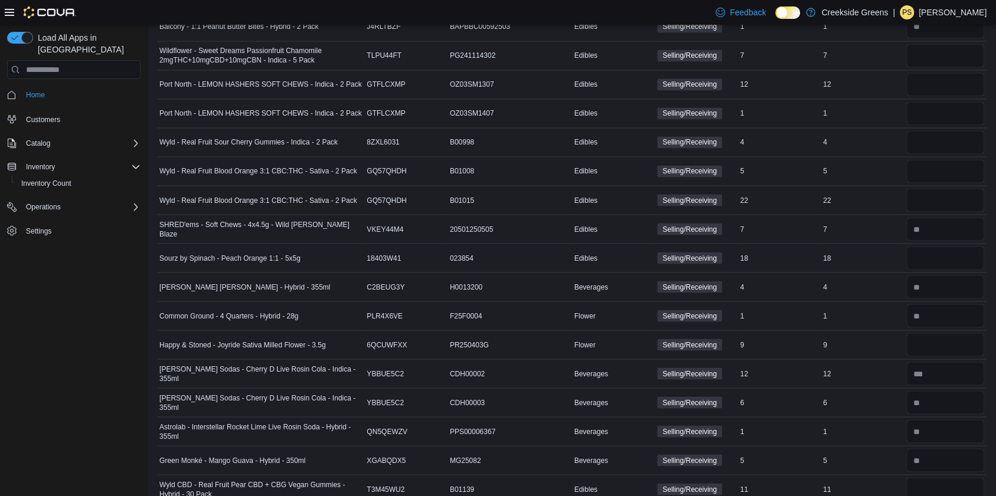
scroll to position [1892, 0]
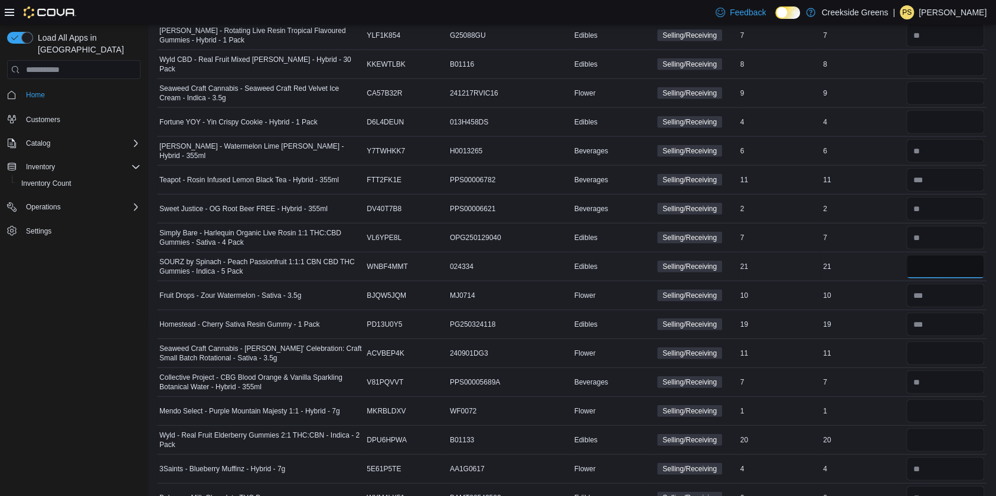
click at [959, 259] on input "number" at bounding box center [945, 267] width 78 height 24
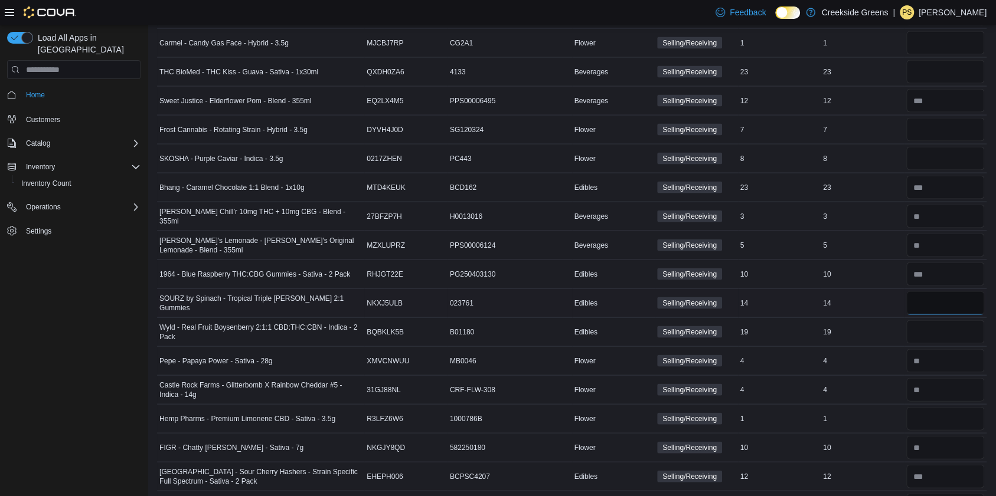
click at [958, 291] on input "number" at bounding box center [945, 303] width 78 height 24
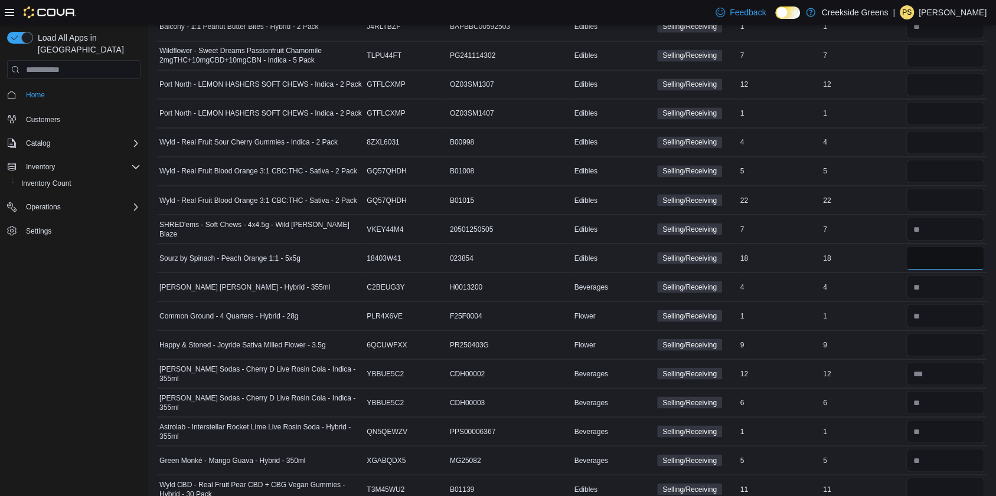
click at [959, 259] on input "number" at bounding box center [945, 258] width 78 height 24
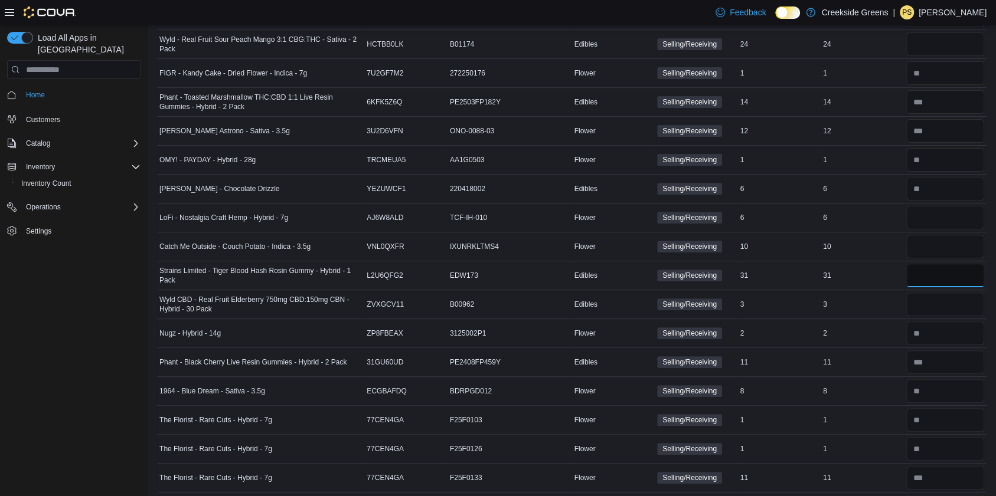
click at [957, 264] on input "number" at bounding box center [945, 276] width 78 height 24
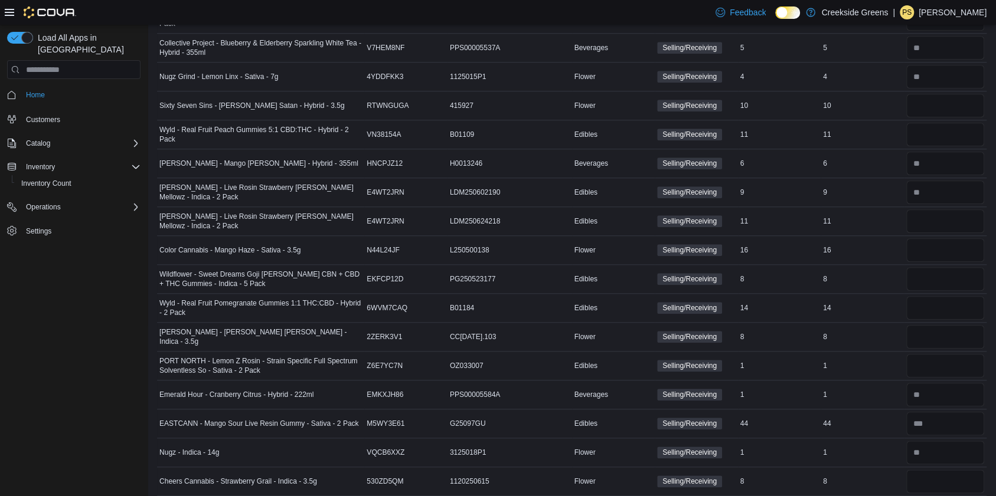
scroll to position [1087, 0]
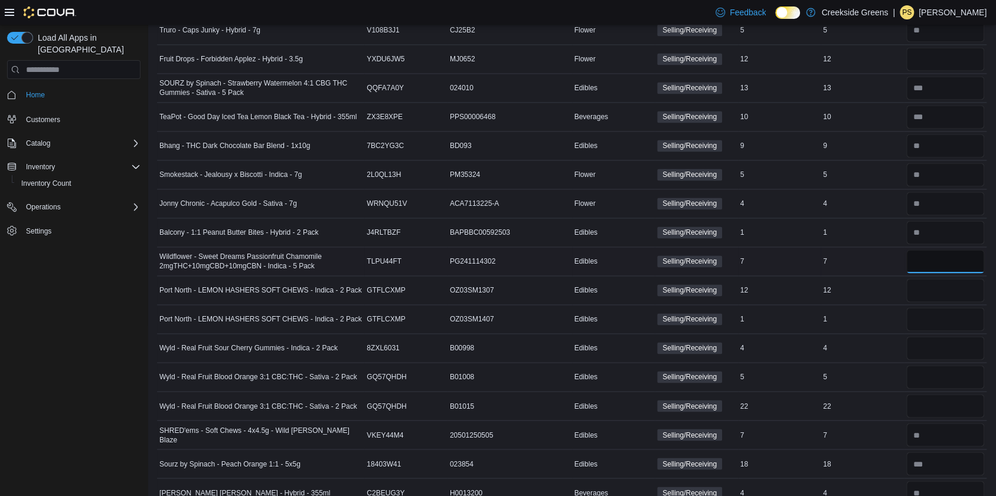
click at [958, 256] on input "number" at bounding box center [945, 262] width 78 height 24
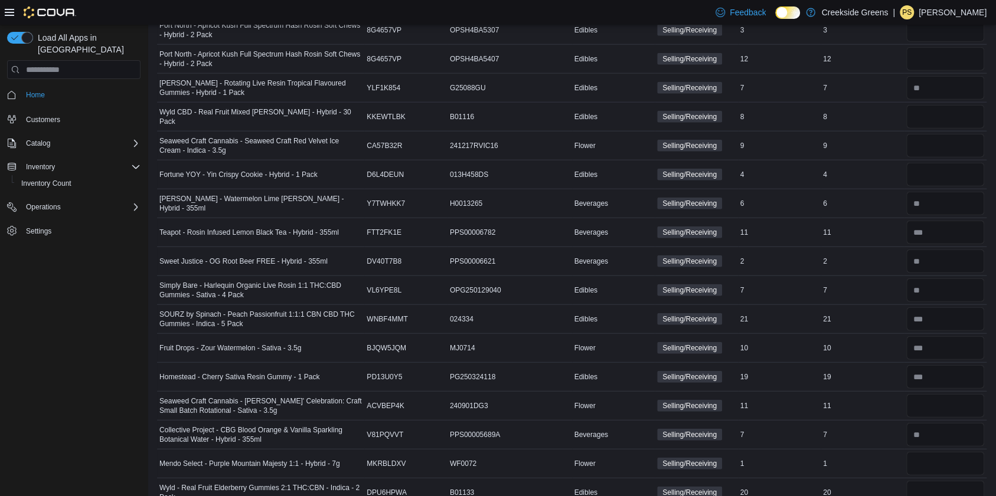
scroll to position [3672, 0]
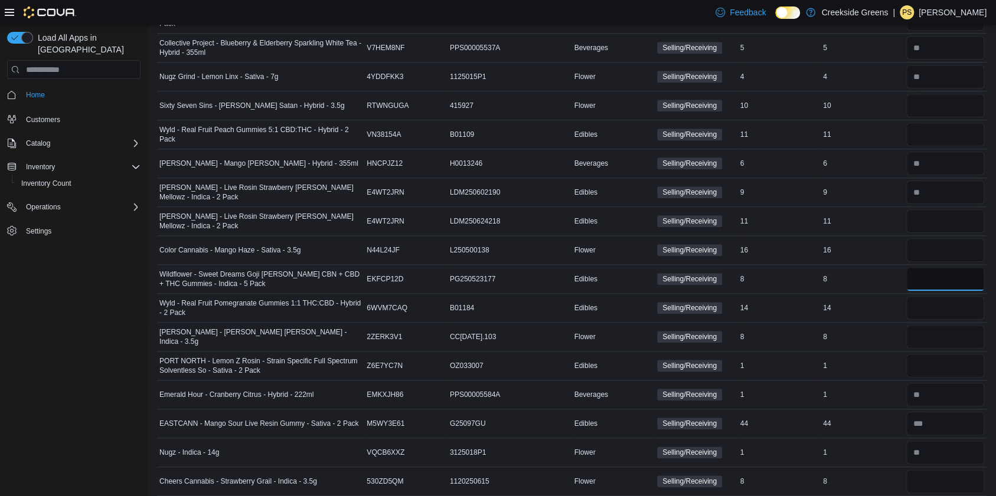
click at [962, 267] on input "number" at bounding box center [945, 279] width 78 height 24
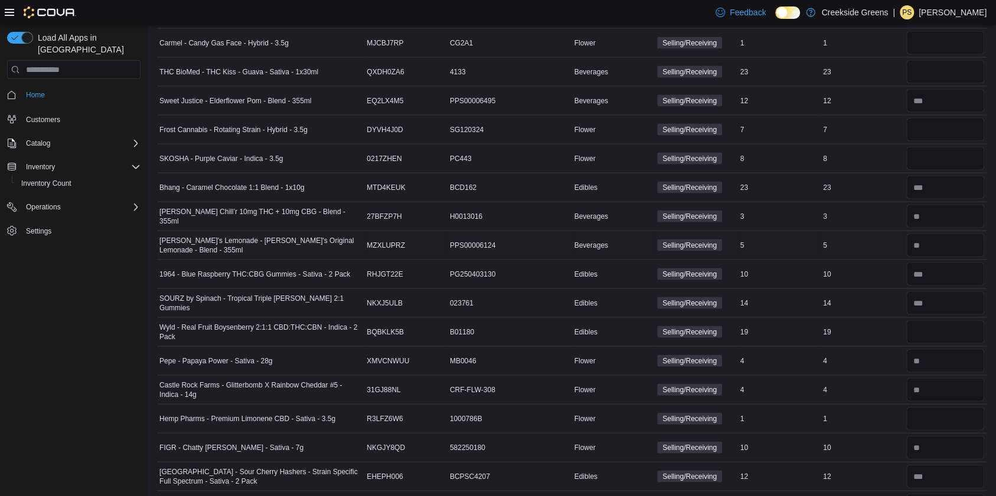
scroll to position [1178, 0]
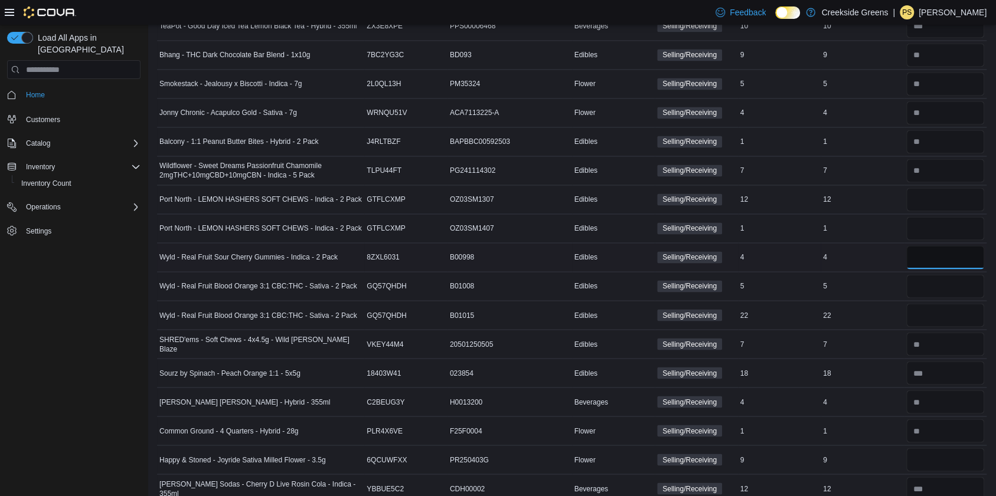
click at [946, 246] on input "number" at bounding box center [945, 258] width 78 height 24
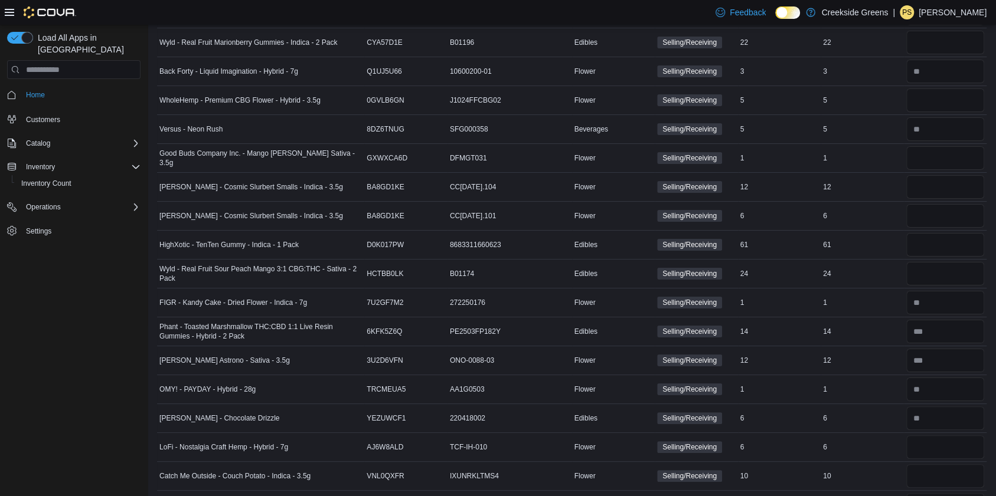
scroll to position [30, 0]
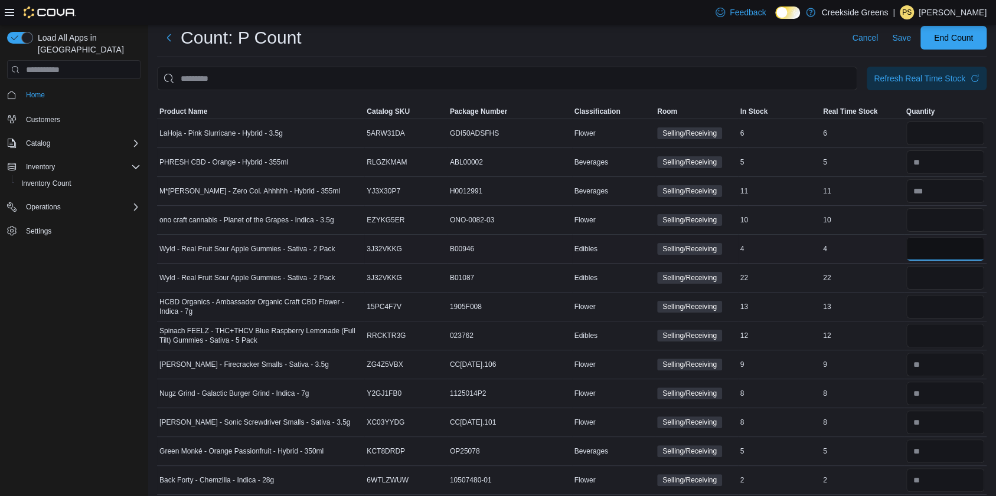
click at [947, 243] on input "number" at bounding box center [945, 249] width 78 height 24
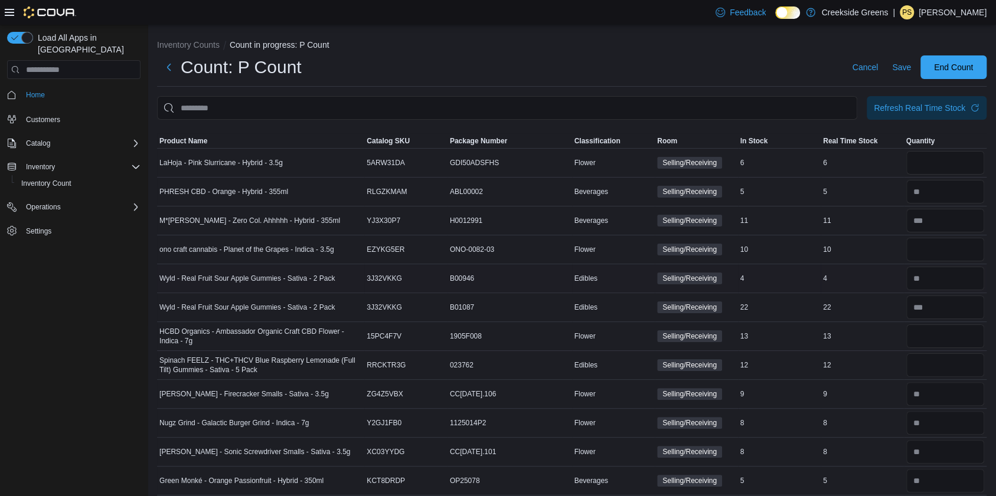
scroll to position [2557, 0]
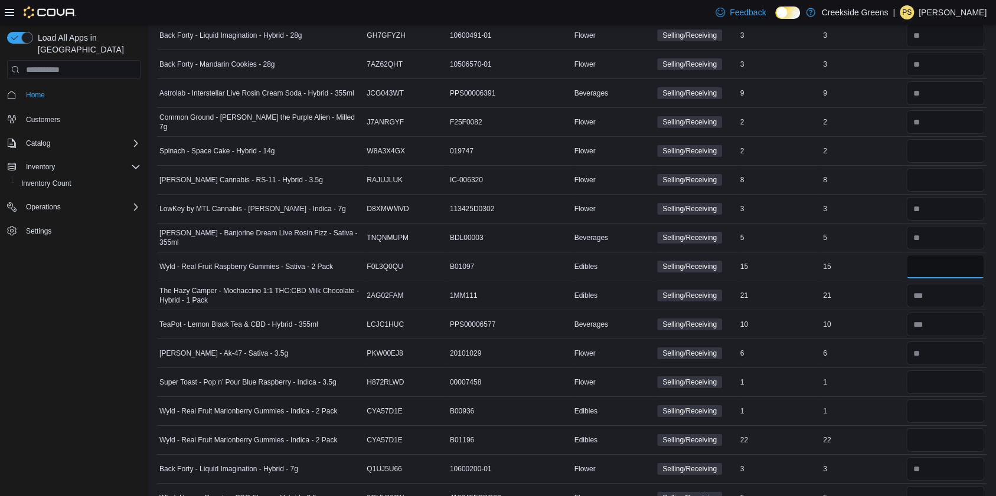
click at [943, 259] on input "number" at bounding box center [945, 267] width 78 height 24
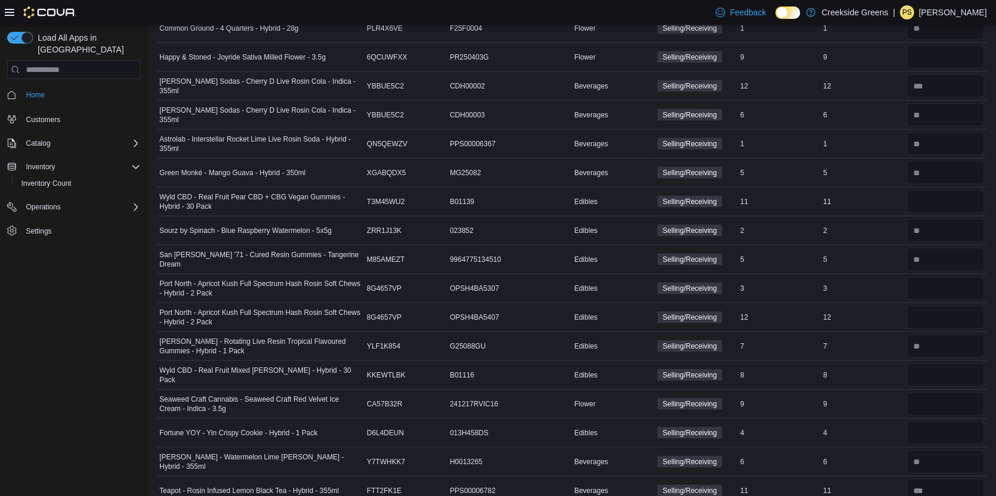
scroll to position [4166, 0]
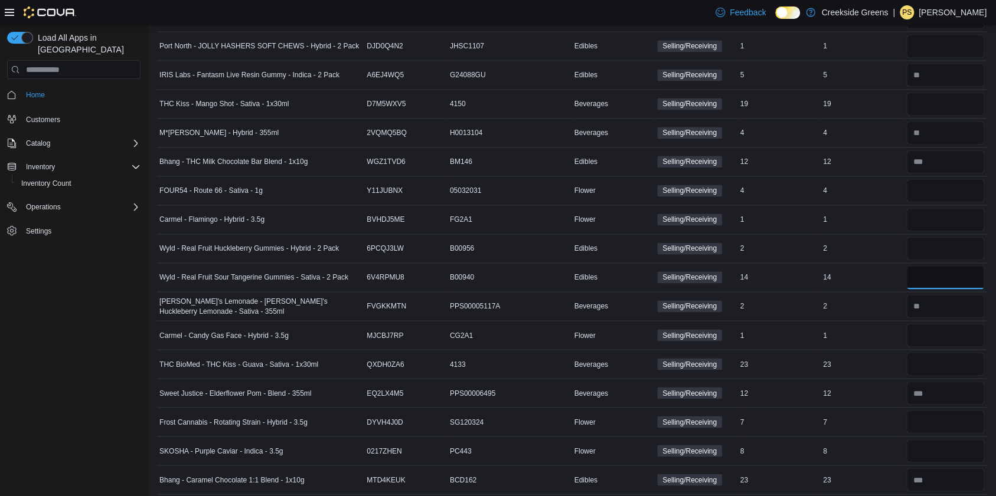
click at [940, 266] on input "number" at bounding box center [945, 278] width 78 height 24
click at [977, 237] on input "number" at bounding box center [945, 249] width 78 height 24
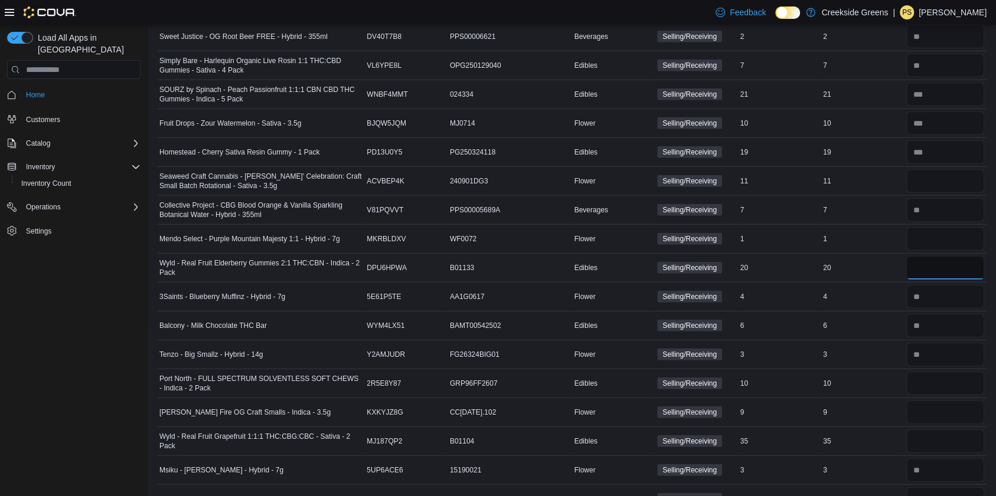
click at [955, 256] on input "number" at bounding box center [945, 268] width 78 height 24
click at [948, 407] on input "number" at bounding box center [945, 413] width 78 height 24
click at [948, 427] on div at bounding box center [945, 441] width 83 height 28
click at [946, 430] on input "number" at bounding box center [945, 442] width 78 height 24
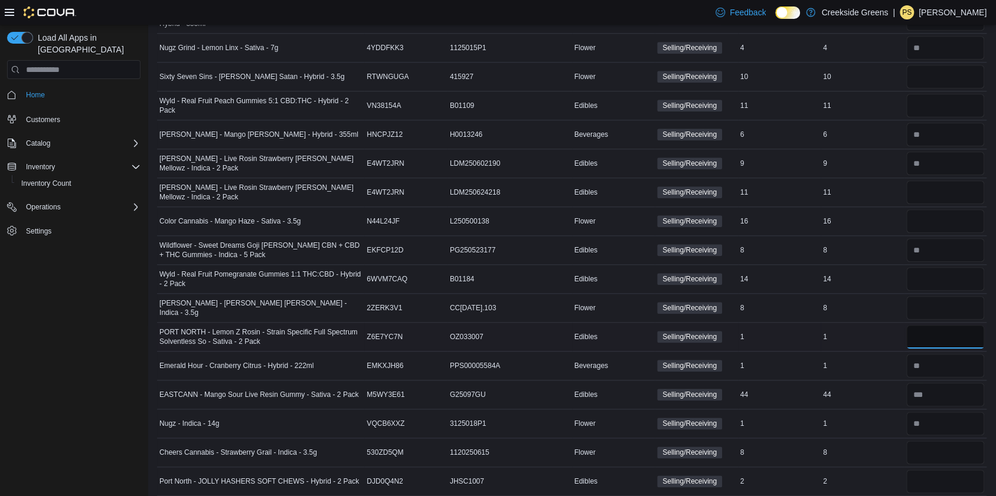
click at [972, 325] on input "number" at bounding box center [945, 337] width 78 height 24
click at [962, 267] on input "number" at bounding box center [945, 279] width 78 height 24
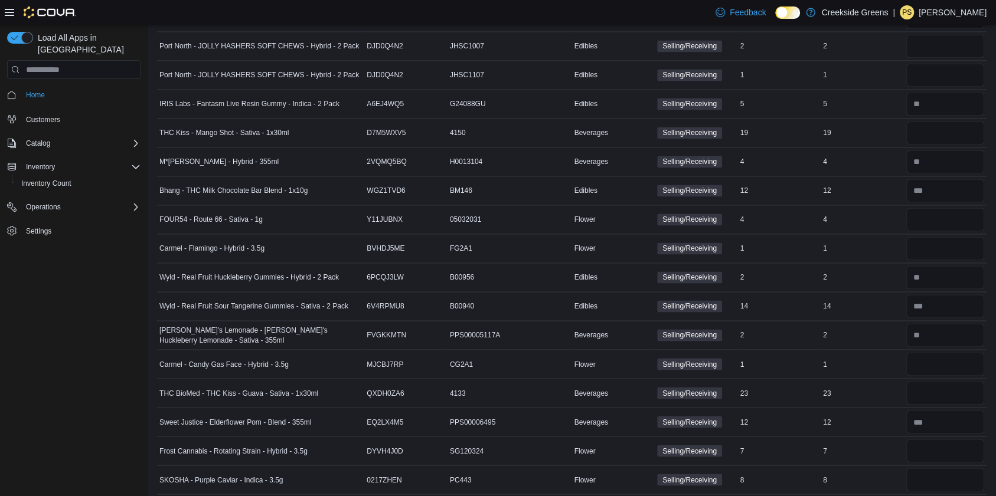
scroll to position [398, 0]
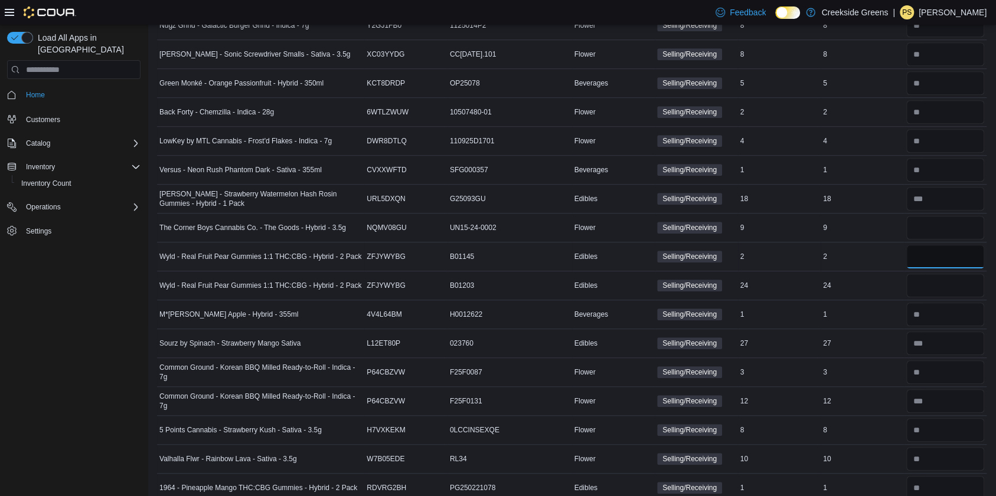
click at [963, 256] on input "number" at bounding box center [945, 257] width 78 height 24
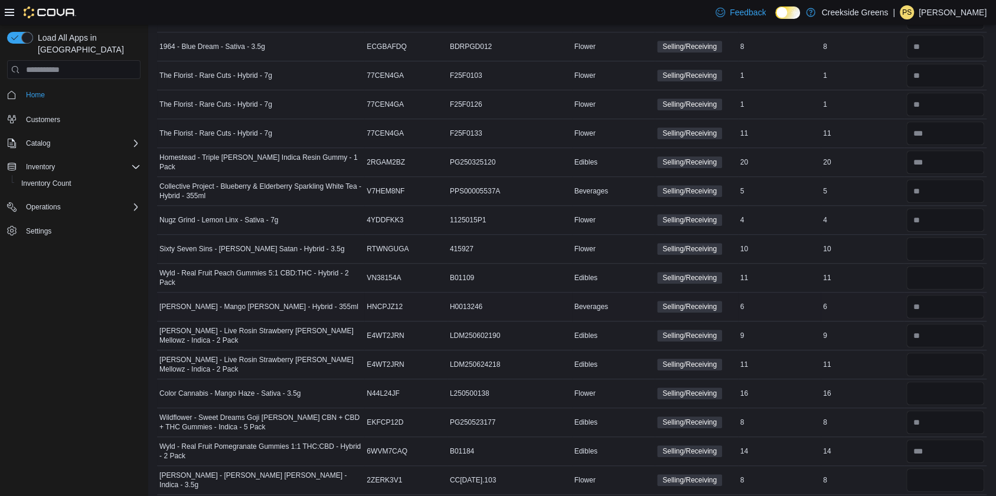
click at [956, 293] on div at bounding box center [945, 307] width 83 height 28
click at [956, 266] on input "number" at bounding box center [945, 278] width 78 height 24
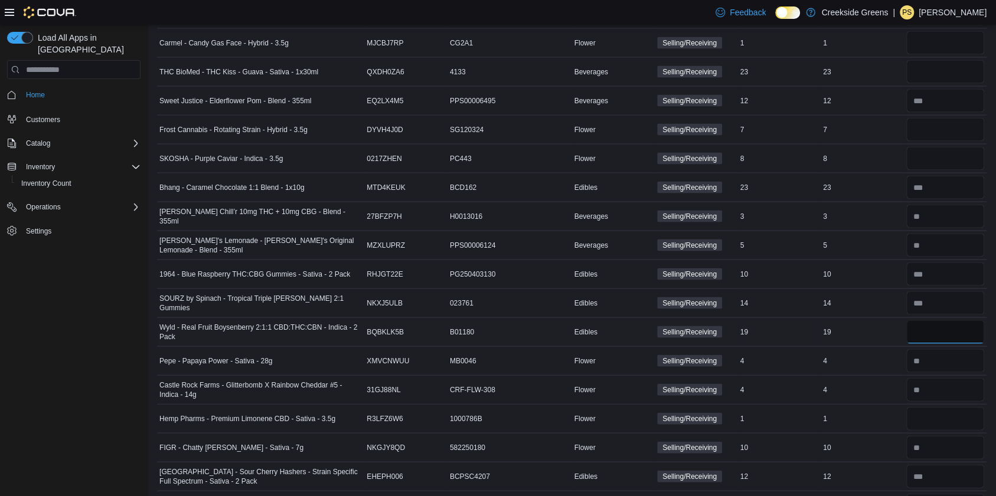
click at [948, 320] on input "number" at bounding box center [945, 332] width 78 height 24
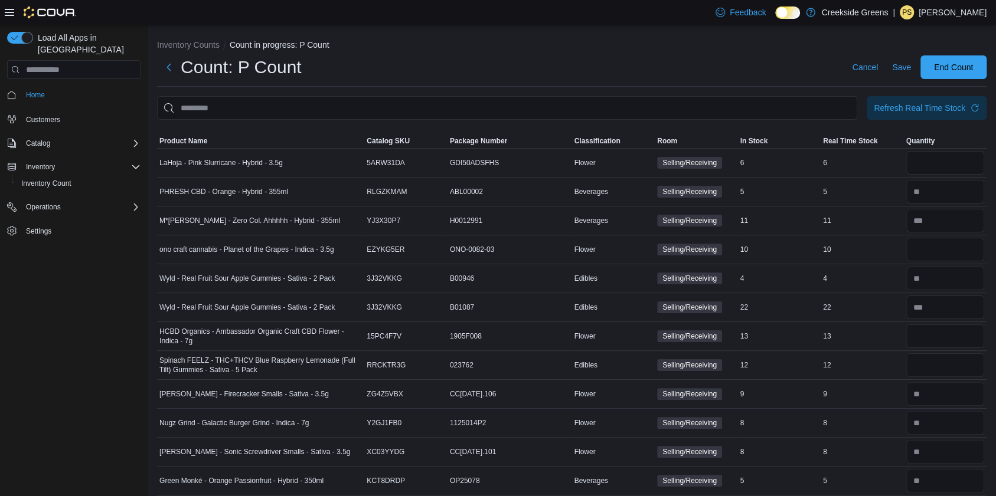
scroll to position [1202, 0]
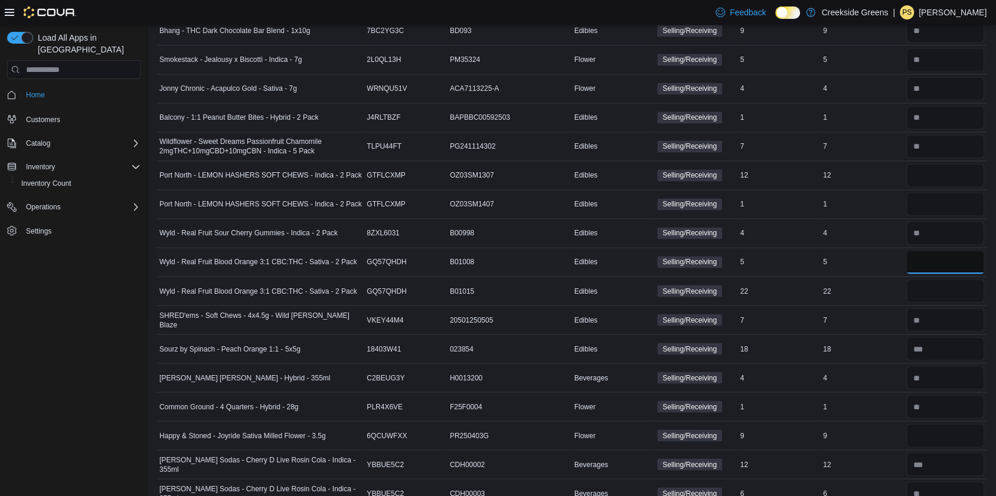
click at [963, 254] on input "number" at bounding box center [945, 262] width 78 height 24
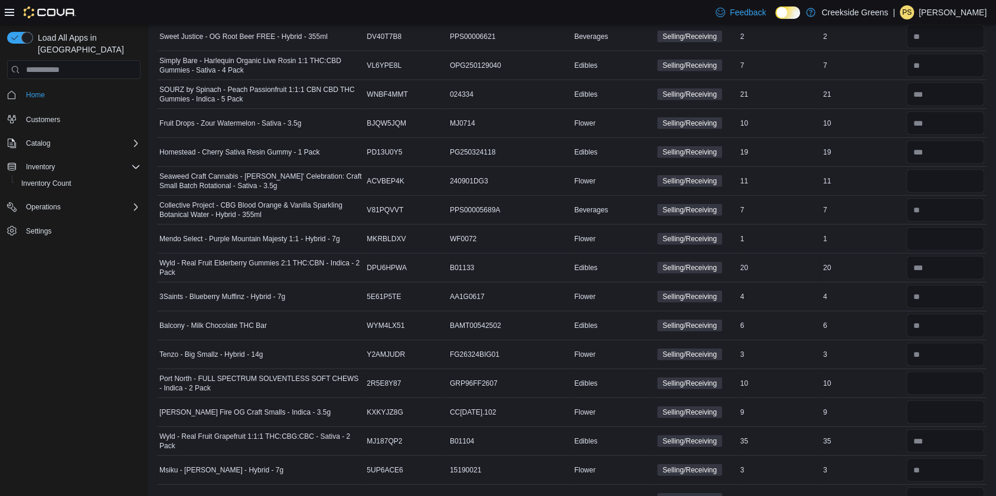
scroll to position [3213, 0]
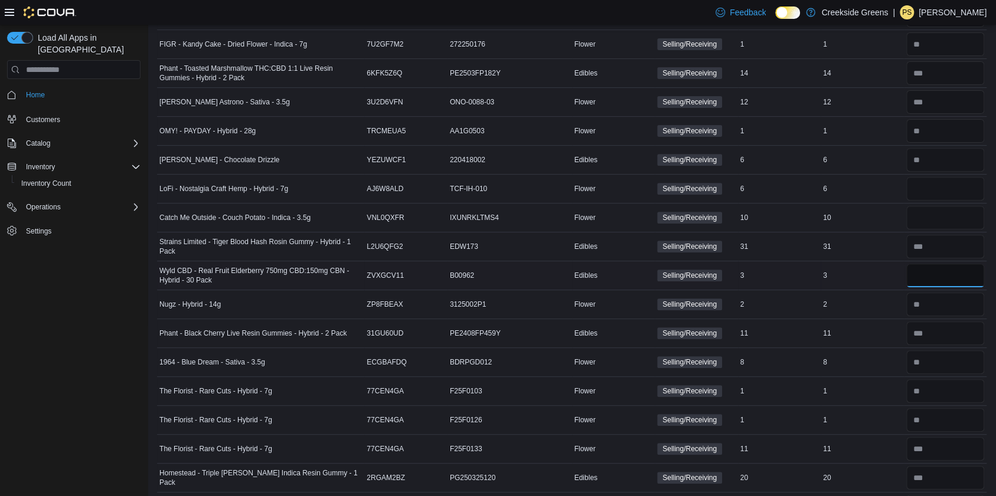
click at [940, 264] on input "number" at bounding box center [945, 276] width 78 height 24
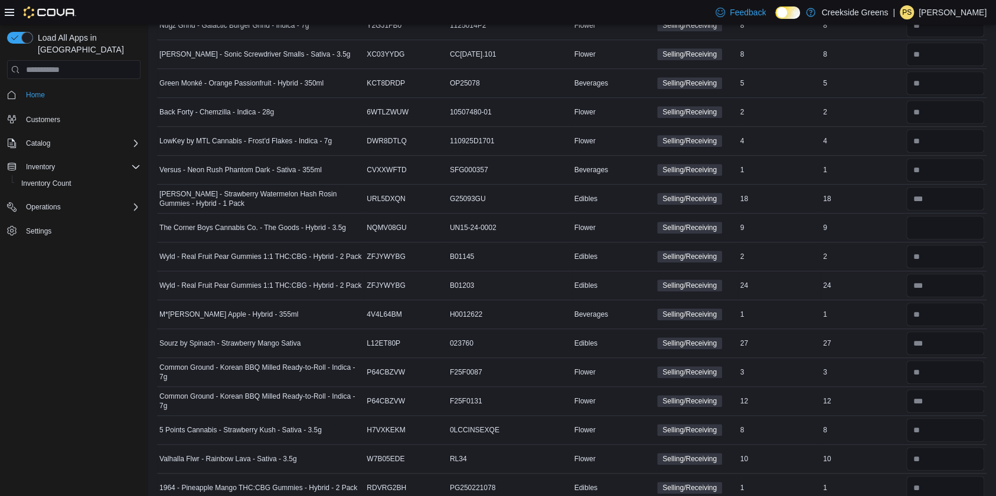
scroll to position [1518, 0]
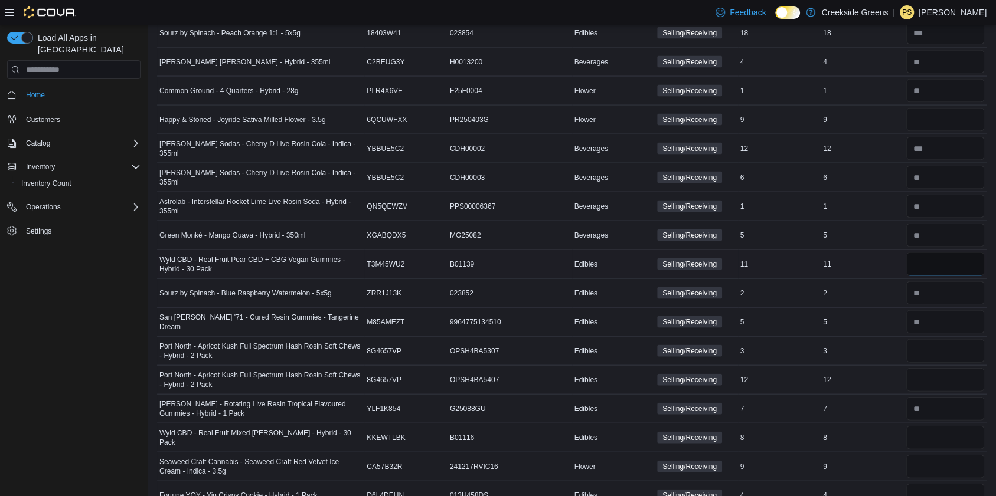
click at [954, 253] on input "number" at bounding box center [945, 265] width 78 height 24
click at [941, 426] on input "number" at bounding box center [945, 438] width 78 height 24
click at [967, 339] on input "number" at bounding box center [945, 351] width 78 height 24
click at [961, 368] on input "number" at bounding box center [945, 380] width 78 height 24
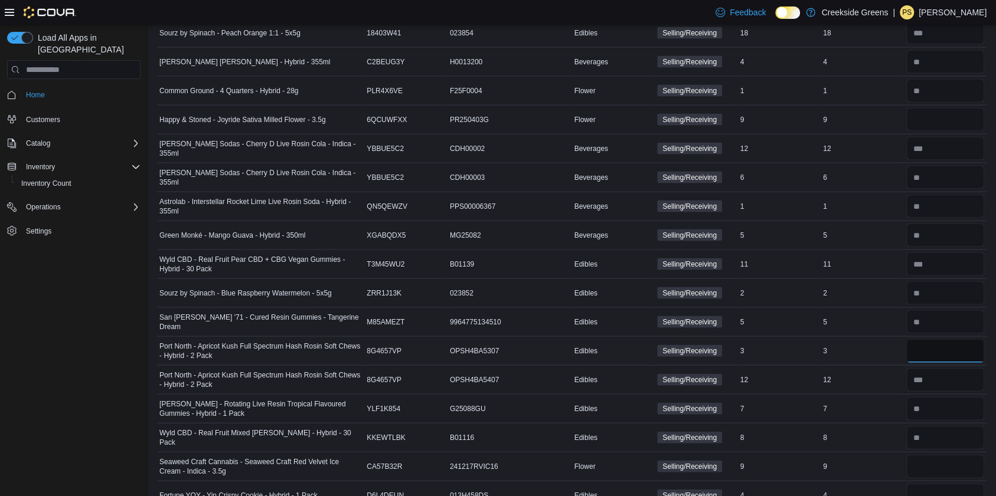
click at [968, 339] on input "number" at bounding box center [945, 351] width 78 height 24
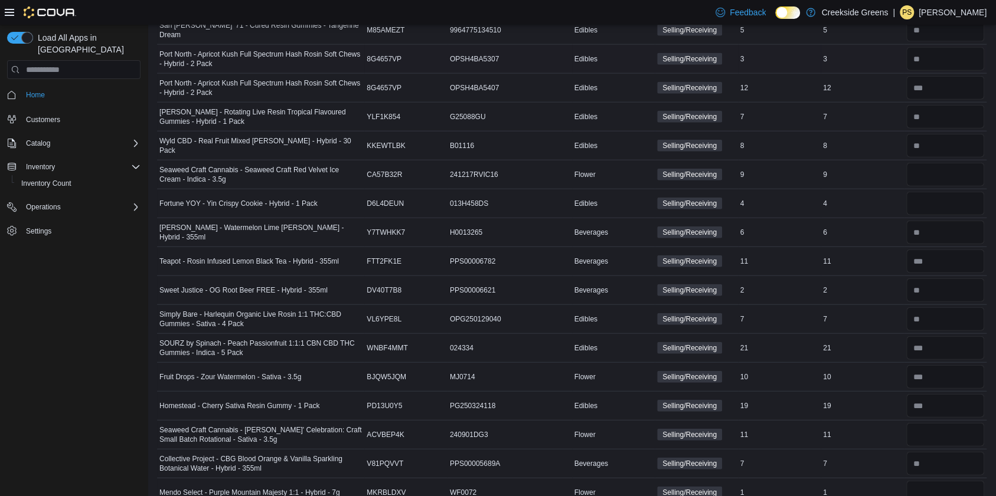
scroll to position [1116, 0]
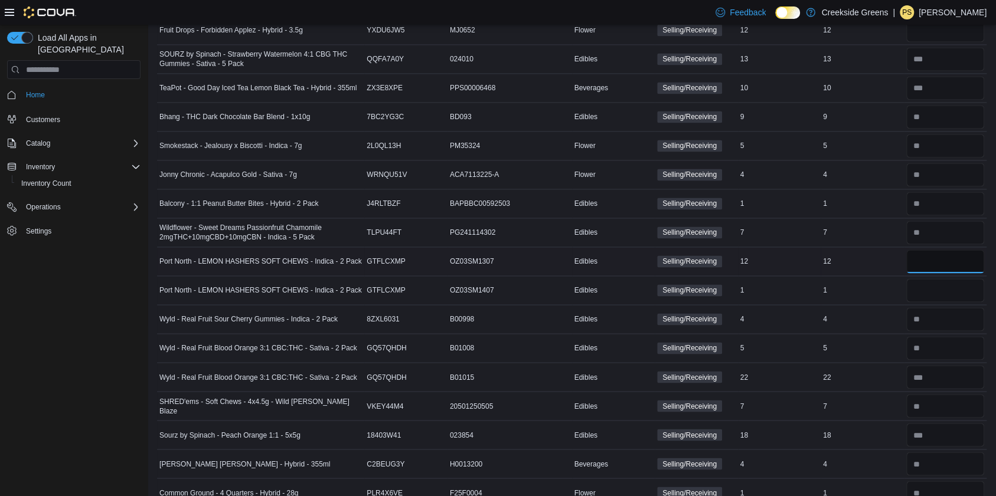
click at [963, 255] on input "number" at bounding box center [945, 262] width 78 height 24
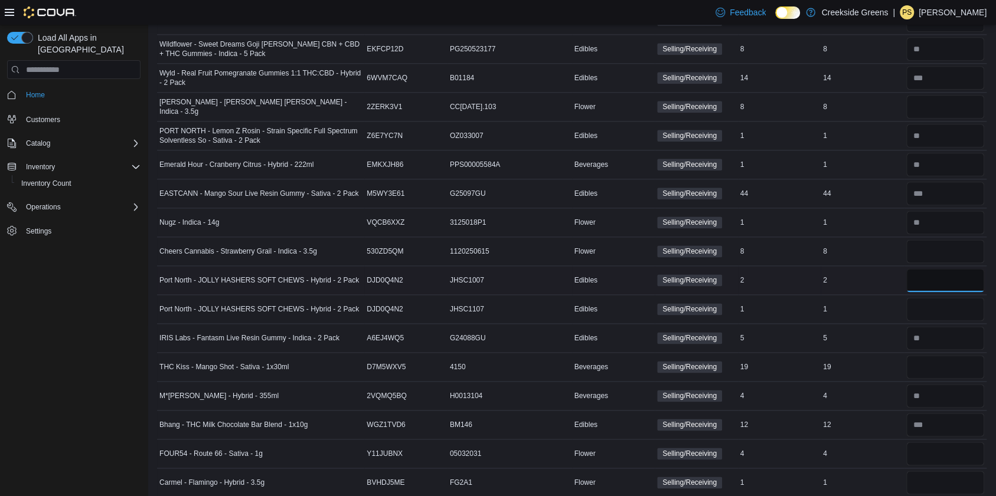
click at [963, 269] on input "number" at bounding box center [945, 281] width 78 height 24
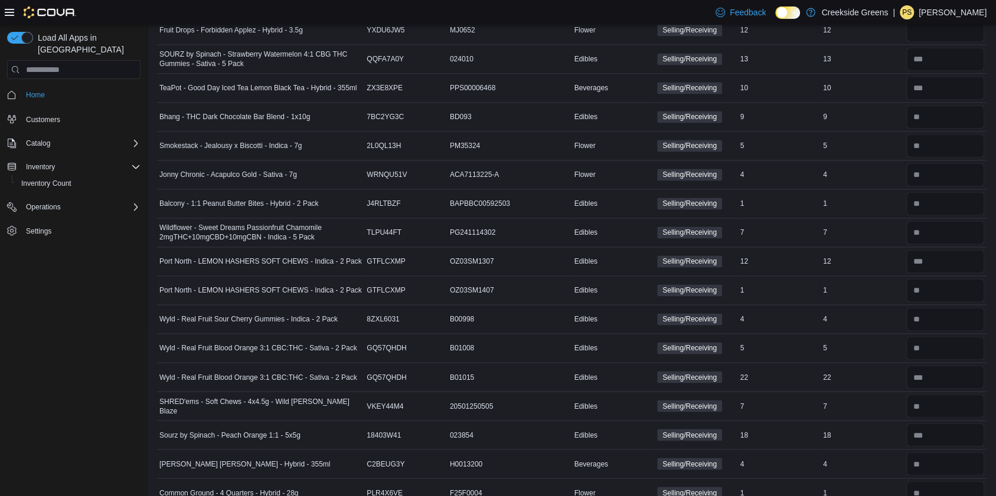
scroll to position [2179, 0]
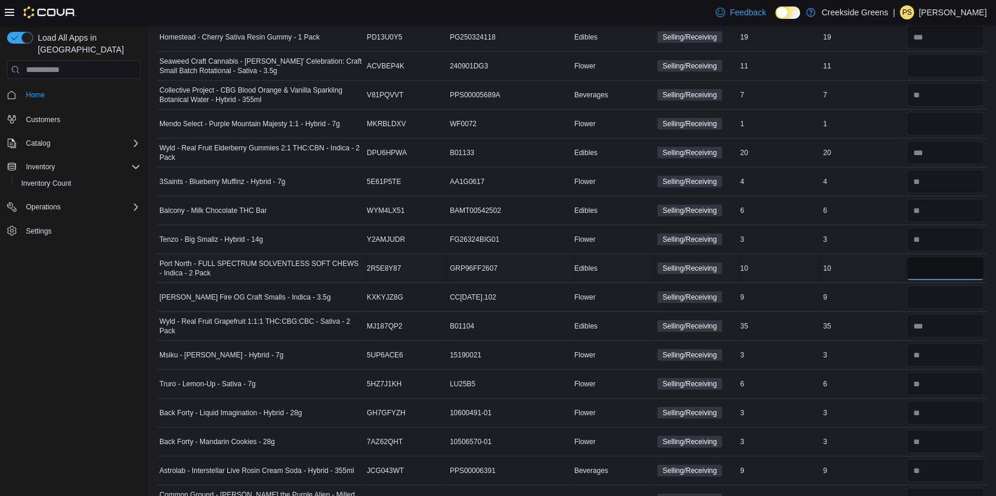
click at [956, 257] on input "number" at bounding box center [945, 269] width 78 height 24
click at [930, 113] on input "number" at bounding box center [945, 124] width 78 height 24
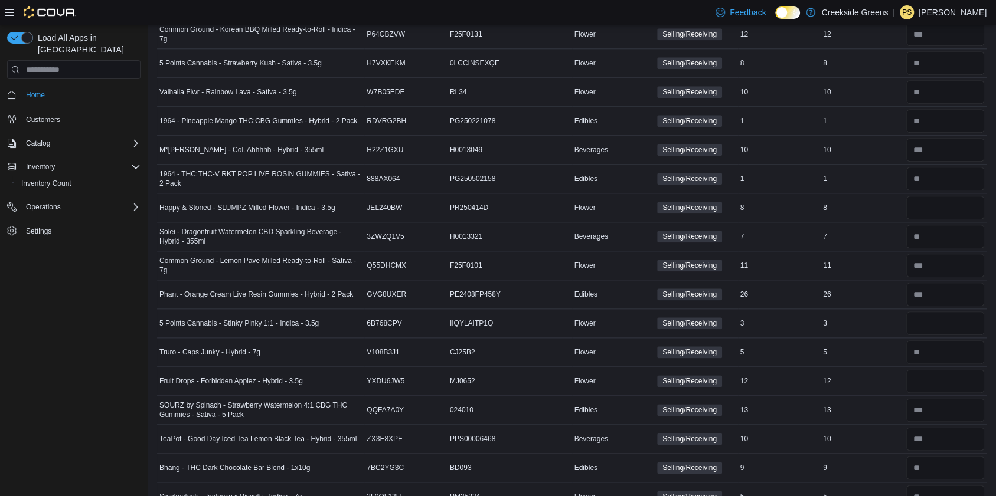
scroll to position [761, 0]
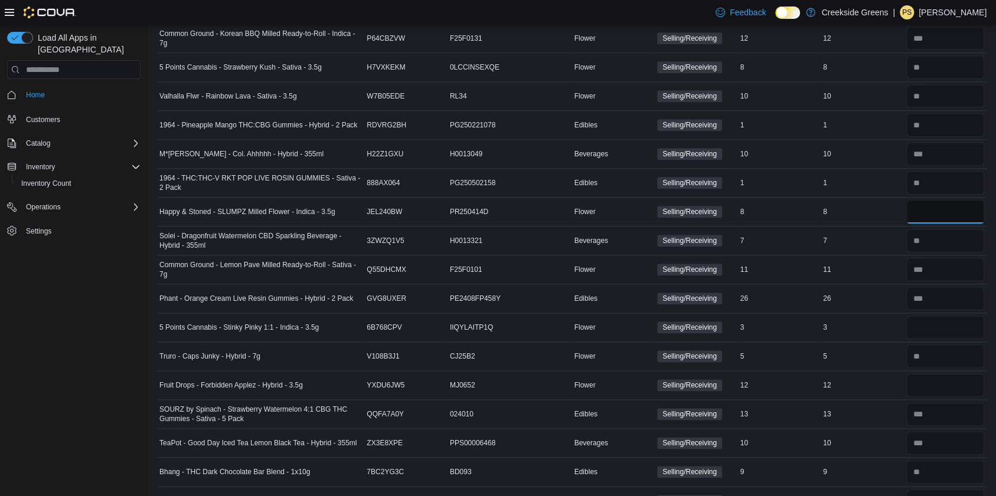
click at [949, 203] on input "number" at bounding box center [945, 212] width 78 height 24
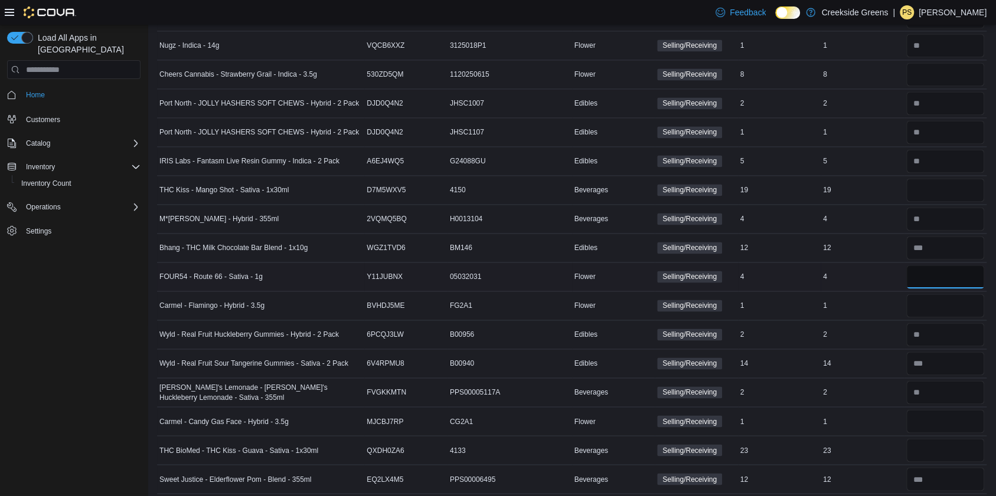
click at [924, 265] on input "number" at bounding box center [945, 277] width 78 height 24
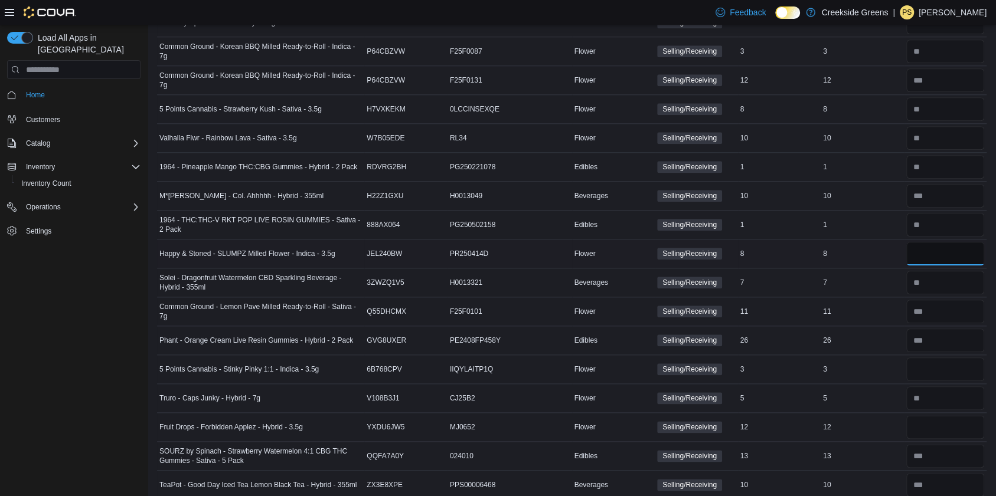
click at [931, 253] on input "number" at bounding box center [945, 254] width 78 height 24
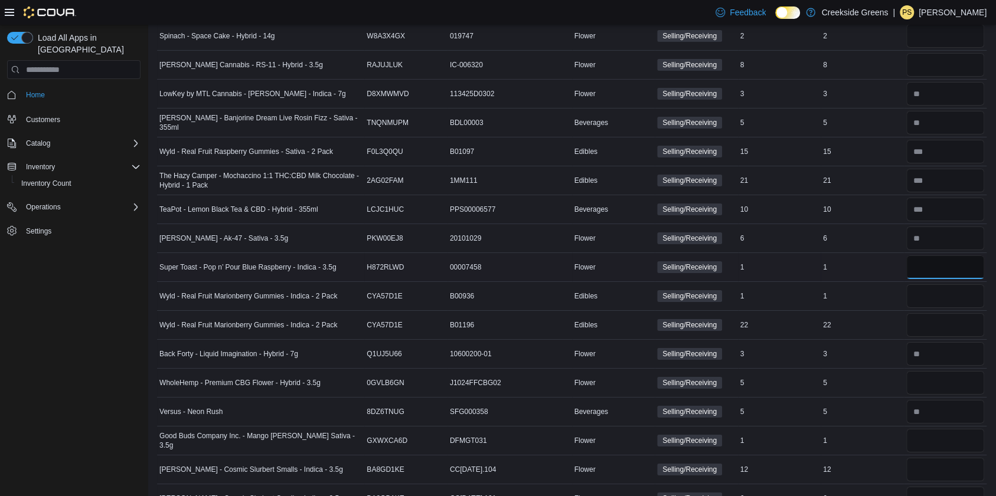
click at [935, 256] on input "number" at bounding box center [945, 268] width 78 height 24
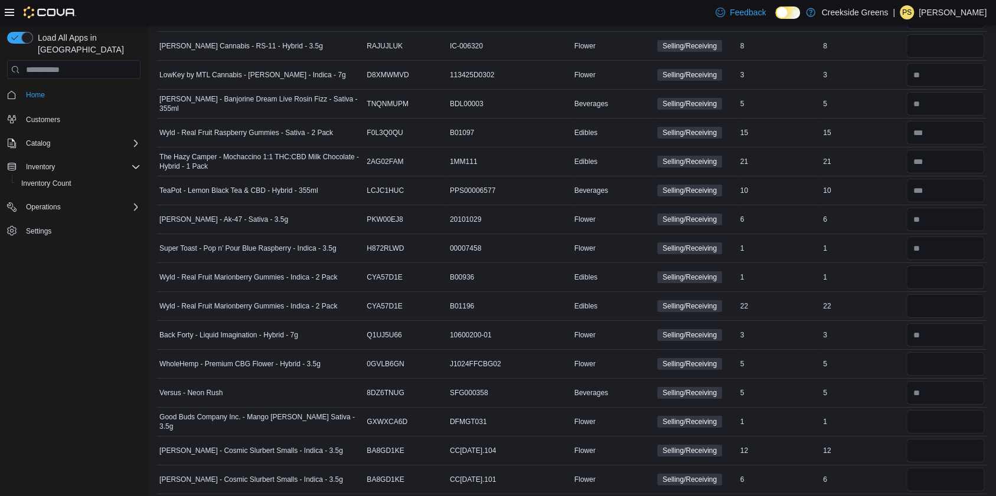
scroll to position [2693, 0]
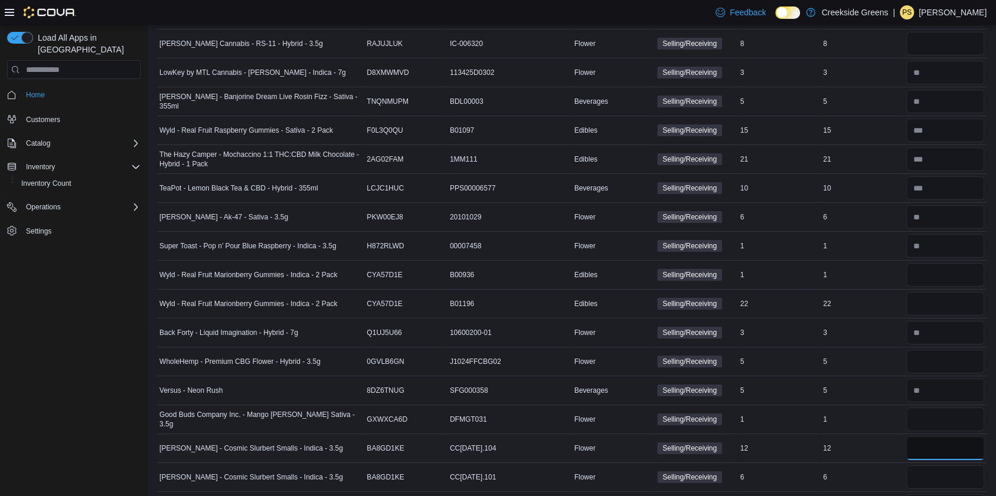
click at [950, 437] on input "number" at bounding box center [945, 449] width 78 height 24
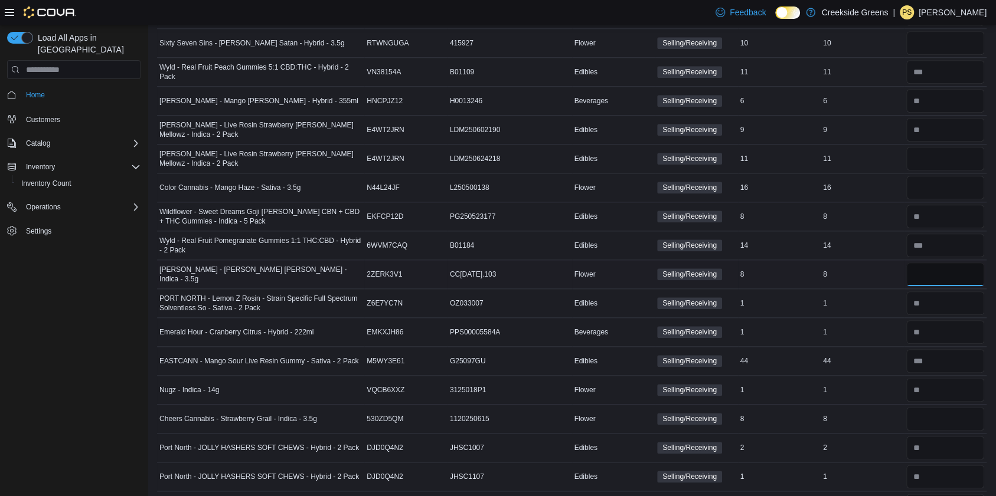
click at [931, 263] on input "number" at bounding box center [945, 275] width 78 height 24
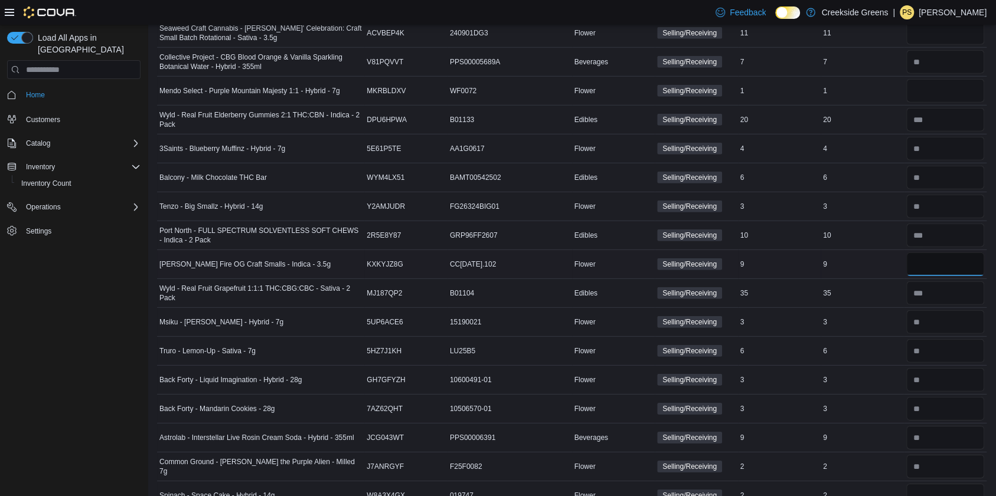
click at [934, 253] on input "number" at bounding box center [945, 265] width 78 height 24
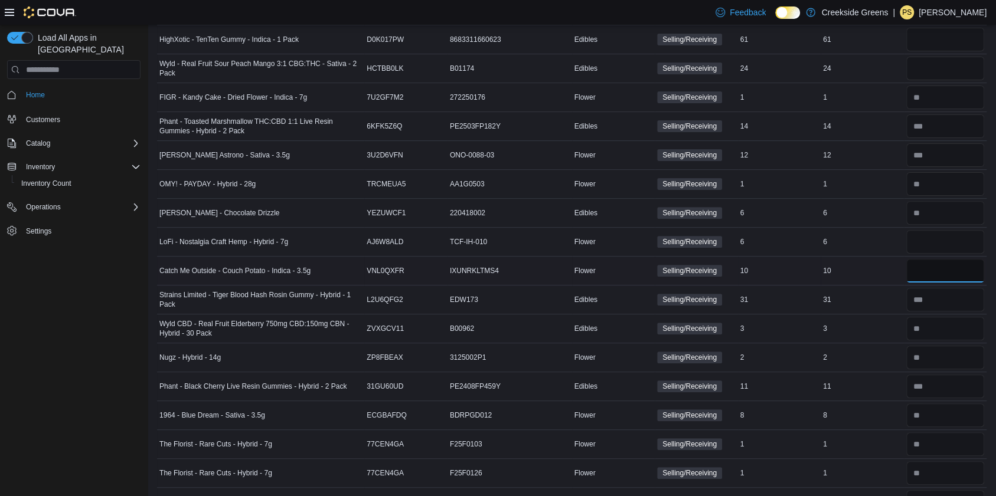
click at [953, 259] on input "number" at bounding box center [945, 271] width 78 height 24
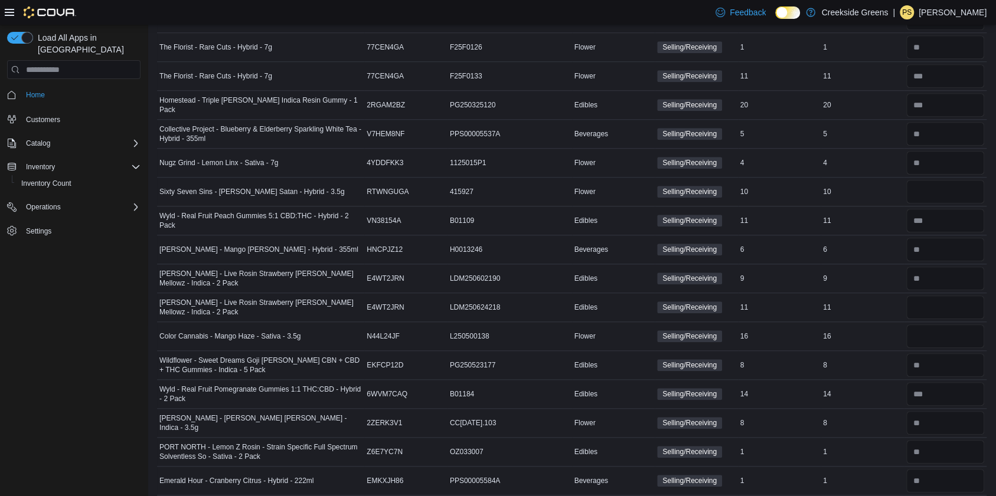
scroll to position [3878, 0]
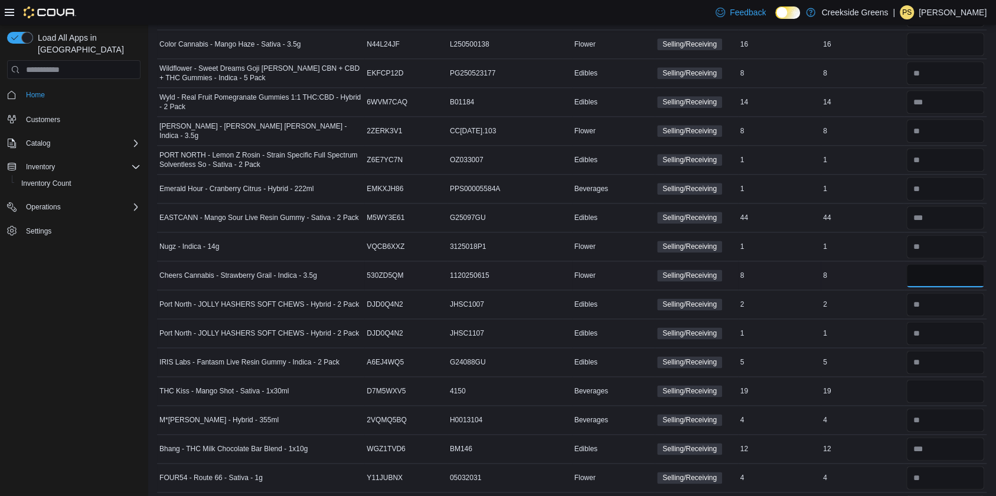
click at [957, 264] on input "number" at bounding box center [945, 276] width 78 height 24
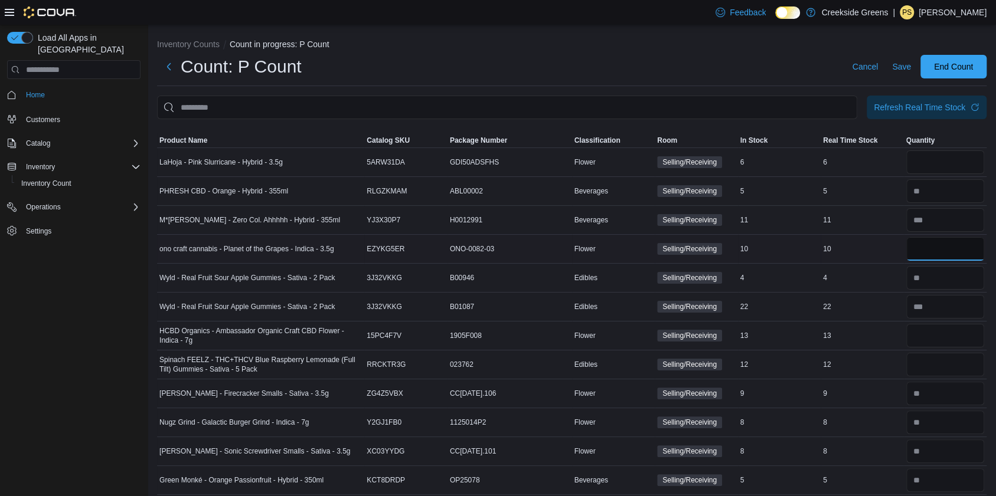
click at [966, 256] on input "number" at bounding box center [945, 249] width 78 height 24
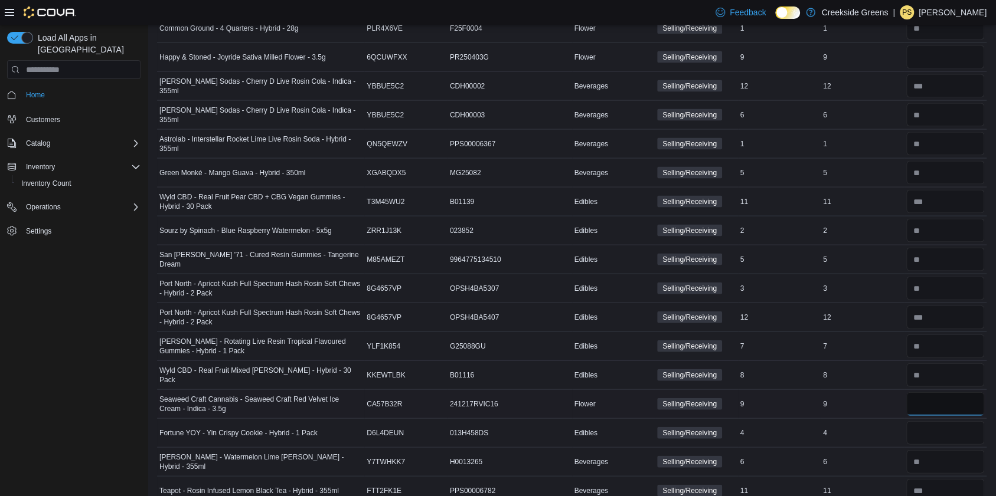
click at [927, 394] on input "number" at bounding box center [945, 404] width 78 height 24
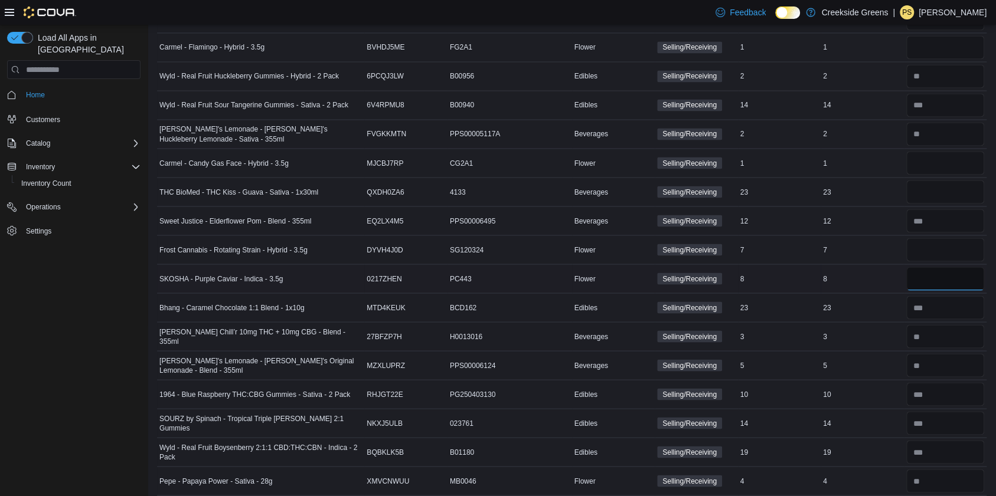
click at [984, 267] on input "number" at bounding box center [945, 279] width 78 height 24
click at [977, 151] on input "number" at bounding box center [945, 163] width 78 height 24
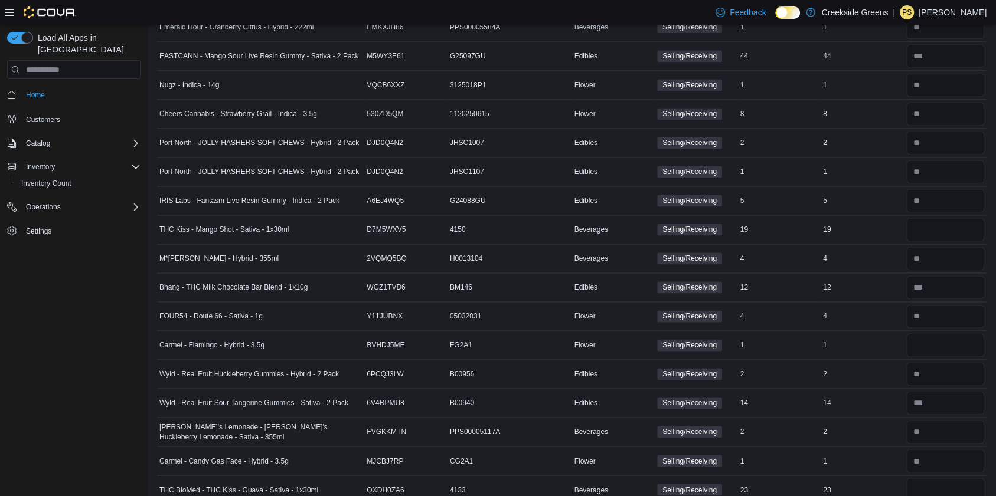
scroll to position [4051, 0]
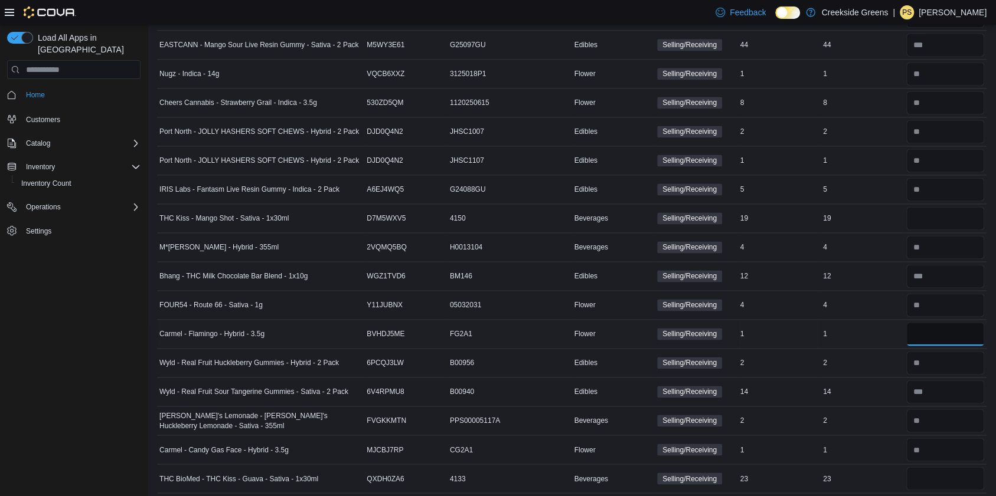
click at [952, 322] on input "number" at bounding box center [945, 334] width 78 height 24
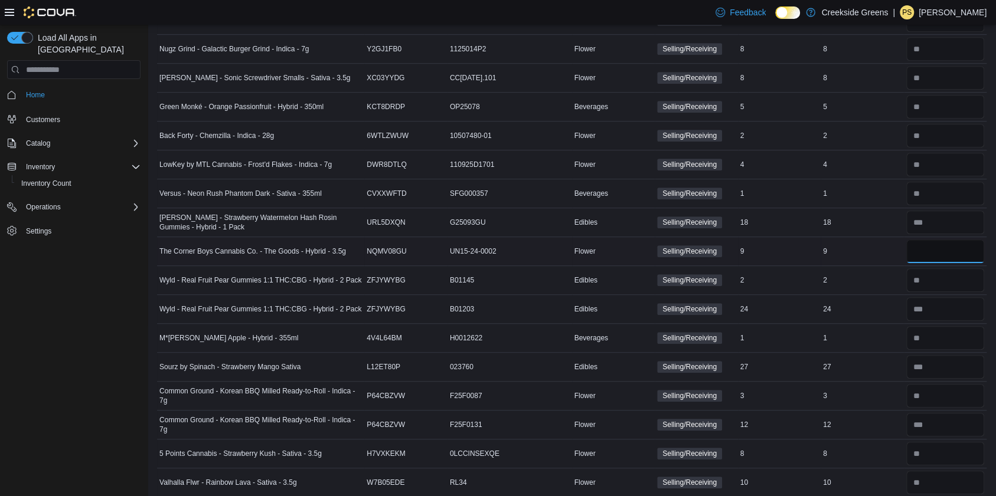
click at [967, 250] on input "number" at bounding box center [945, 252] width 78 height 24
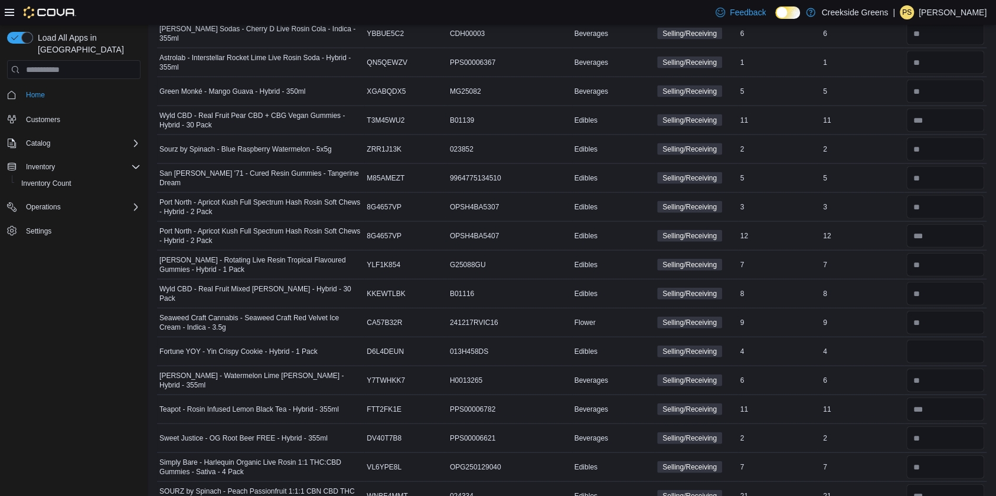
scroll to position [4309, 0]
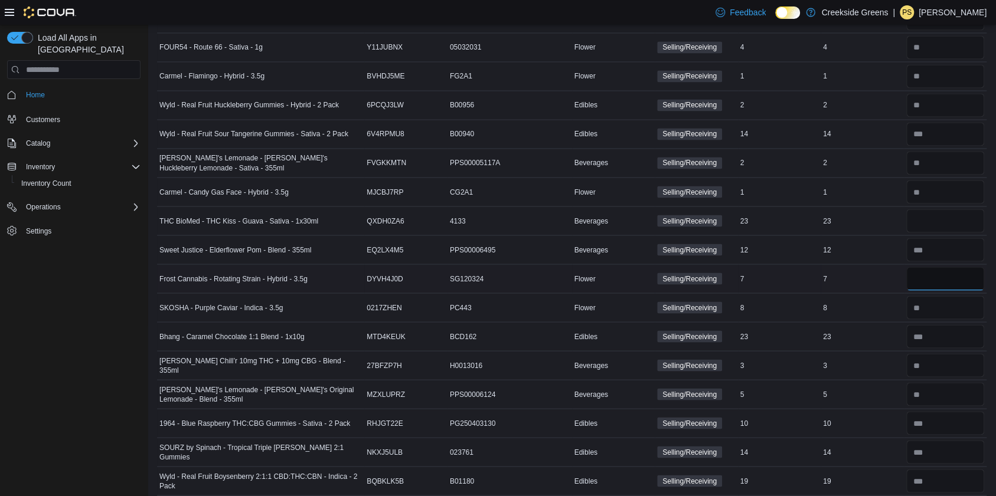
click at [970, 267] on input "number" at bounding box center [945, 279] width 78 height 24
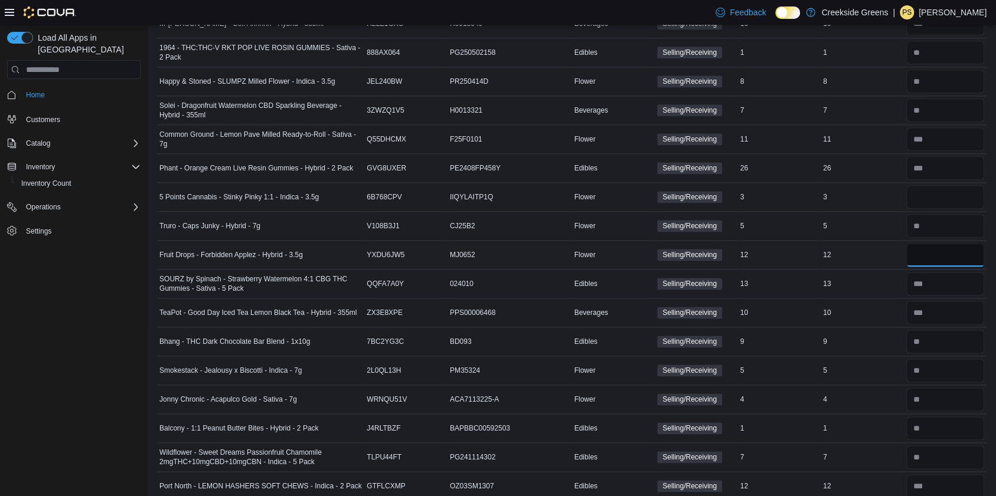
click at [953, 253] on input "number" at bounding box center [945, 255] width 78 height 24
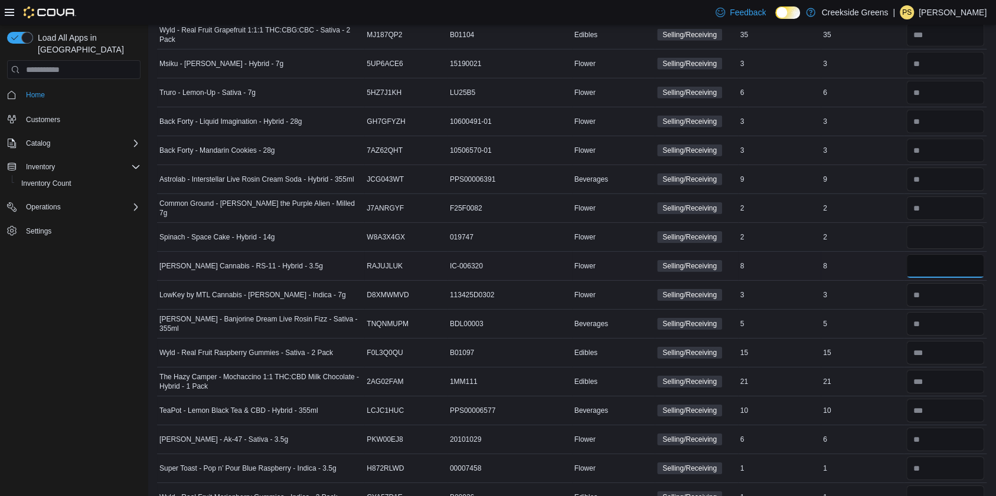
click at [956, 254] on input "number" at bounding box center [945, 266] width 78 height 24
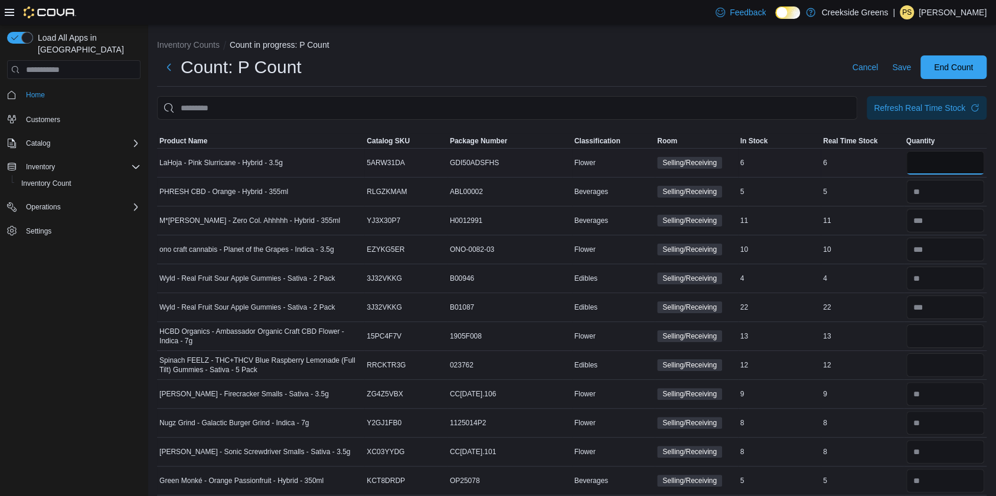
click at [968, 166] on input "number" at bounding box center [945, 163] width 78 height 24
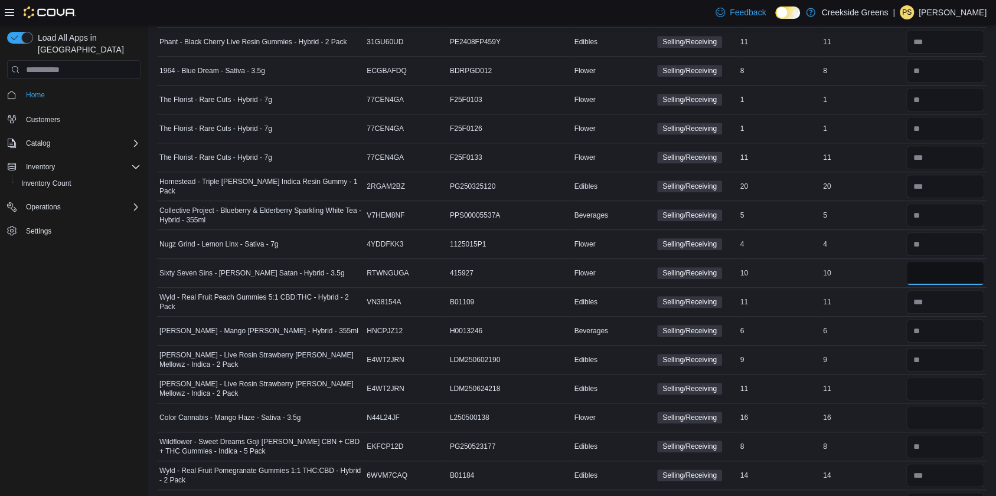
click at [963, 261] on input "number" at bounding box center [945, 273] width 78 height 24
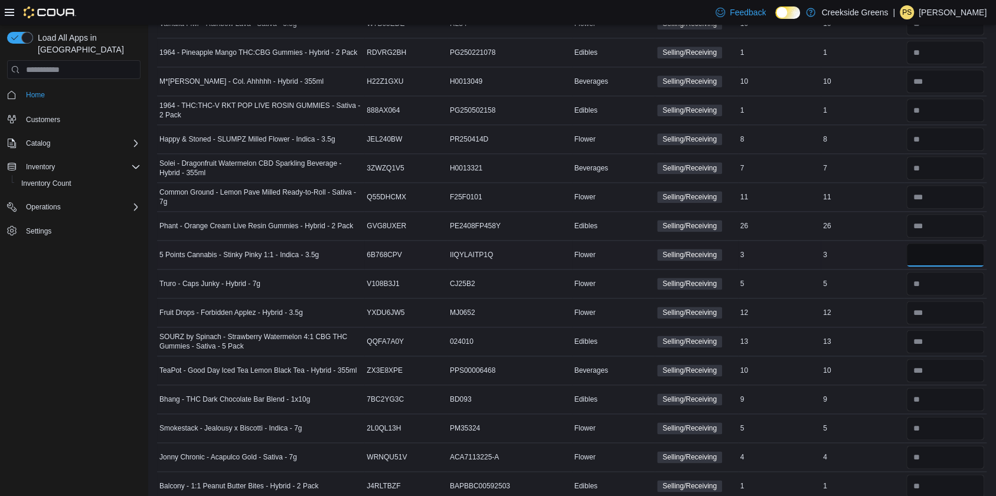
click at [946, 250] on input "number" at bounding box center [945, 255] width 78 height 24
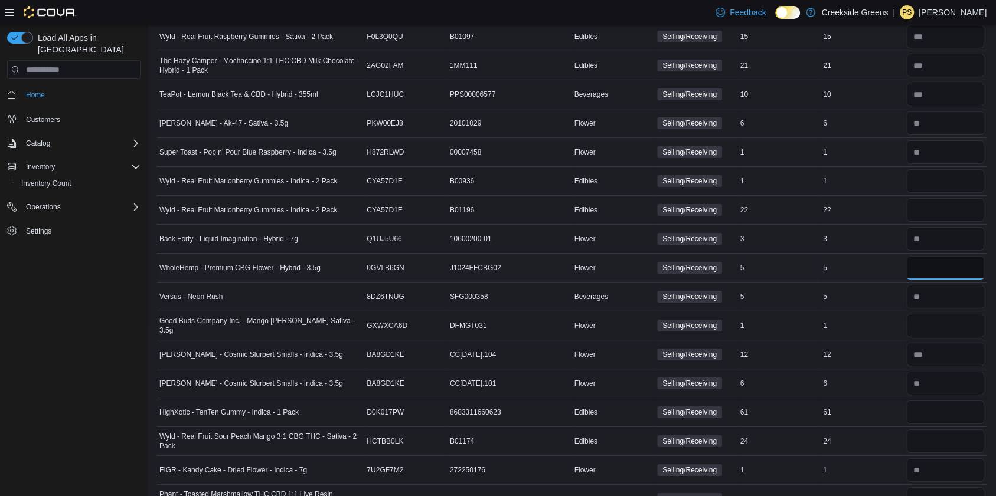
click at [947, 257] on input "number" at bounding box center [945, 268] width 78 height 24
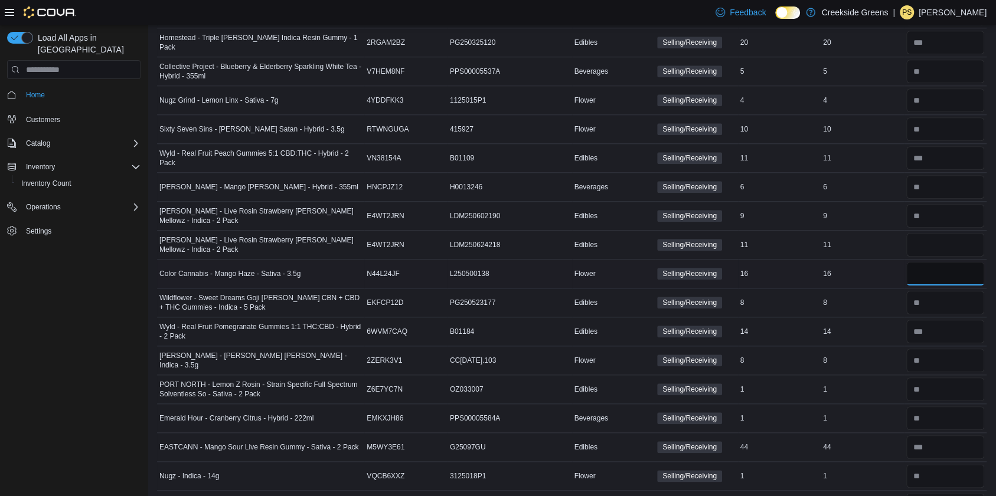
click at [961, 262] on input "number" at bounding box center [945, 274] width 78 height 24
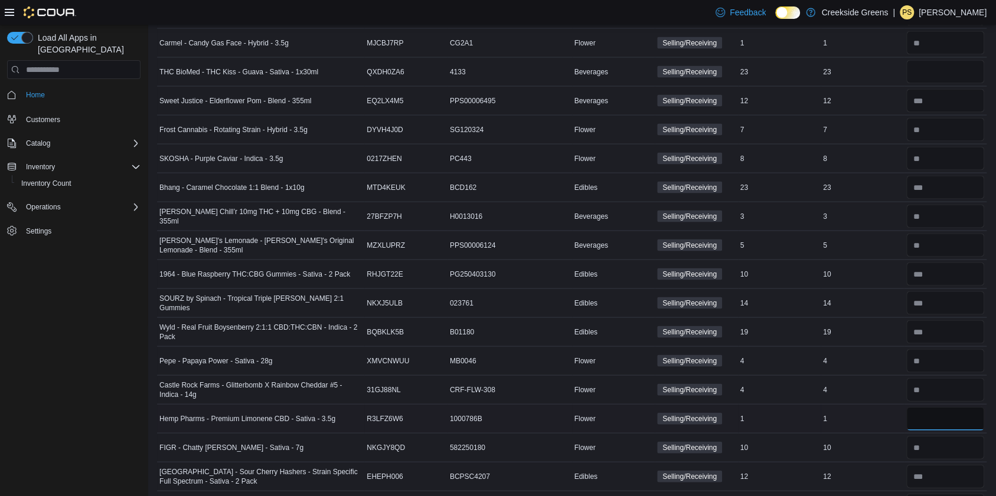
click at [943, 407] on input "number" at bounding box center [945, 419] width 78 height 24
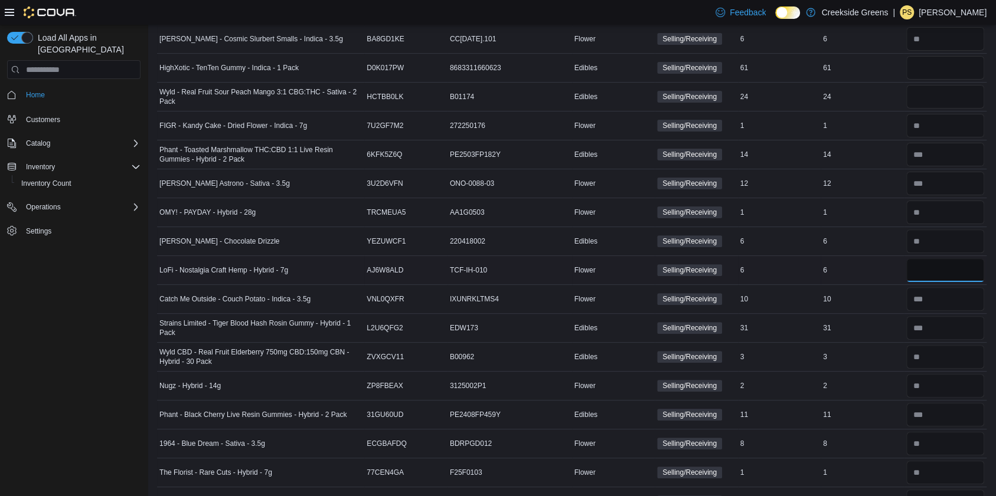
click at [984, 259] on input "number" at bounding box center [945, 271] width 78 height 24
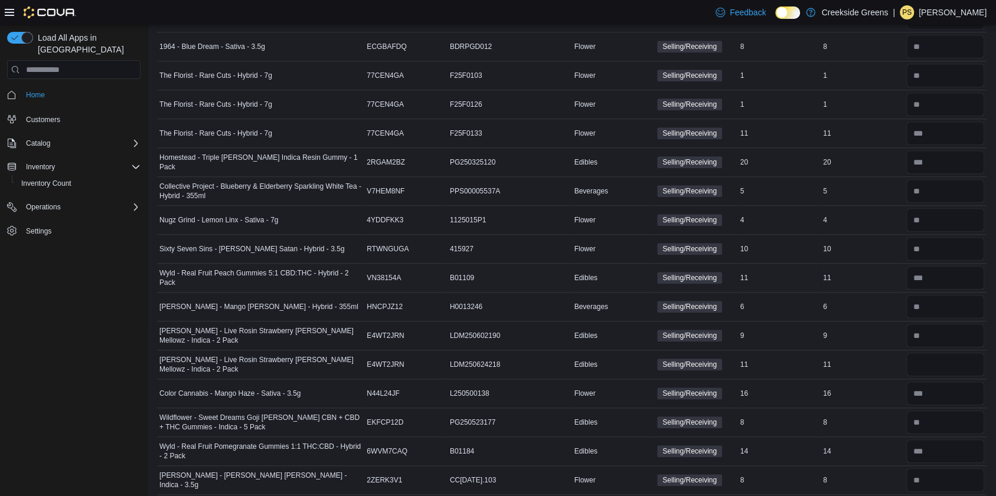
scroll to position [82, 0]
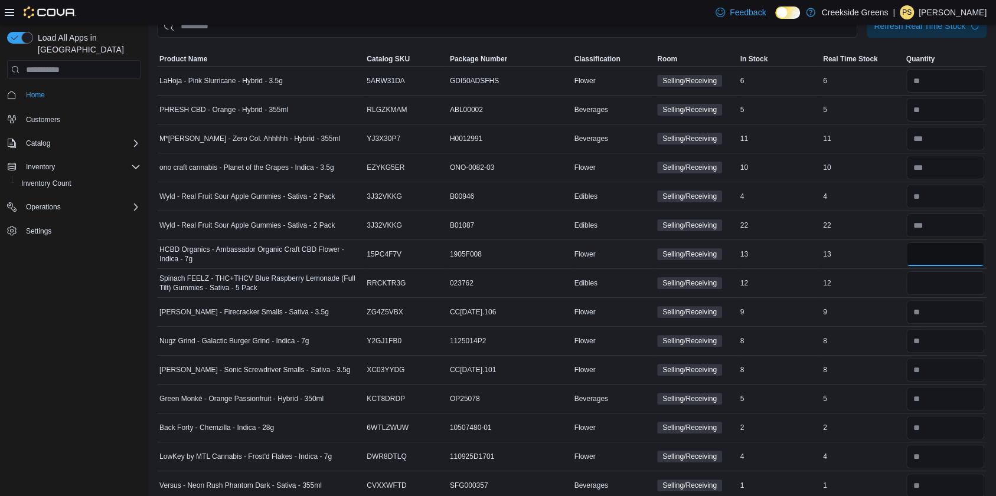
click at [959, 250] on input "number" at bounding box center [945, 255] width 78 height 24
click at [211, 276] on span "Spinach FEELZ - THC+THCV Blue Raspberry Lemonade (Full Tilt) Gummies - Sativa -…" at bounding box center [260, 283] width 202 height 19
drag, startPoint x: 211, startPoint y: 276, endPoint x: 588, endPoint y: 281, distance: 377.8
click at [468, 281] on tr "Spinach FEELZ - THC+THCV Blue Raspberry Lemonade (Full Tilt) Gummies - Sativa -…" at bounding box center [571, 283] width 829 height 29
click at [934, 283] on input "number" at bounding box center [945, 283] width 78 height 24
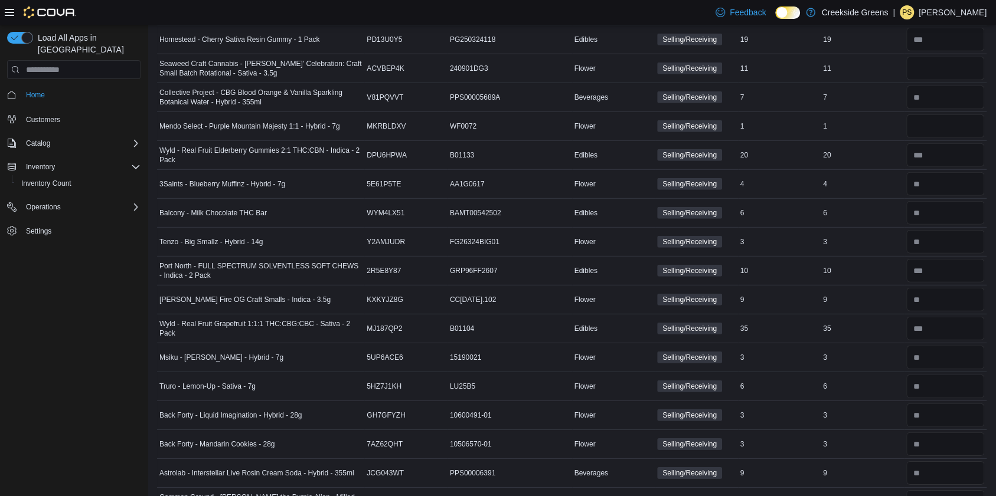
scroll to position [2174, 0]
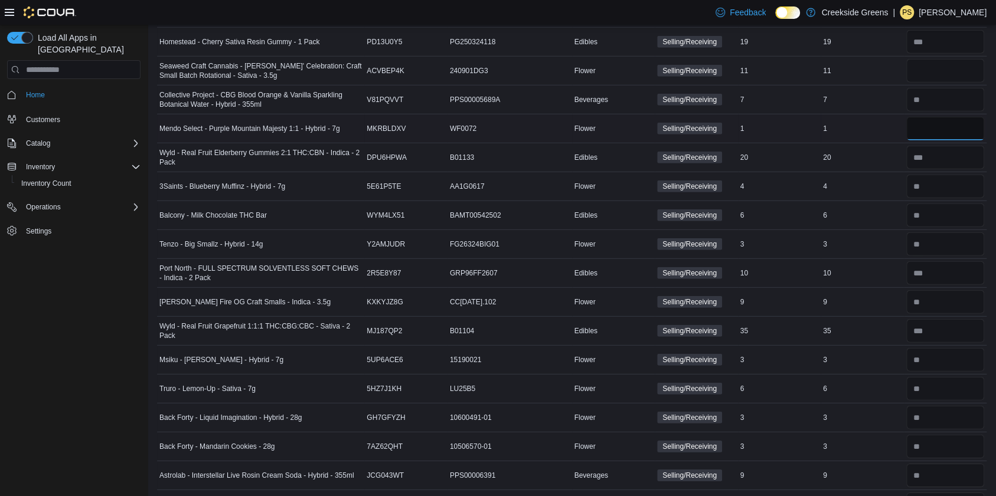
click at [943, 117] on input "number" at bounding box center [945, 129] width 78 height 24
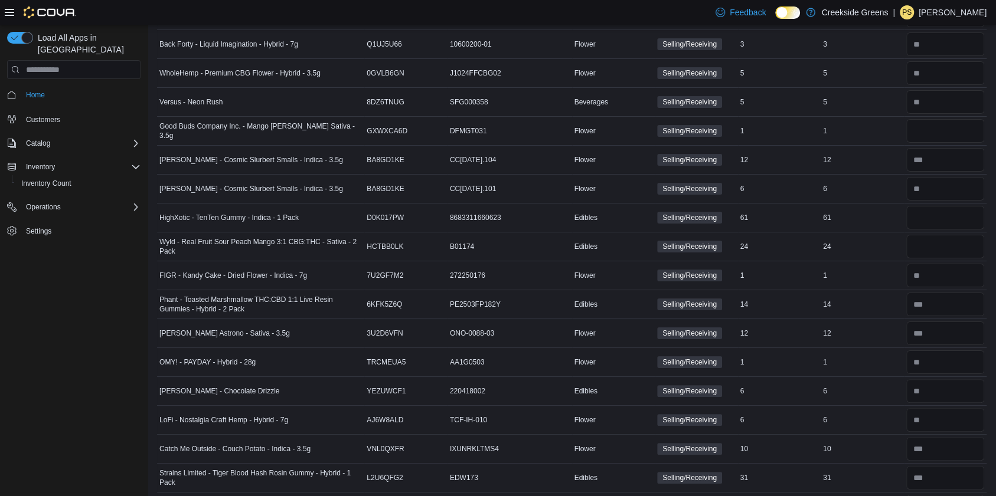
scroll to position [2979, 0]
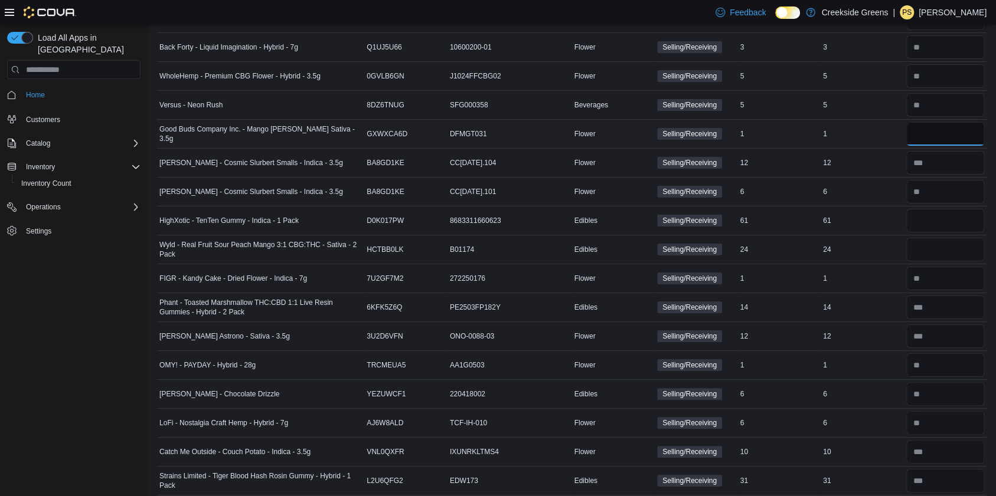
click at [933, 122] on input "number" at bounding box center [945, 134] width 78 height 24
click at [930, 209] on input "number" at bounding box center [945, 221] width 78 height 24
click at [925, 238] on input "number" at bounding box center [945, 250] width 78 height 24
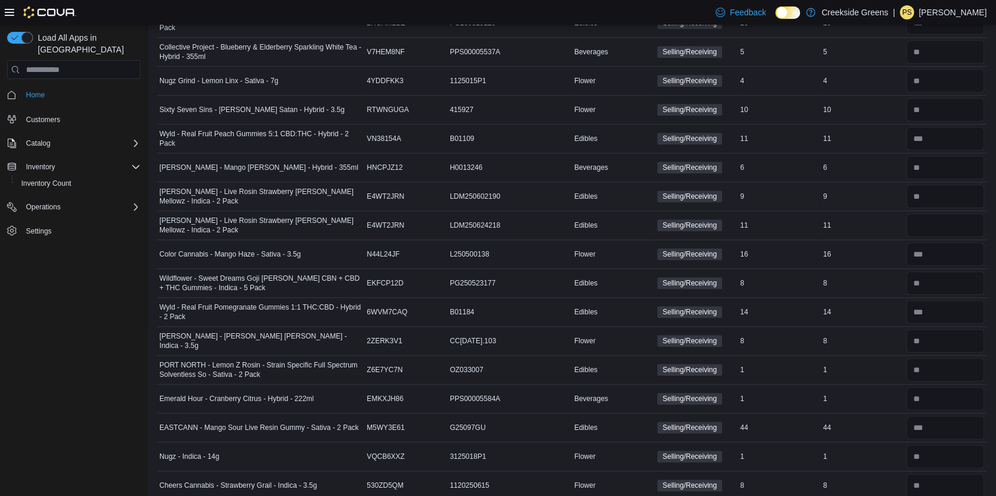
scroll to position [3659, 0]
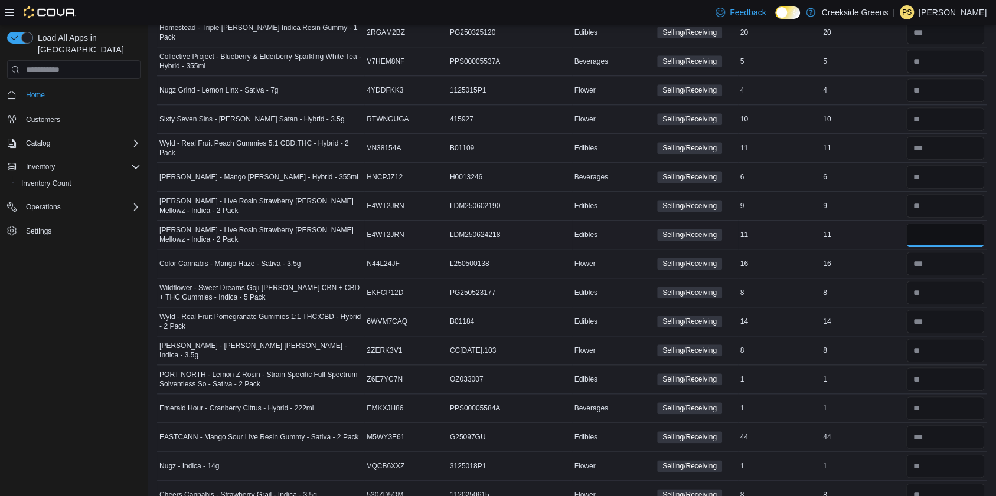
click at [954, 223] on input "number" at bounding box center [945, 235] width 78 height 24
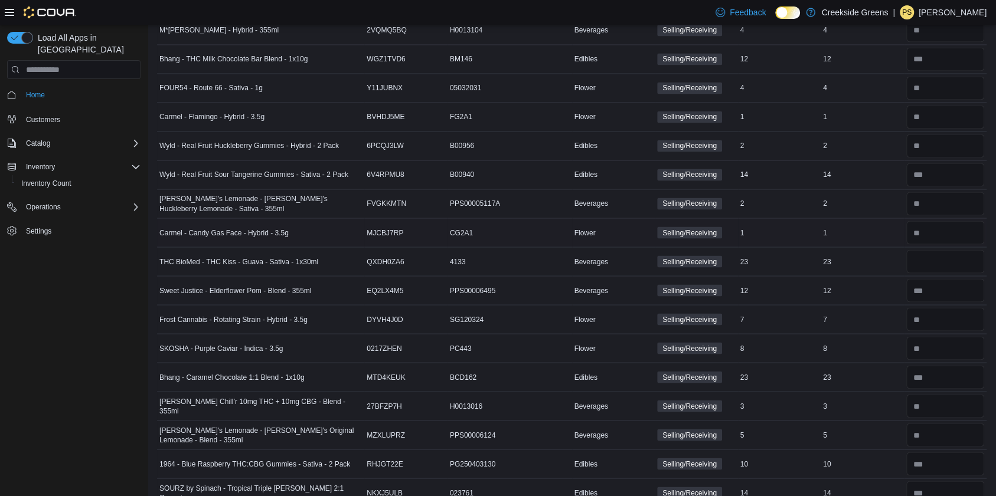
scroll to position [4274, 0]
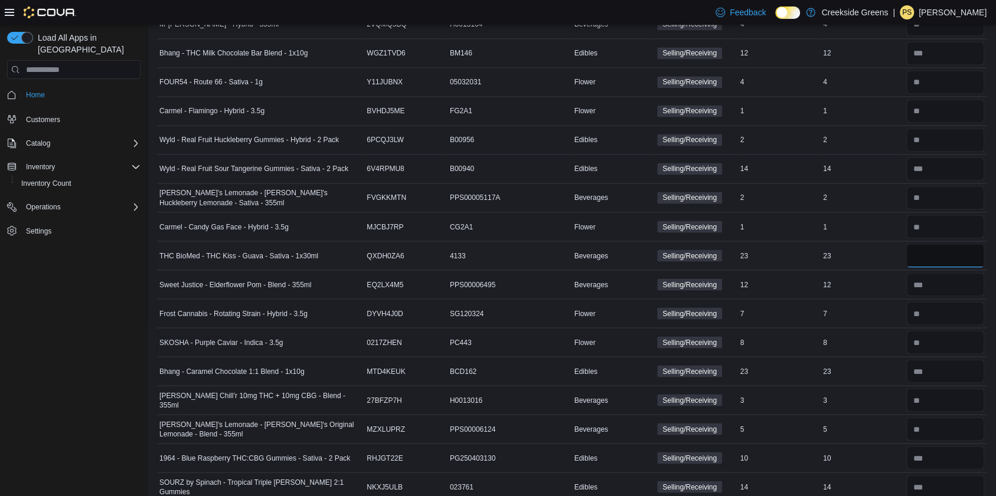
click at [948, 244] on input "number" at bounding box center [945, 256] width 78 height 24
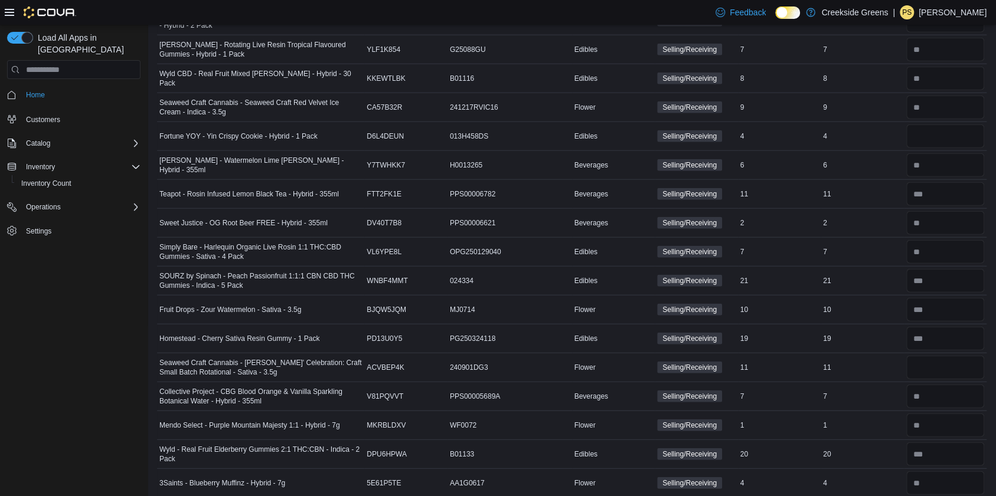
scroll to position [1879, 0]
click at [930, 123] on input "number" at bounding box center [945, 135] width 78 height 24
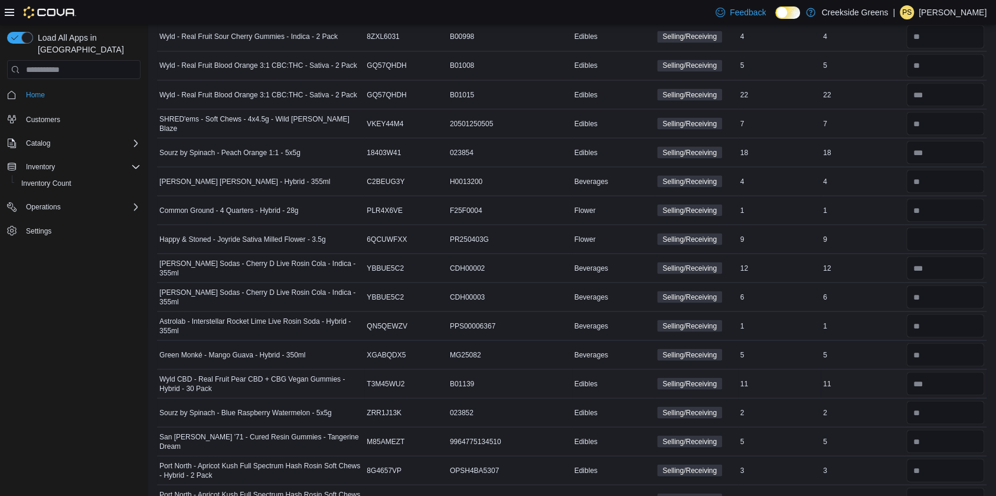
scroll to position [1395, 0]
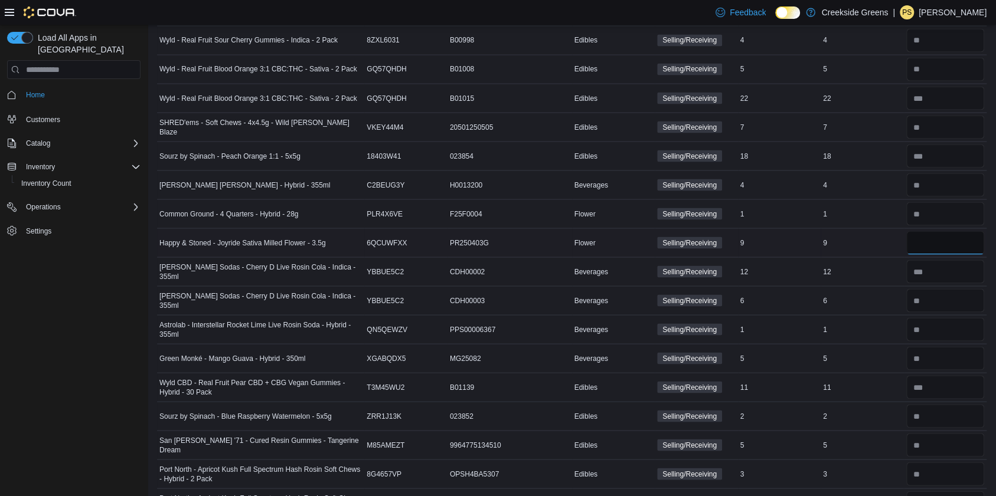
click at [922, 240] on input "number" at bounding box center [945, 243] width 78 height 24
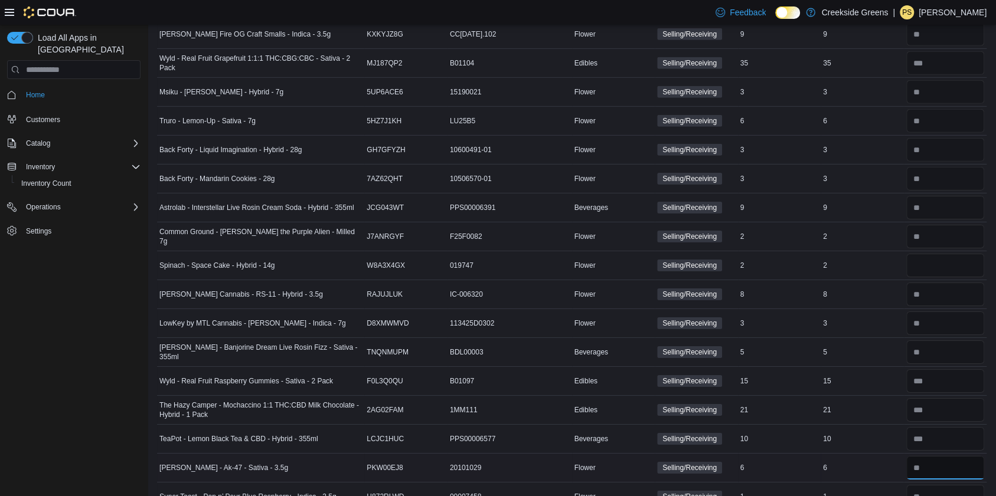
click at [959, 456] on input "number" at bounding box center [945, 468] width 78 height 24
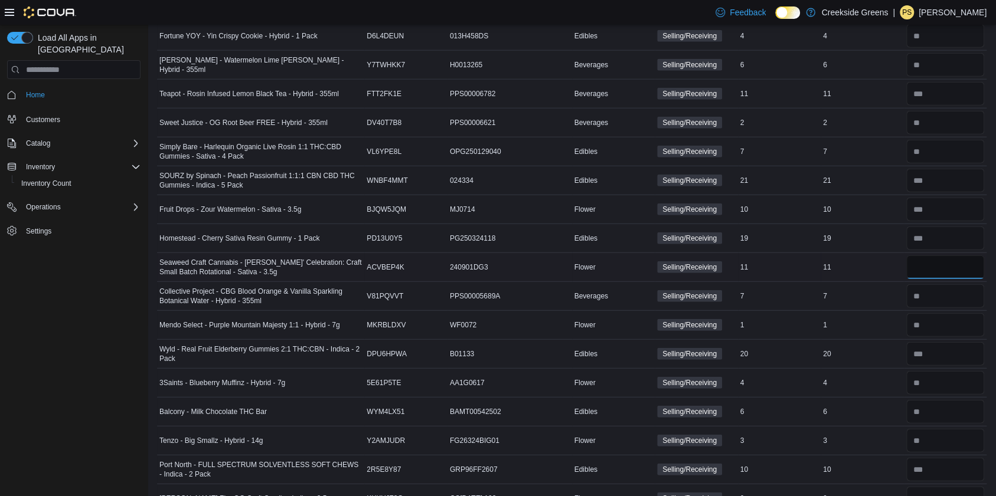
click at [973, 256] on input "number" at bounding box center [945, 268] width 78 height 24
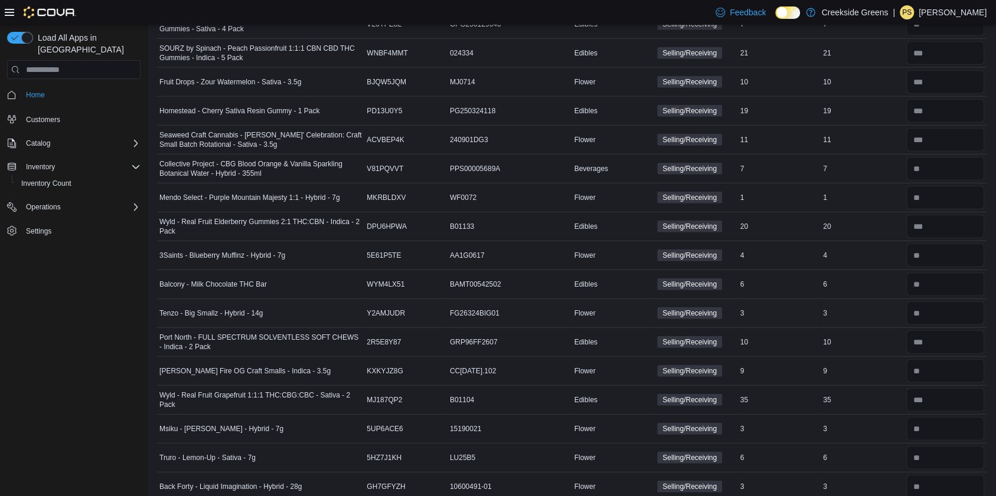
scroll to position [3505, 0]
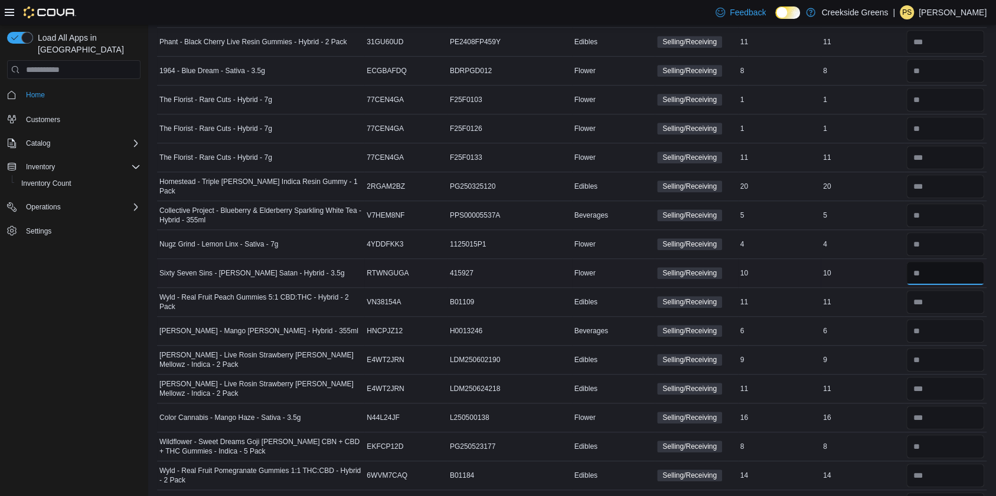
click at [969, 261] on input "number" at bounding box center [945, 273] width 78 height 24
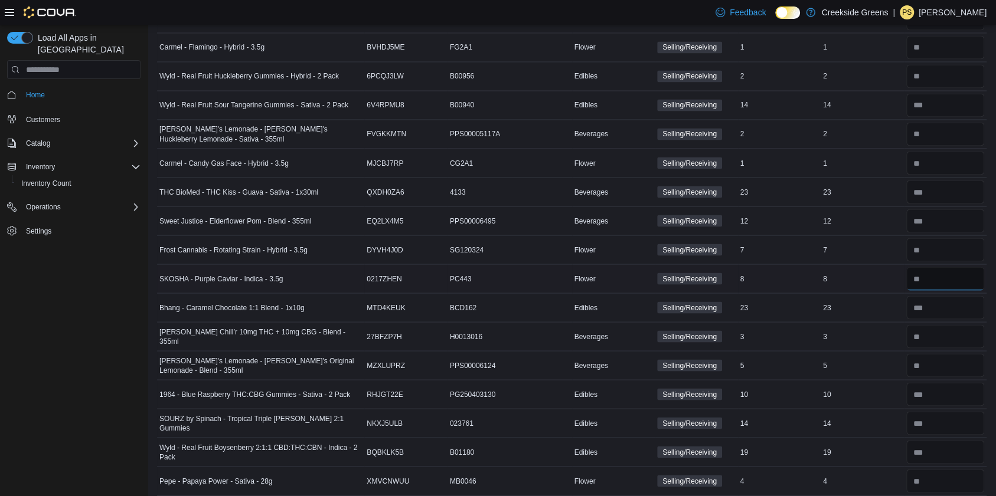
click at [943, 267] on input "number" at bounding box center [945, 279] width 78 height 24
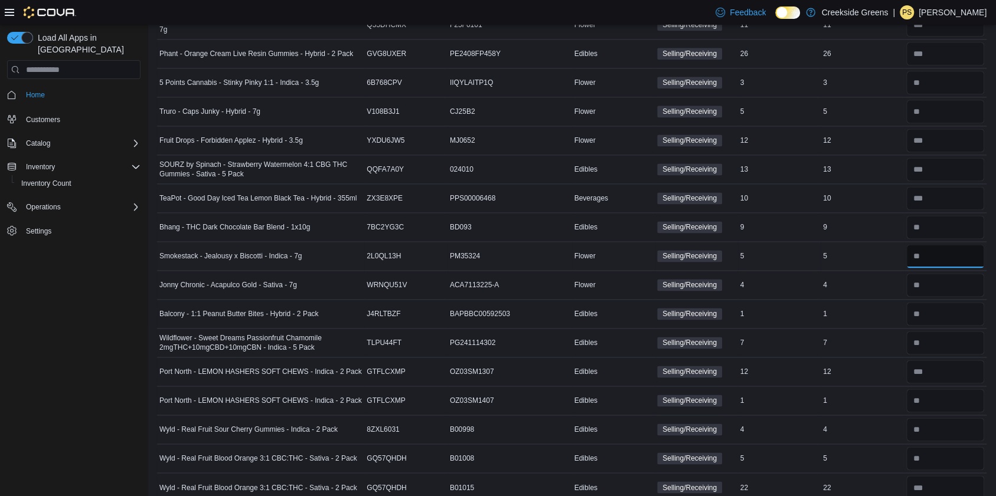
click at [947, 244] on input "number" at bounding box center [945, 256] width 78 height 24
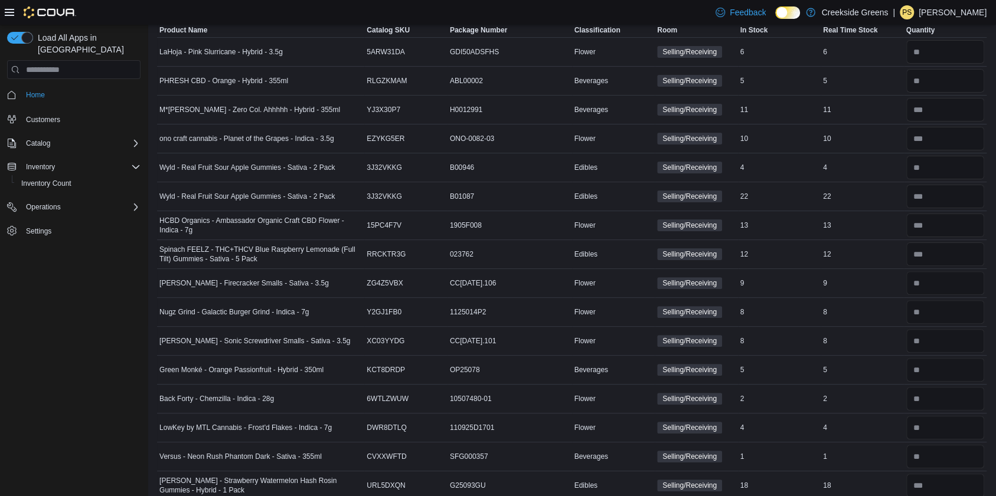
scroll to position [2298, 0]
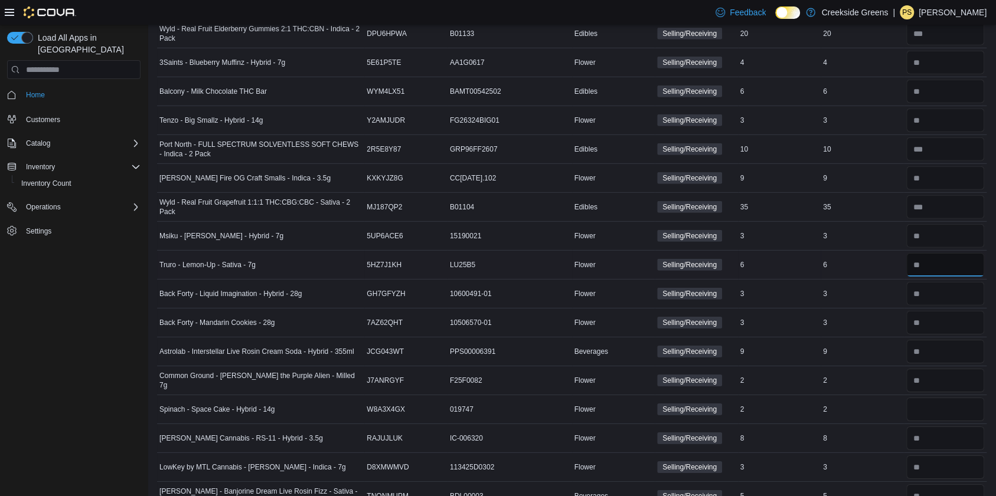
click at [953, 255] on input "number" at bounding box center [945, 265] width 78 height 24
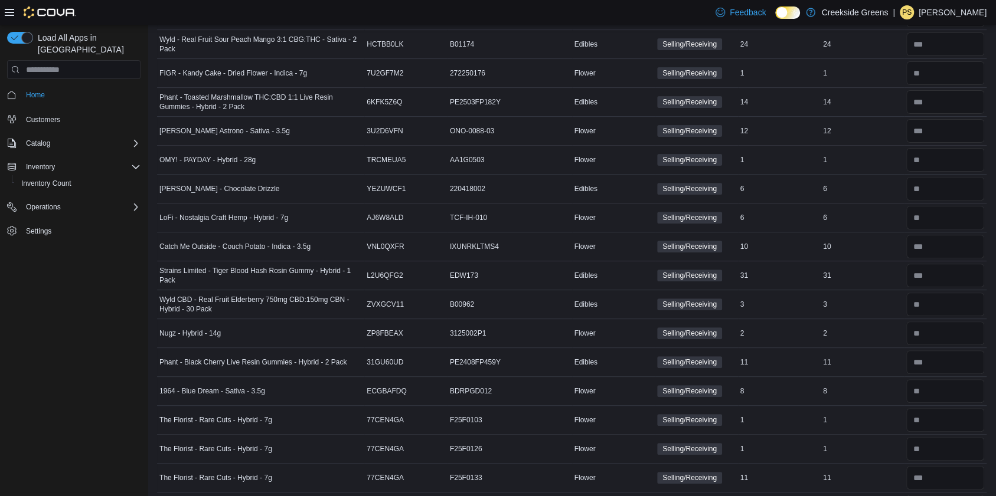
scroll to position [3586, 0]
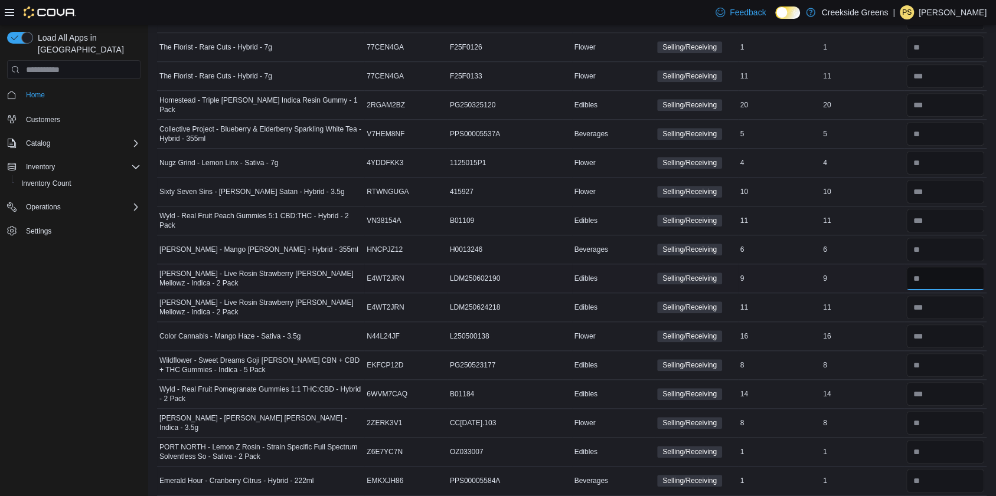
click at [962, 267] on input "number" at bounding box center [945, 279] width 78 height 24
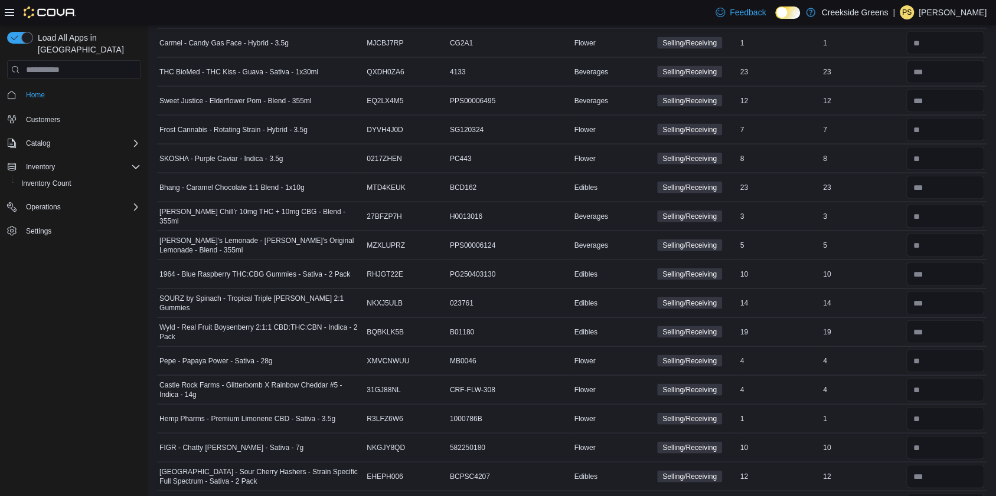
scroll to position [604, 0]
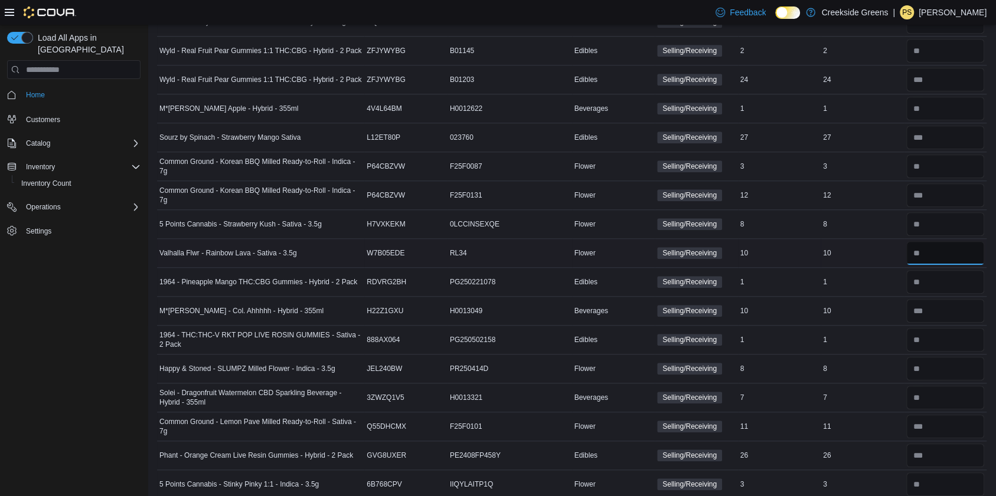
click at [974, 244] on input "number" at bounding box center [945, 253] width 78 height 24
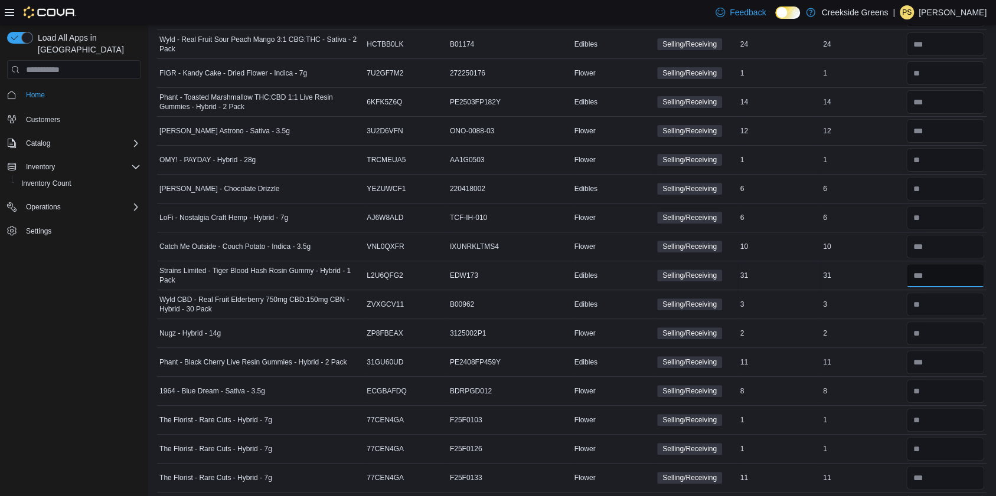
click at [938, 264] on input "number" at bounding box center [945, 276] width 78 height 24
click at [899, 297] on div "3" at bounding box center [861, 304] width 83 height 14
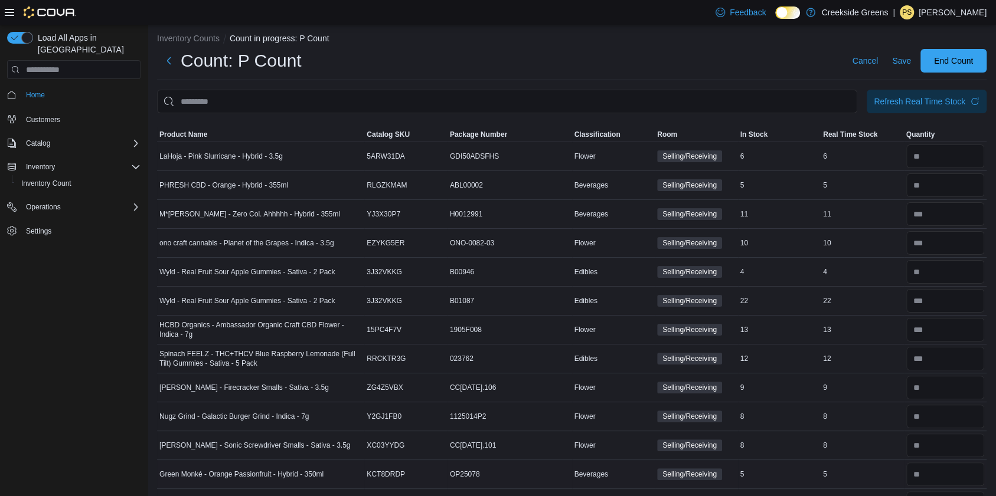
scroll to position [0, 0]
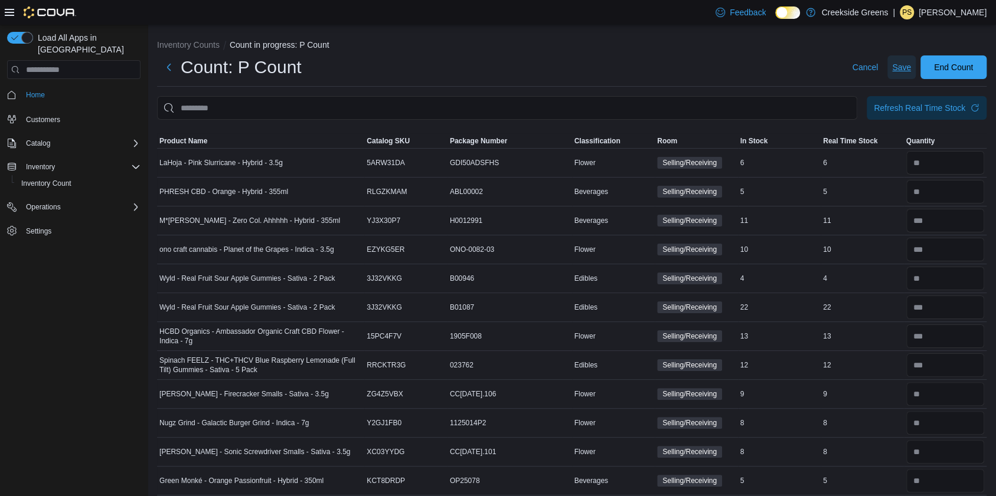
click at [899, 68] on button "Save" at bounding box center [901, 67] width 28 height 24
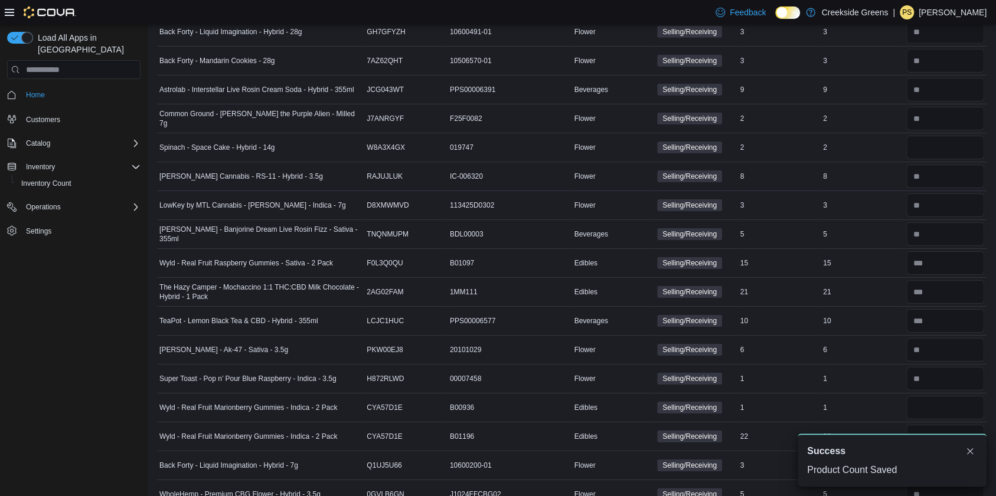
scroll to position [2559, 0]
click at [933, 137] on input "number" at bounding box center [945, 149] width 78 height 24
click at [938, 397] on input "number" at bounding box center [945, 409] width 78 height 24
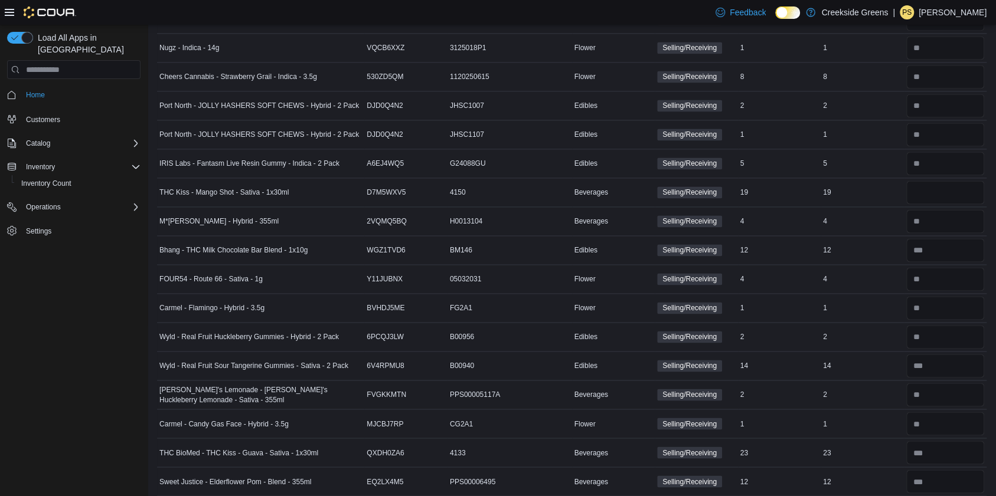
scroll to position [4074, 0]
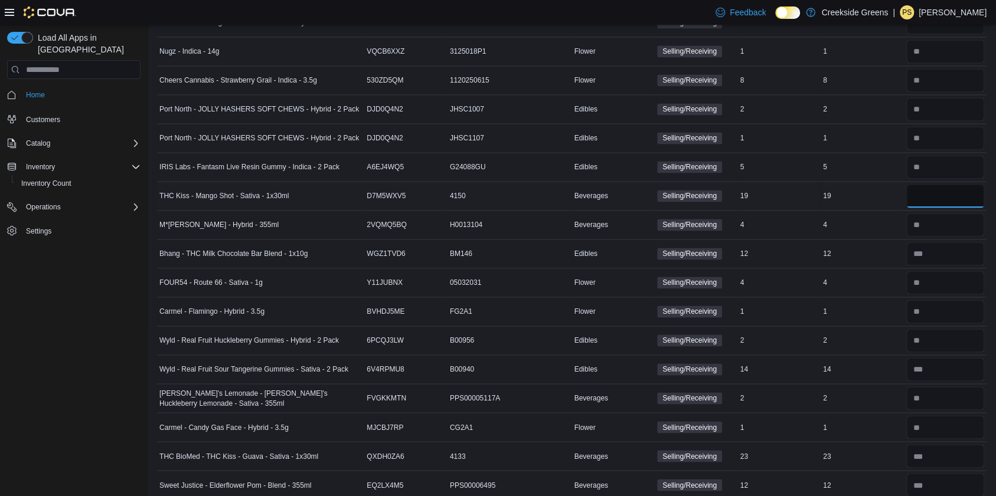
click at [929, 184] on input "number" at bounding box center [945, 196] width 78 height 24
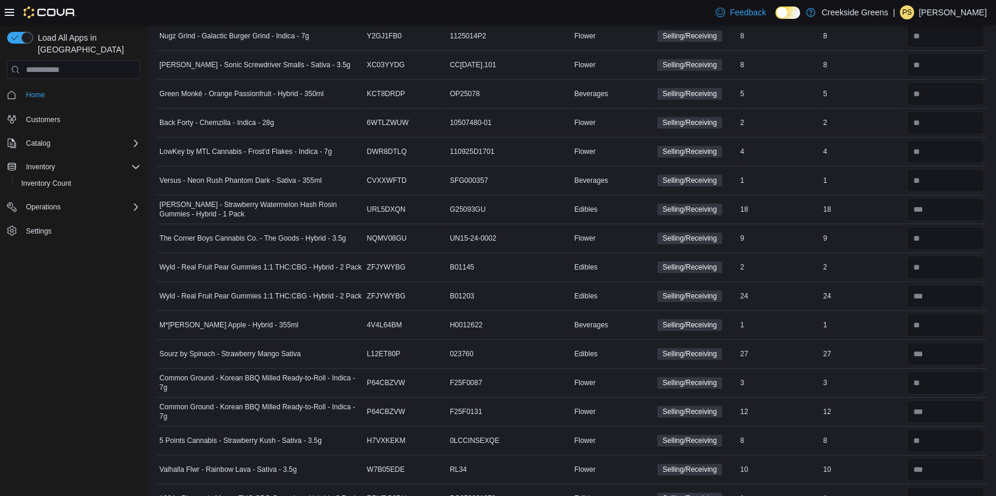
scroll to position [0, 0]
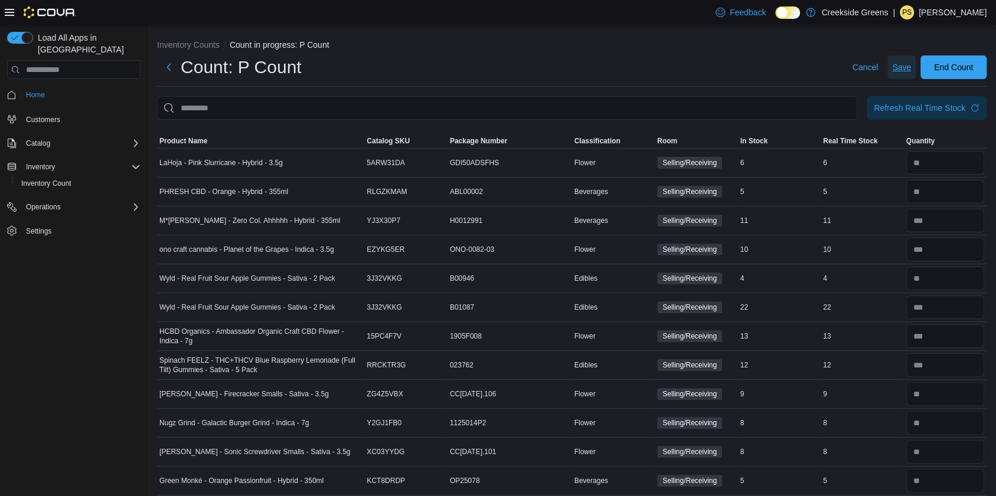
click at [907, 61] on span "Save" at bounding box center [901, 67] width 19 height 12
click at [957, 70] on span "End Count" at bounding box center [953, 67] width 39 height 12
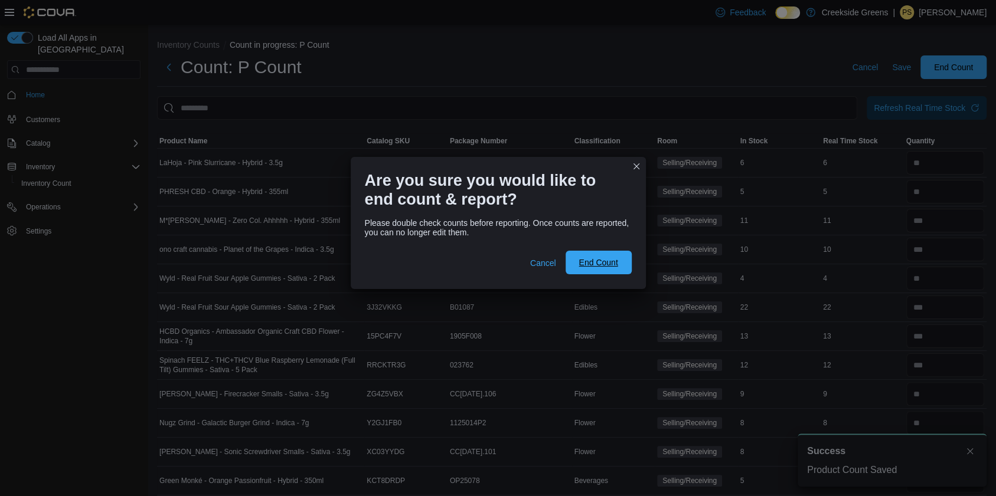
click at [597, 270] on span "End Count" at bounding box center [599, 263] width 52 height 24
